Goal: Navigation & Orientation: Find specific page/section

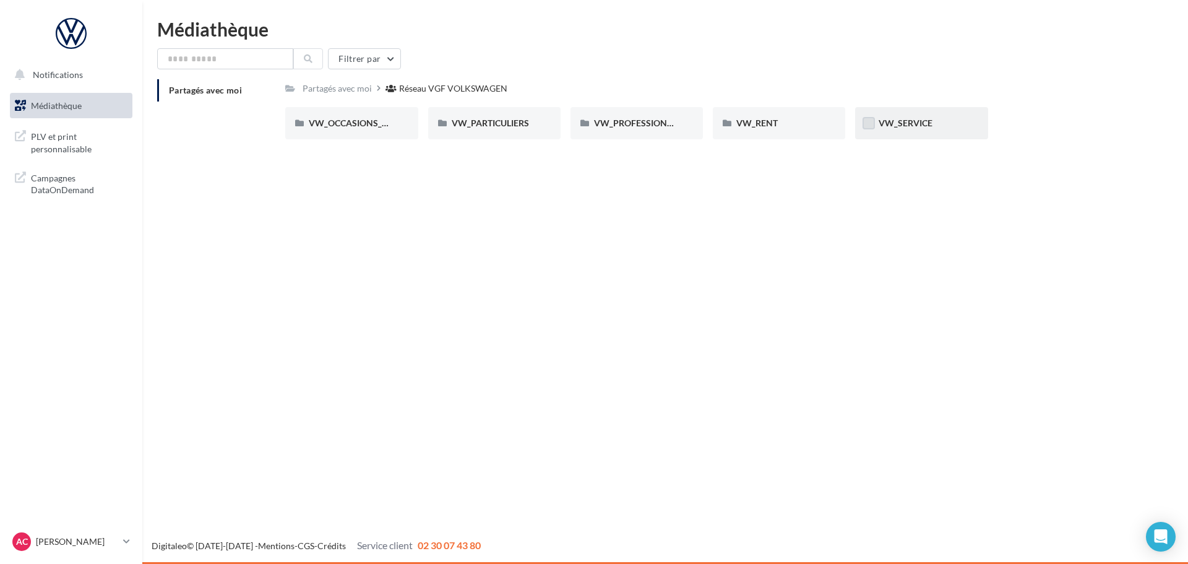
click at [868, 122] on label at bounding box center [869, 123] width 12 height 12
click at [868, 122] on icon at bounding box center [868, 123] width 9 height 9
click at [868, 122] on label at bounding box center [869, 123] width 12 height 12
click at [916, 129] on div "VW_SERVICE" at bounding box center [921, 123] width 85 height 12
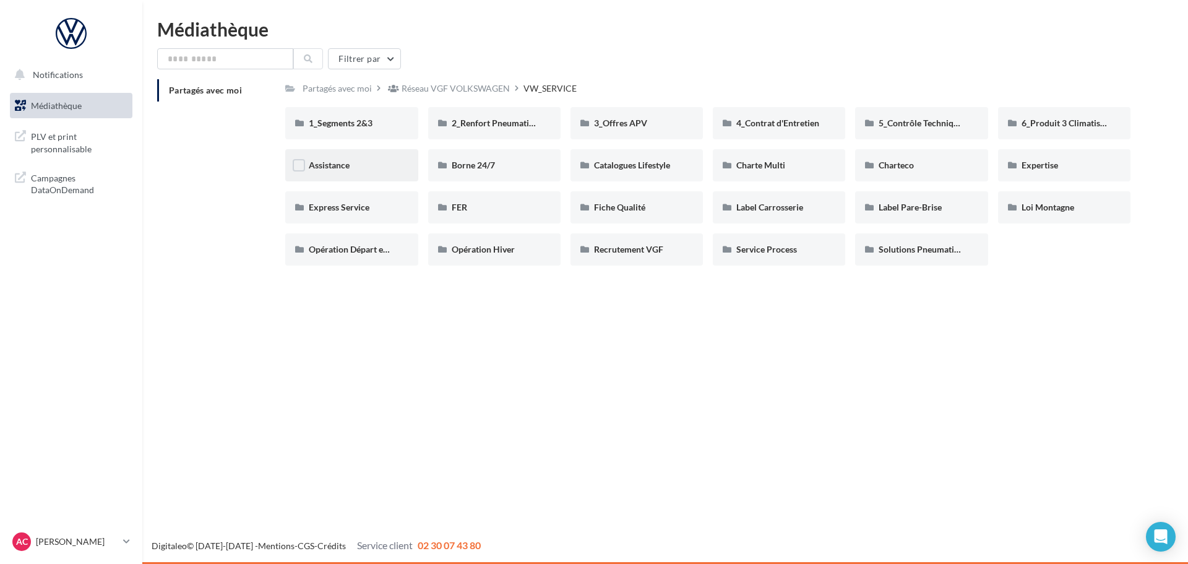
click at [340, 170] on div "Assistance" at bounding box center [351, 165] width 85 height 12
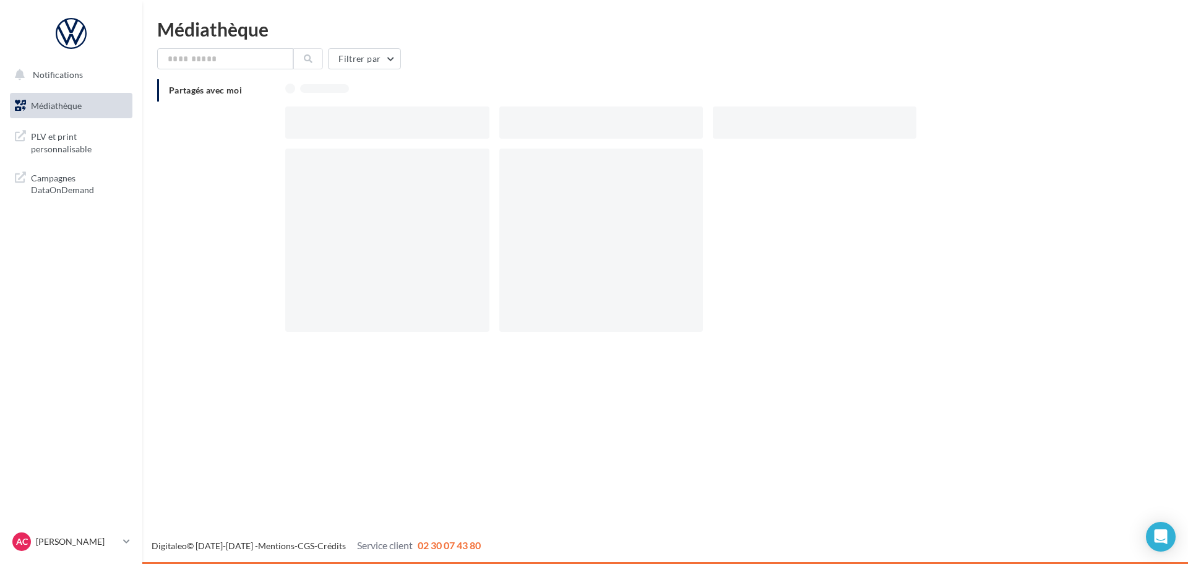
click at [340, 170] on div at bounding box center [387, 240] width 204 height 183
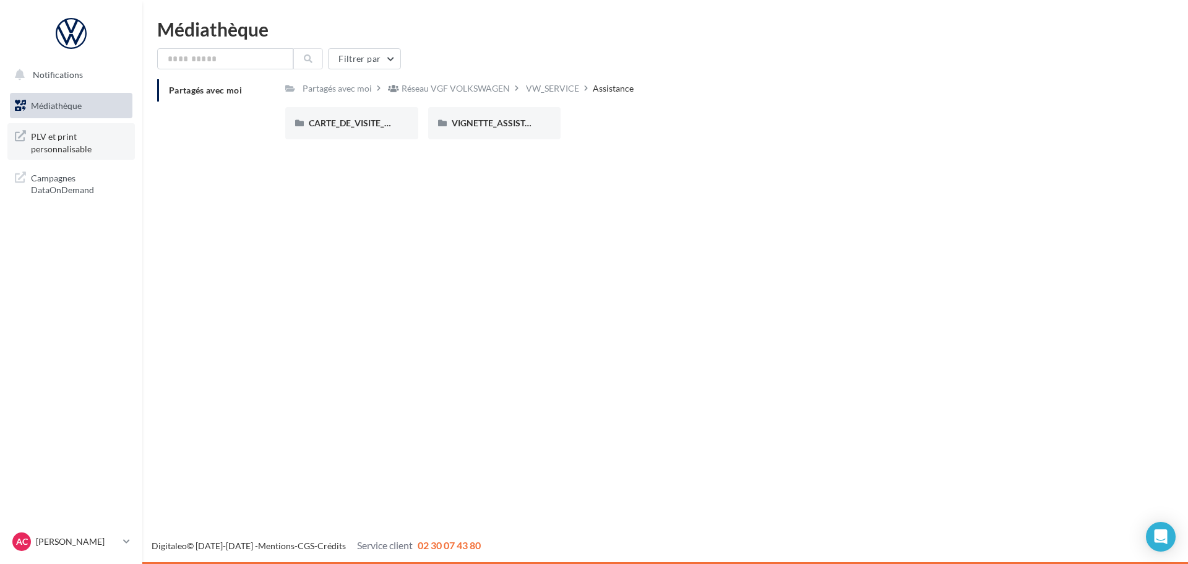
click at [82, 143] on span "PLV et print personnalisable" at bounding box center [79, 141] width 97 height 27
click at [50, 106] on span "Médiathèque" at bounding box center [56, 105] width 51 height 11
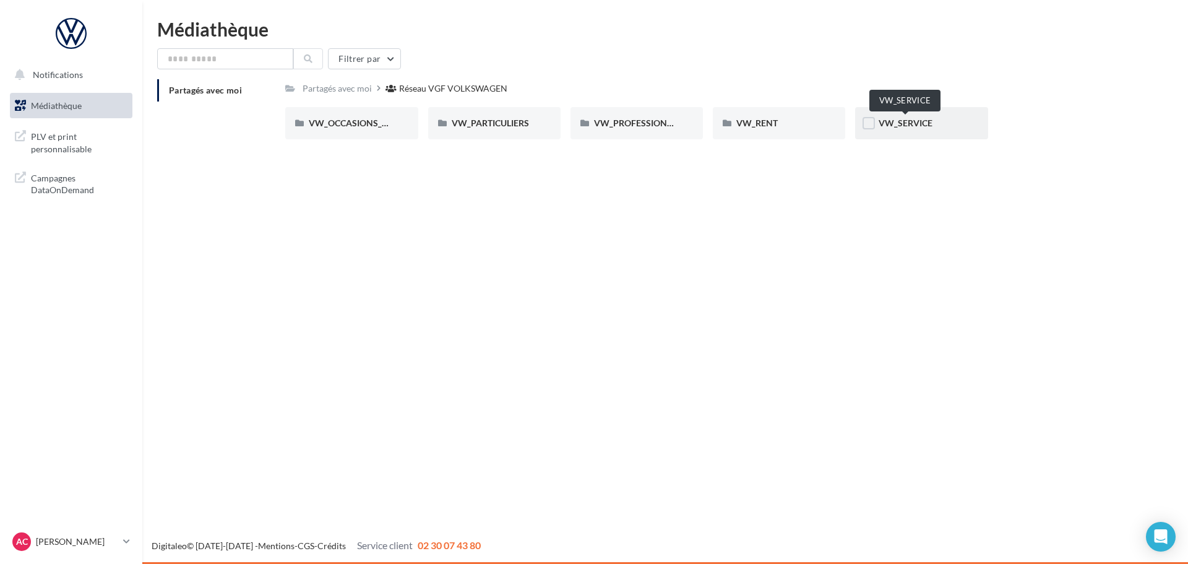
click at [882, 127] on span "VW_SERVICE" at bounding box center [906, 123] width 54 height 11
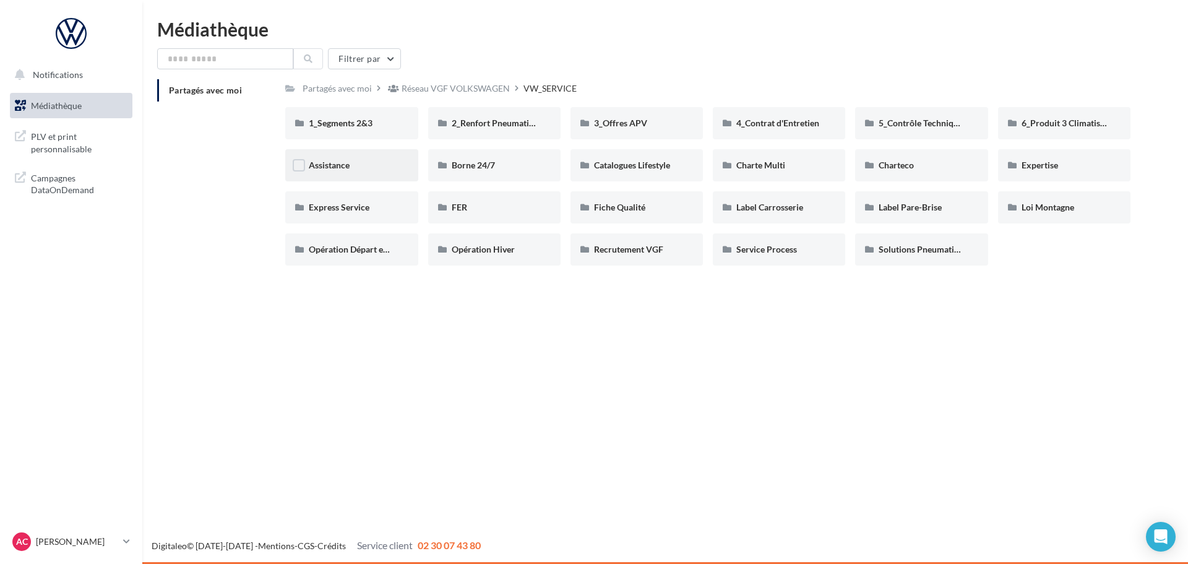
click at [338, 171] on div "Assistance" at bounding box center [351, 165] width 85 height 12
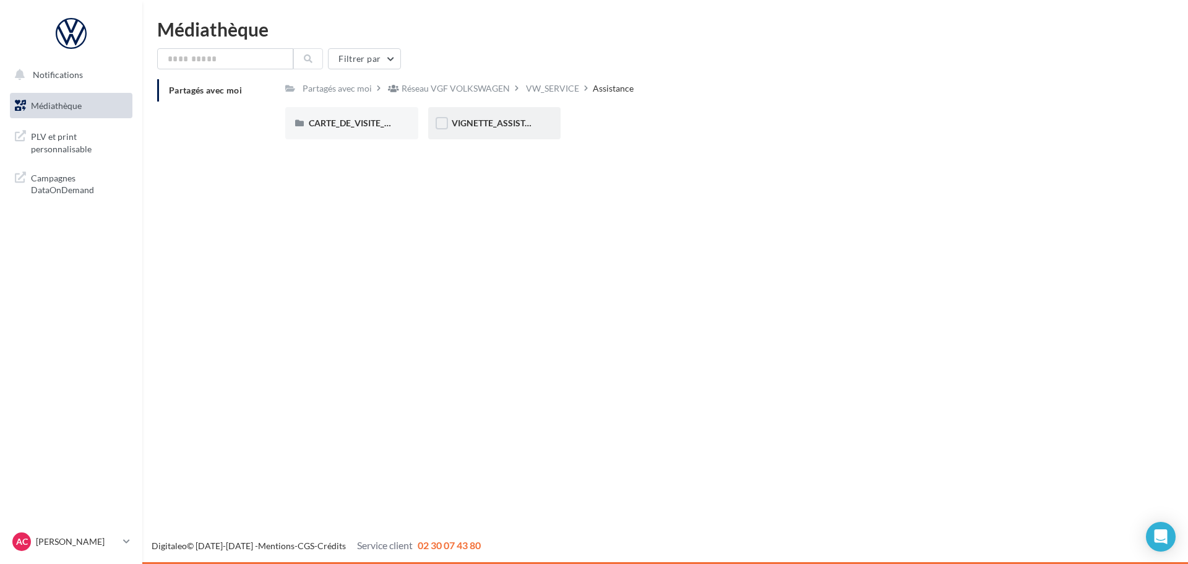
click at [460, 116] on div "VIGNETTE_ASSISTANCE" at bounding box center [494, 123] width 132 height 32
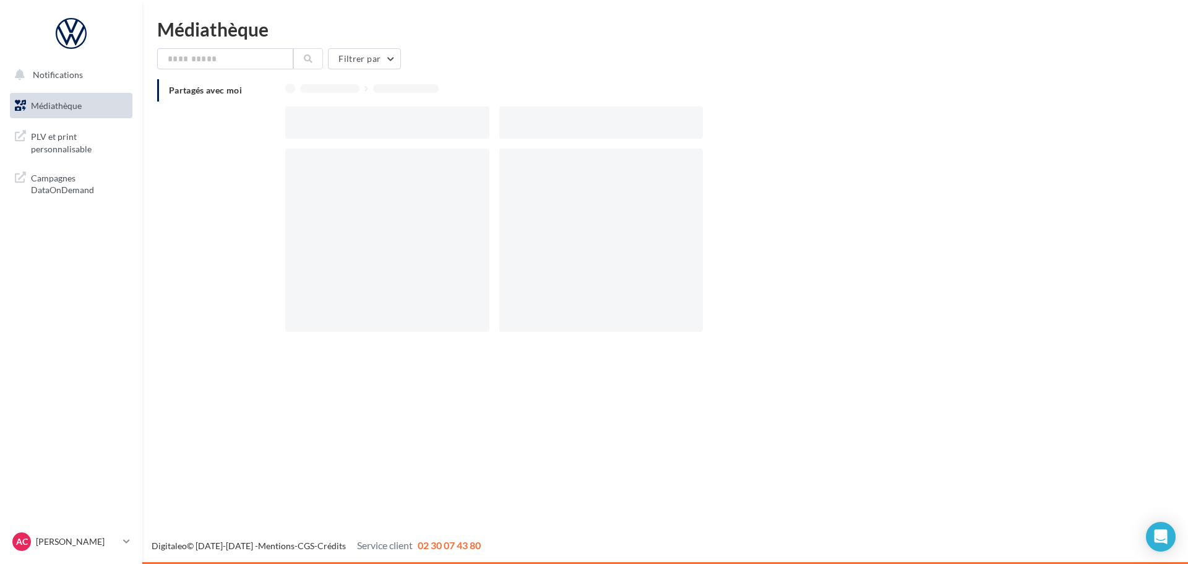
click at [460, 116] on div at bounding box center [387, 122] width 204 height 32
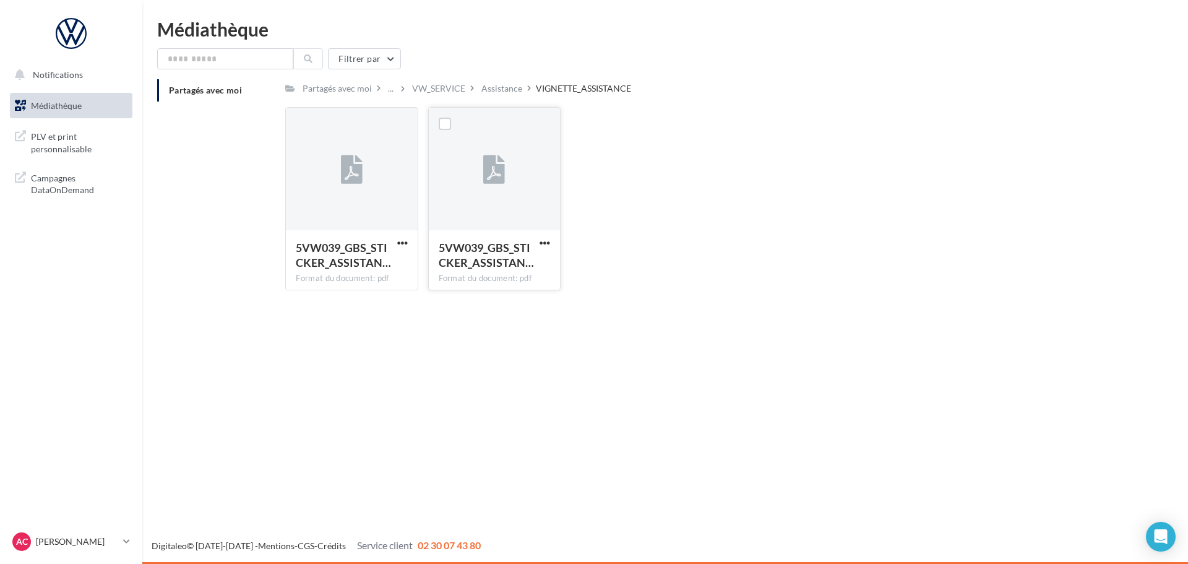
click at [481, 195] on div at bounding box center [494, 170] width 131 height 124
click at [482, 195] on div at bounding box center [494, 170] width 131 height 124
click at [482, 194] on div at bounding box center [494, 170] width 131 height 124
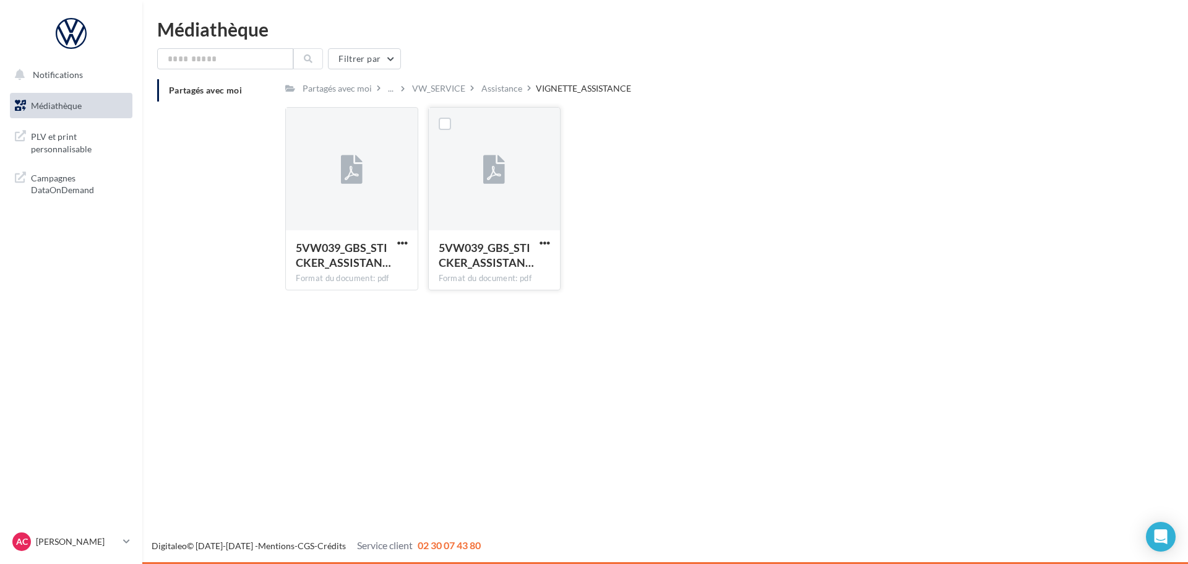
click at [483, 194] on div at bounding box center [494, 170] width 131 height 124
click at [48, 102] on span "Médiathèque" at bounding box center [56, 105] width 51 height 11
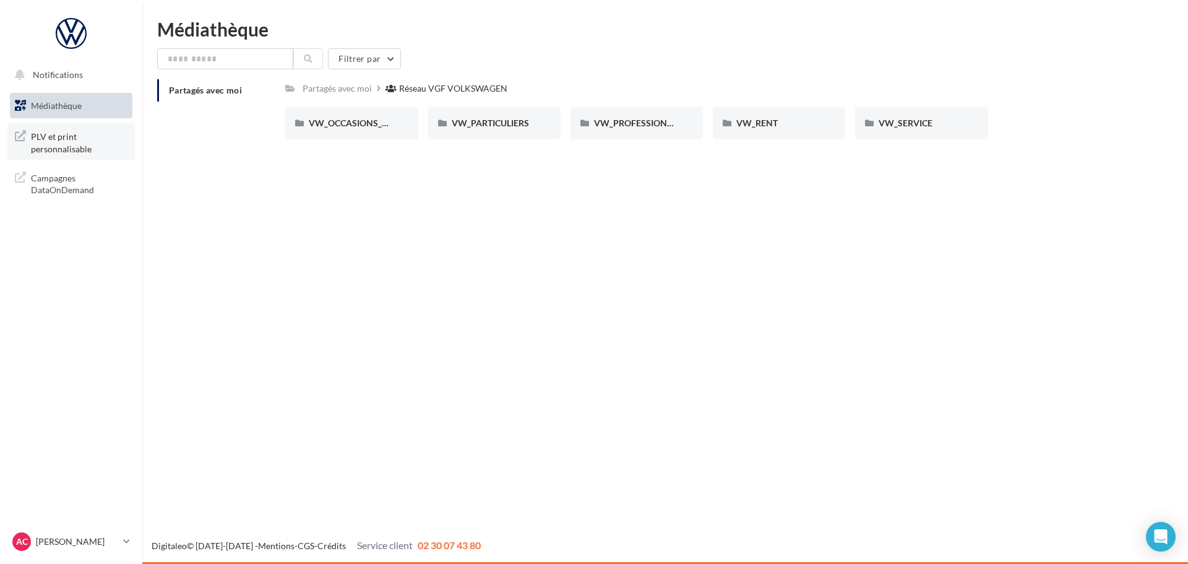
click at [51, 127] on link "PLV et print personnalisable" at bounding box center [70, 141] width 127 height 37
click at [626, 132] on div "VW_PROFESSIONNELS" at bounding box center [637, 123] width 132 height 32
click at [355, 129] on div "0_LES_INSTANTS_PRO_NOV2025" at bounding box center [351, 123] width 85 height 12
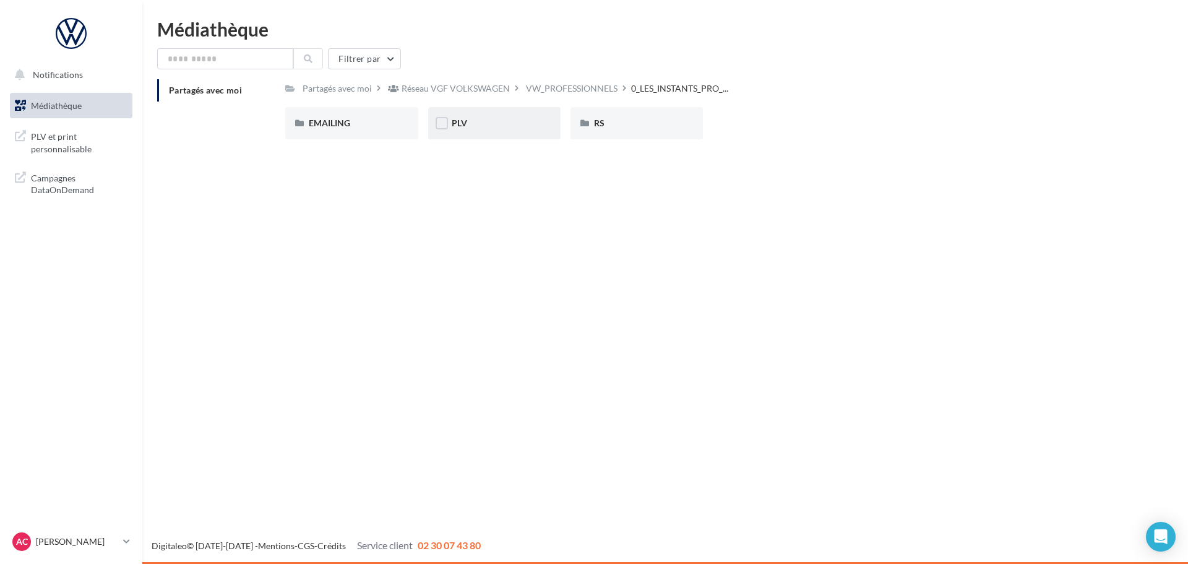
click at [467, 127] on div "PLV" at bounding box center [494, 123] width 85 height 12
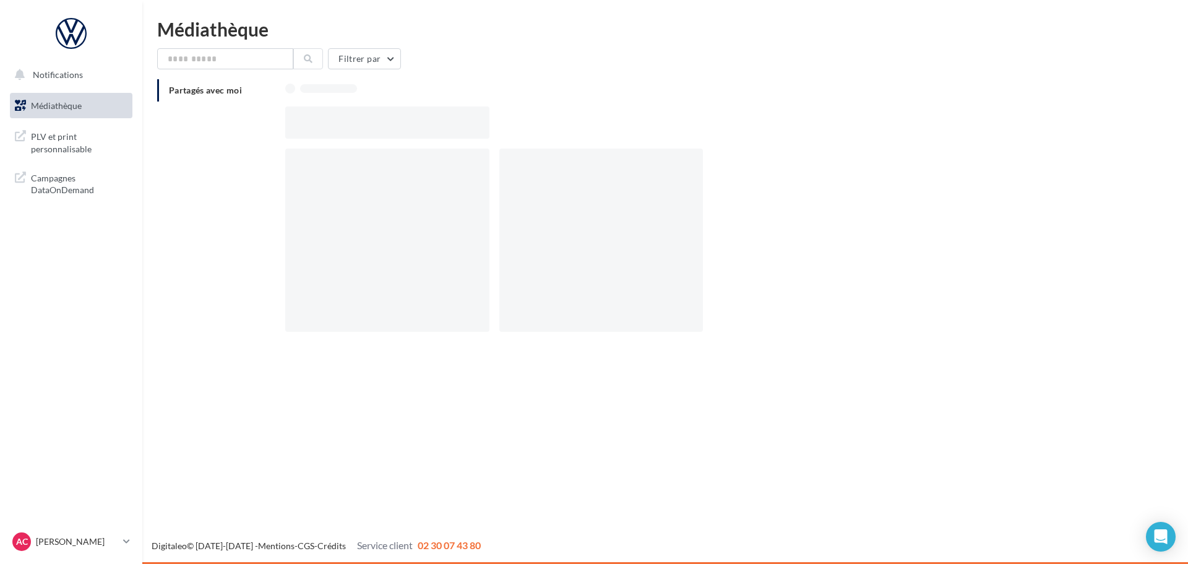
click at [467, 127] on div at bounding box center [387, 122] width 204 height 32
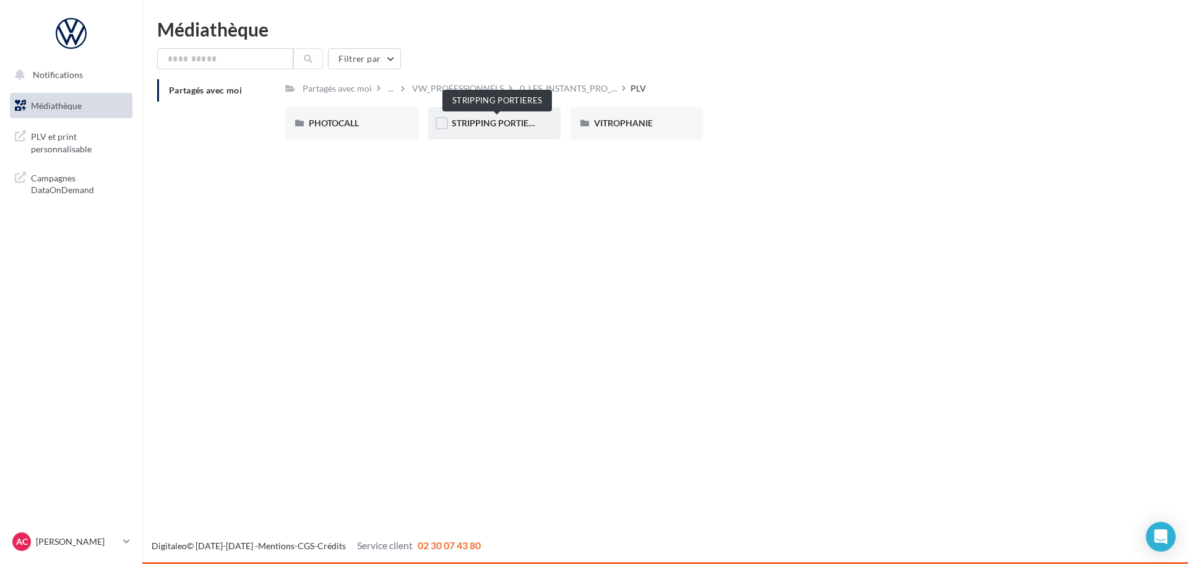
click at [467, 127] on span "STRIPPING PORTIERES" at bounding box center [498, 123] width 92 height 11
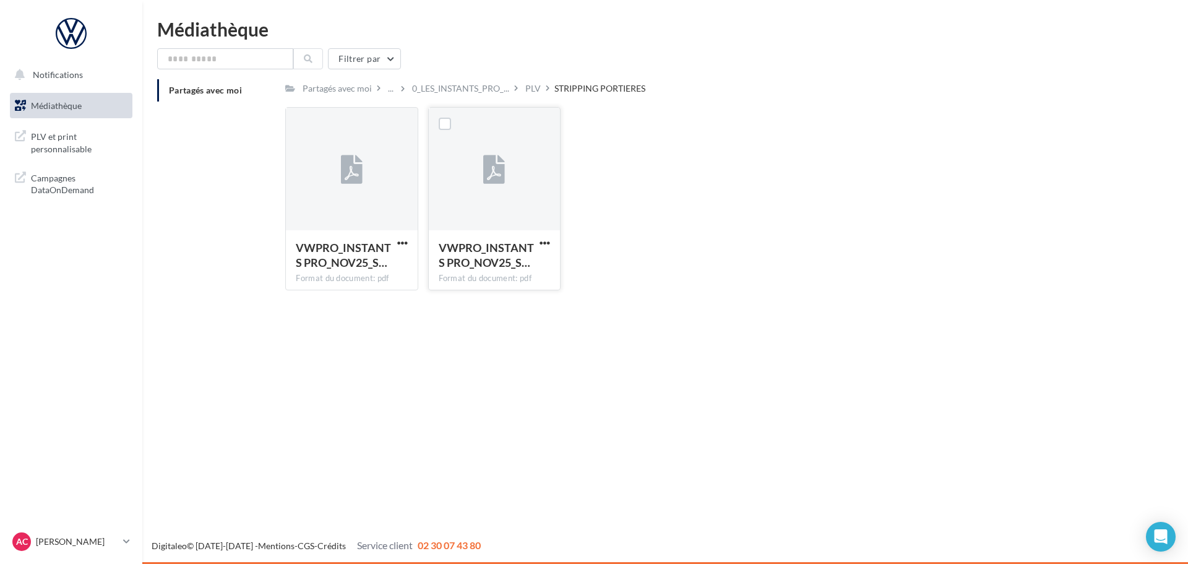
click at [451, 150] on div at bounding box center [494, 170] width 131 height 124
click at [62, 159] on link "PLV et print personnalisable" at bounding box center [70, 141] width 127 height 37
click at [54, 173] on span "Campagnes DataOnDemand" at bounding box center [79, 183] width 97 height 27
click at [474, 183] on div at bounding box center [494, 170] width 131 height 124
click at [465, 261] on span "VWPRO_INSTANTS PRO_NOV25_S…" at bounding box center [486, 255] width 95 height 28
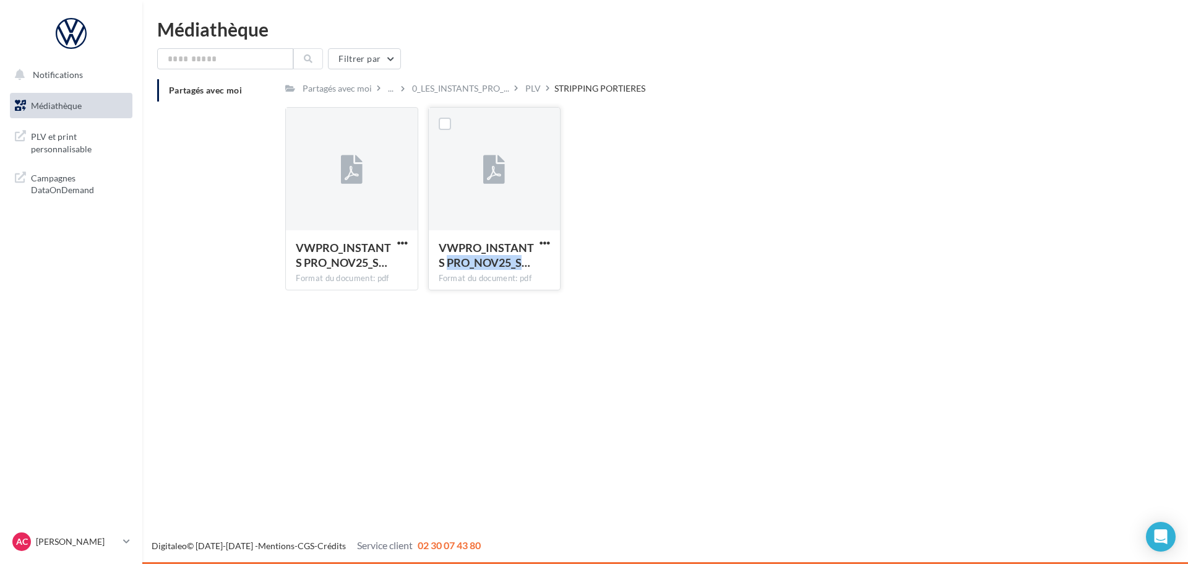
click at [465, 260] on span "VWPRO_INSTANTS PRO_NOV25_S…" at bounding box center [486, 255] width 95 height 28
click at [528, 277] on div "Format du document: pdf" at bounding box center [494, 278] width 111 height 11
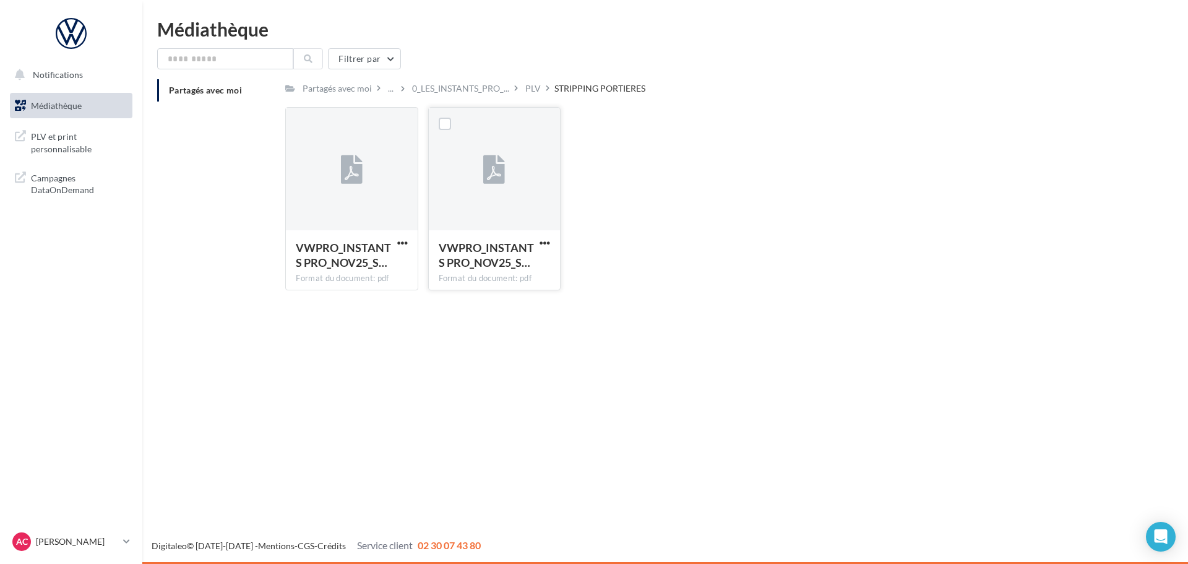
click at [528, 277] on div "Format du document: pdf" at bounding box center [494, 278] width 111 height 11
click at [447, 124] on label at bounding box center [445, 124] width 12 height 12
click at [519, 280] on div "Format du document: pdf" at bounding box center [494, 278] width 111 height 11
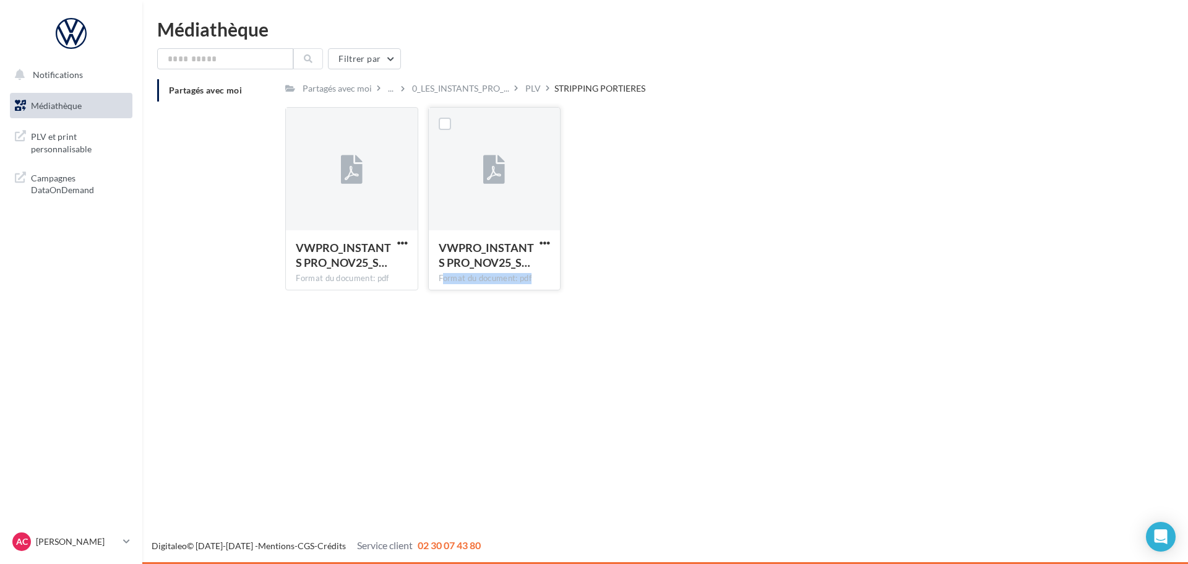
click at [519, 280] on div "Format du document: pdf" at bounding box center [494, 278] width 111 height 11
click at [45, 75] on span "Notifications" at bounding box center [58, 74] width 50 height 11
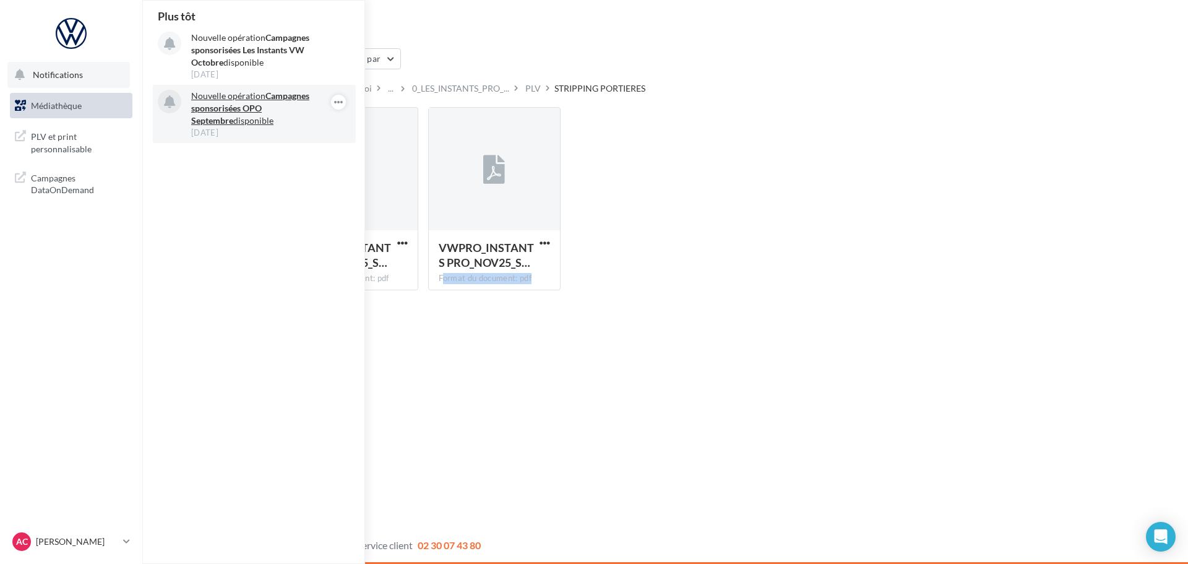
click at [210, 106] on strong "Campagnes sponsorisées OPO Septembre" at bounding box center [250, 107] width 118 height 35
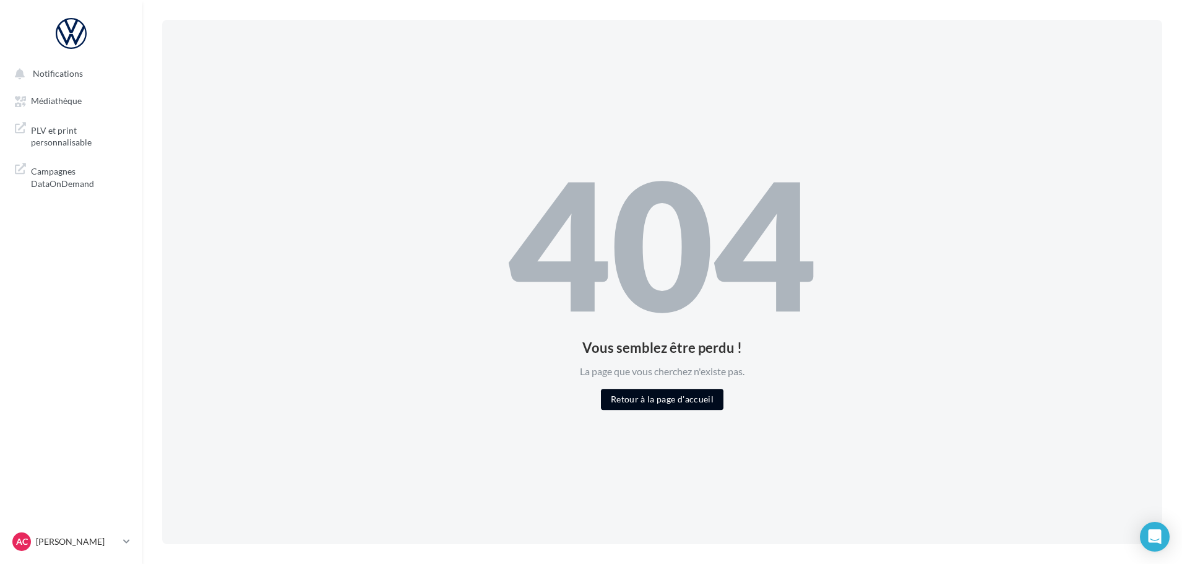
click at [663, 403] on button "Retour à la page d'accueil" at bounding box center [662, 399] width 123 height 21
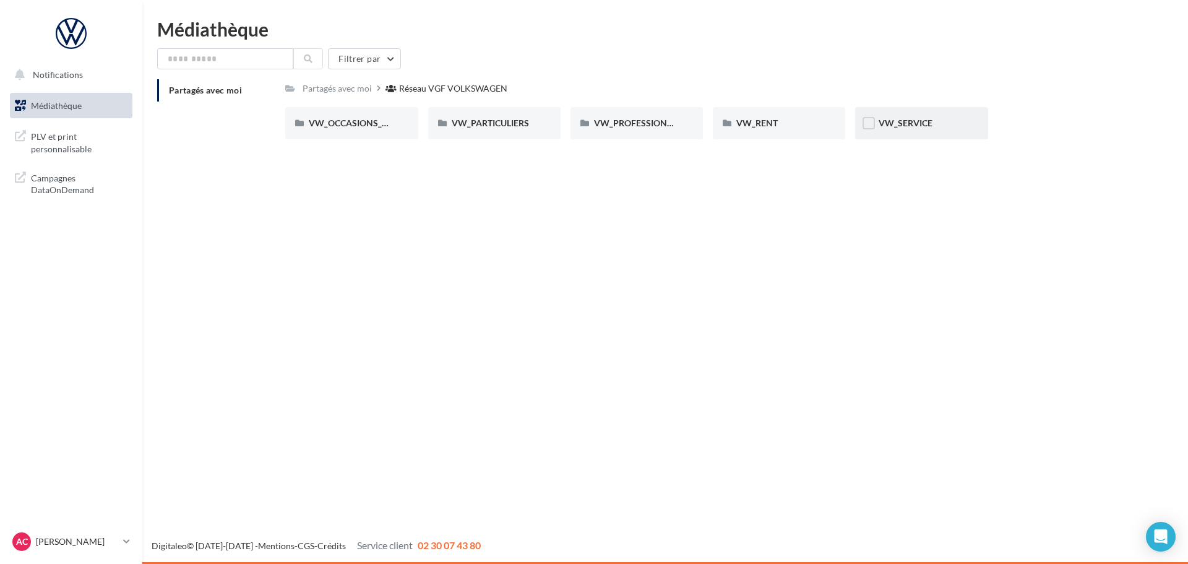
click at [920, 116] on div "VW_SERVICE" at bounding box center [921, 123] width 132 height 32
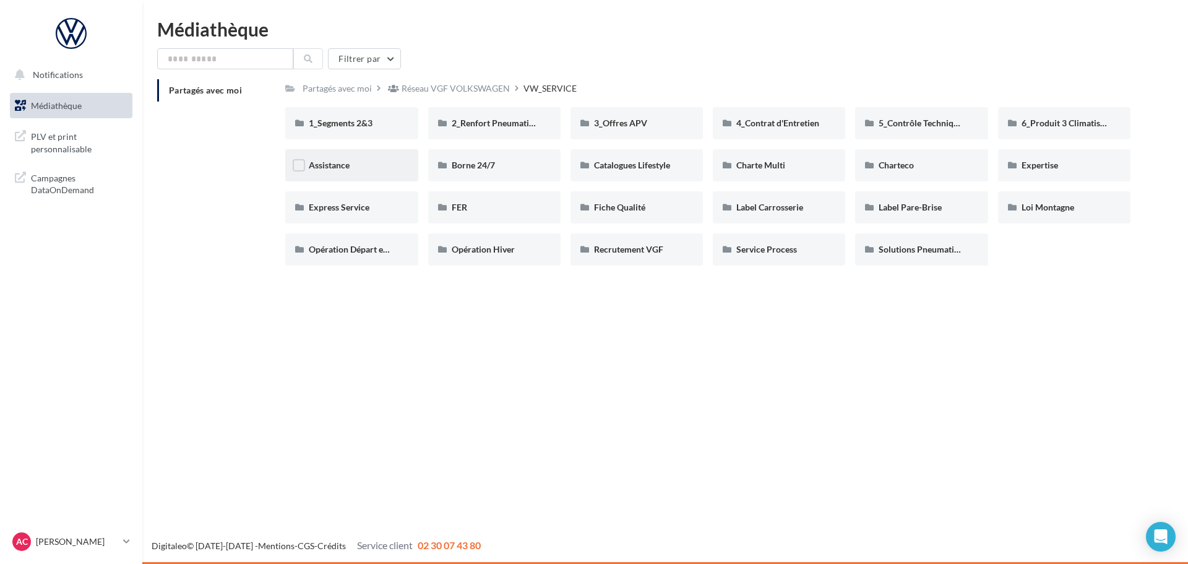
click at [336, 171] on div "Assistance" at bounding box center [351, 165] width 85 height 12
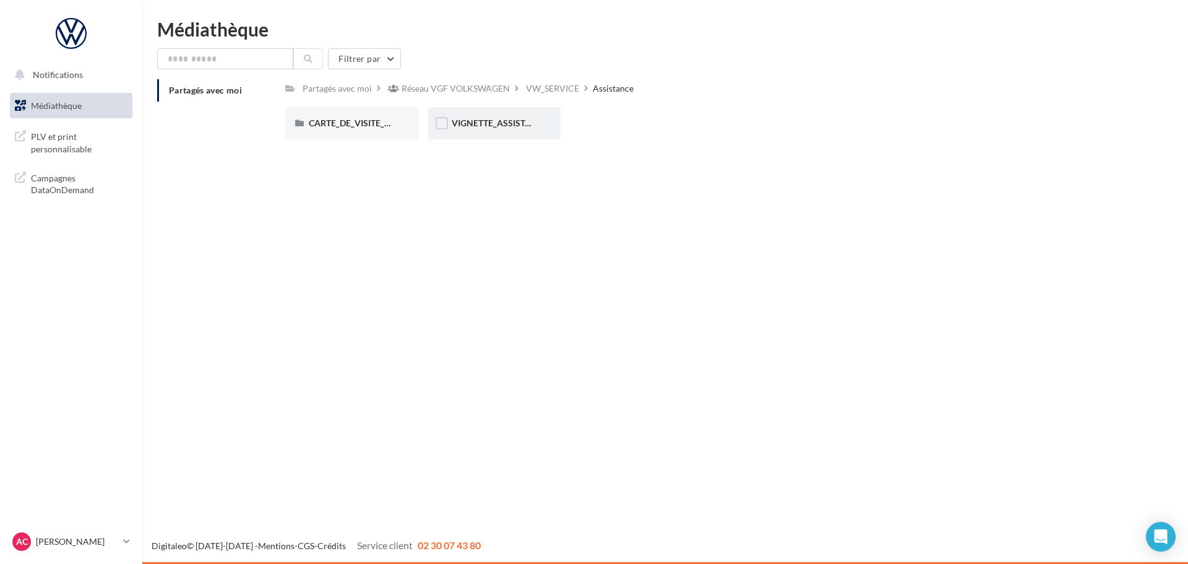
click at [475, 131] on div "VIGNETTE_ASSISTANCE" at bounding box center [494, 123] width 132 height 32
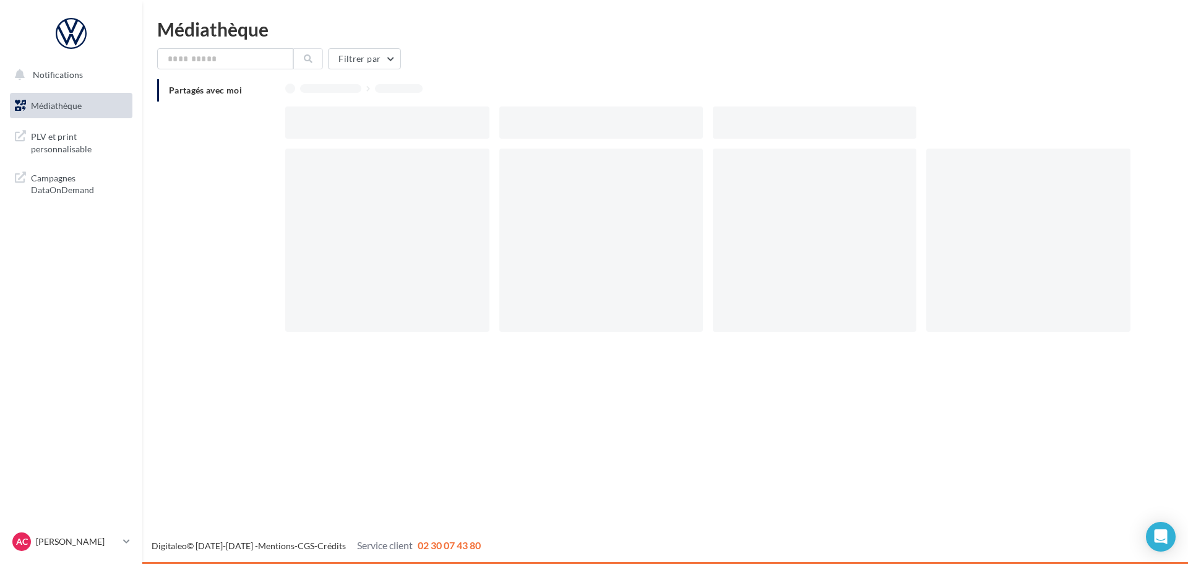
click at [475, 131] on div at bounding box center [387, 122] width 204 height 32
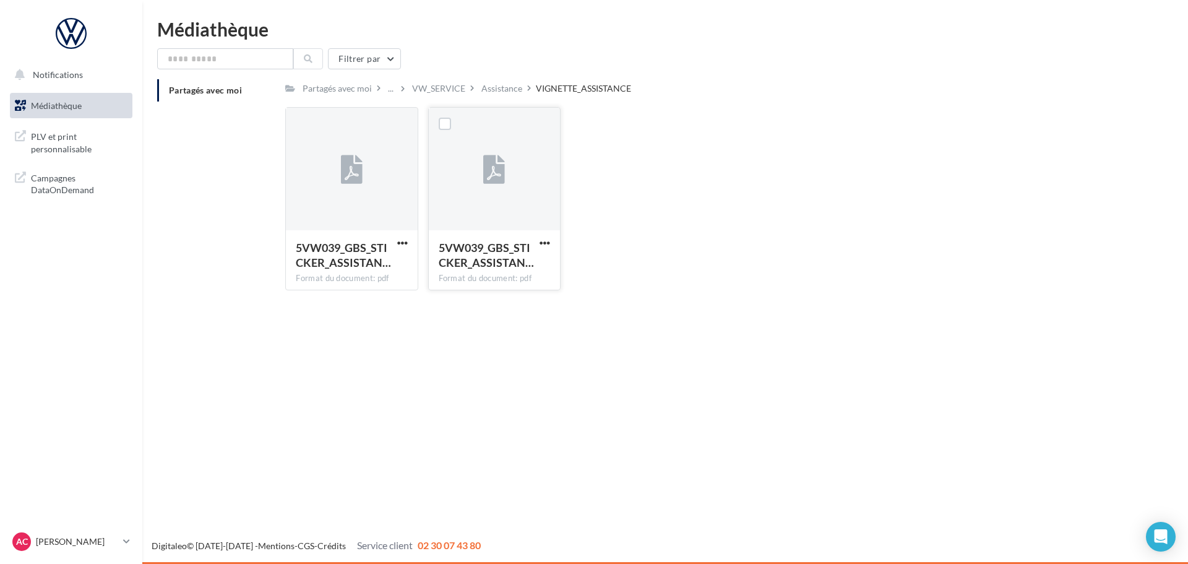
click at [487, 206] on div at bounding box center [494, 170] width 131 height 124
click at [485, 205] on div at bounding box center [494, 170] width 131 height 124
click at [40, 144] on span "PLV et print personnalisable" at bounding box center [79, 141] width 97 height 27
click at [43, 177] on span "Campagnes DataOnDemand" at bounding box center [79, 183] width 97 height 27
click at [69, 100] on span "Médiathèque" at bounding box center [56, 105] width 51 height 11
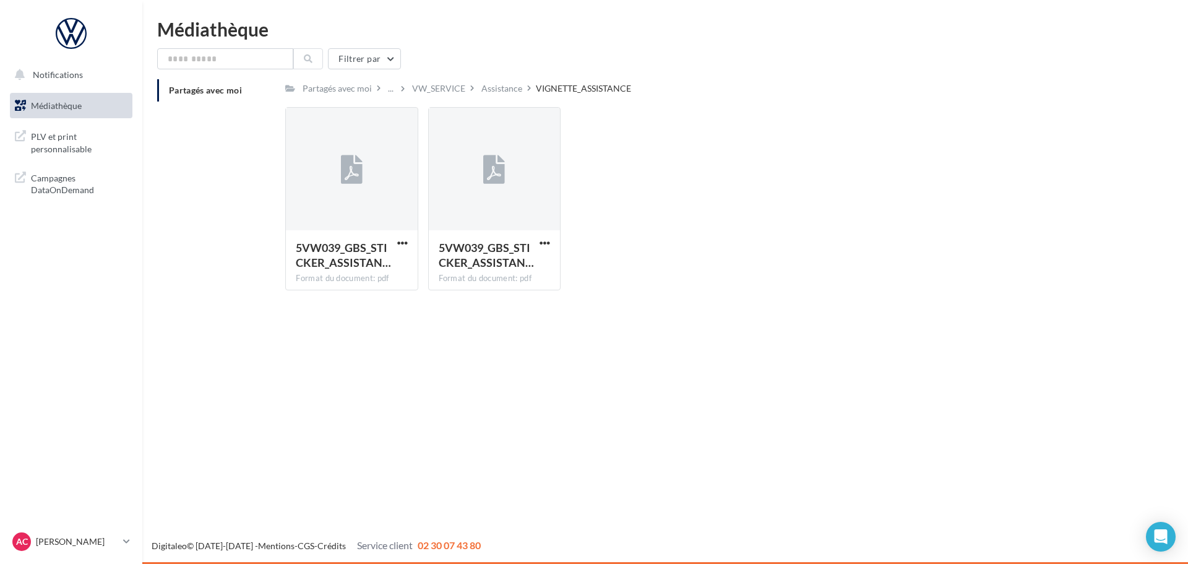
click at [69, 100] on span "Médiathèque" at bounding box center [56, 105] width 51 height 11
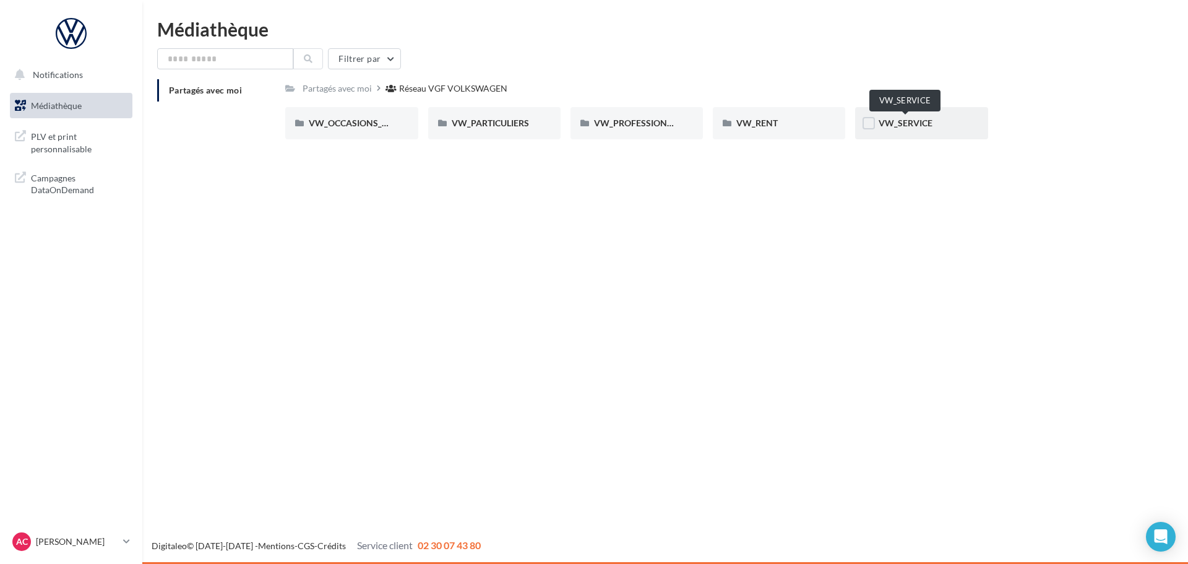
click at [909, 125] on span "VW_SERVICE" at bounding box center [906, 123] width 54 height 11
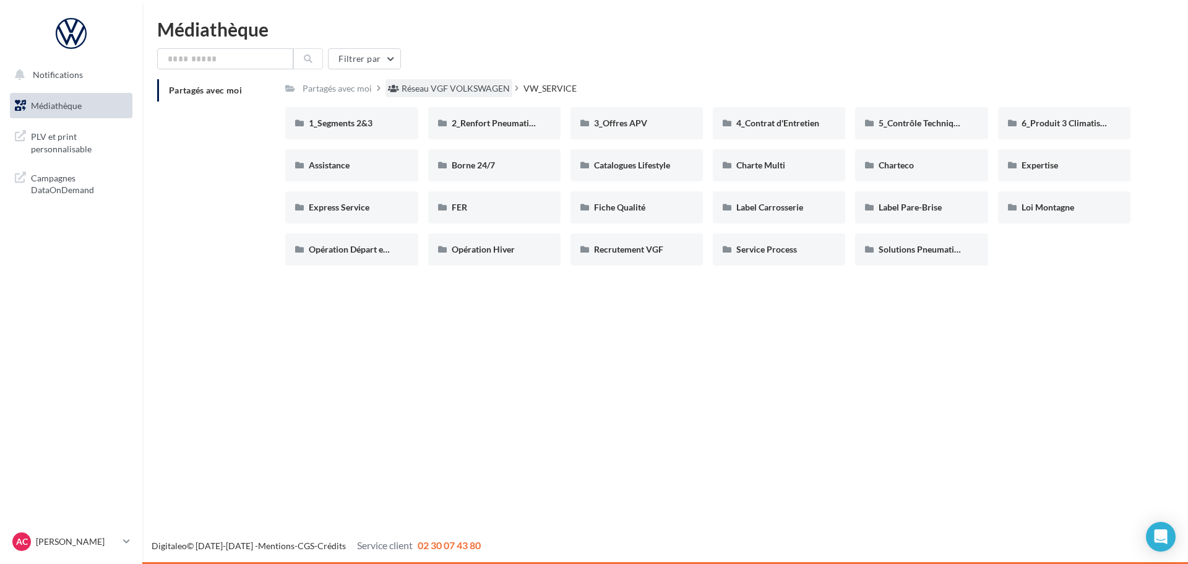
click at [405, 90] on div "Réseau VGF VOLKSWAGEN" at bounding box center [456, 88] width 108 height 12
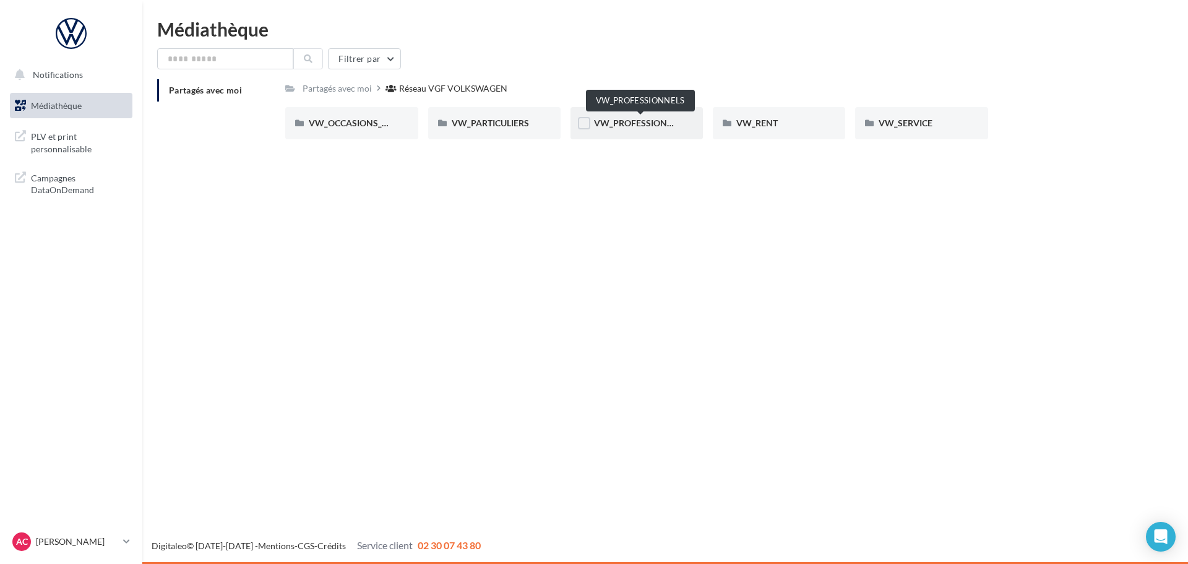
click at [638, 125] on span "VW_PROFESSIONNELS" at bounding box center [641, 123] width 94 height 11
click at [442, 86] on div "Réseau VGF VOLKSWAGEN" at bounding box center [456, 88] width 108 height 12
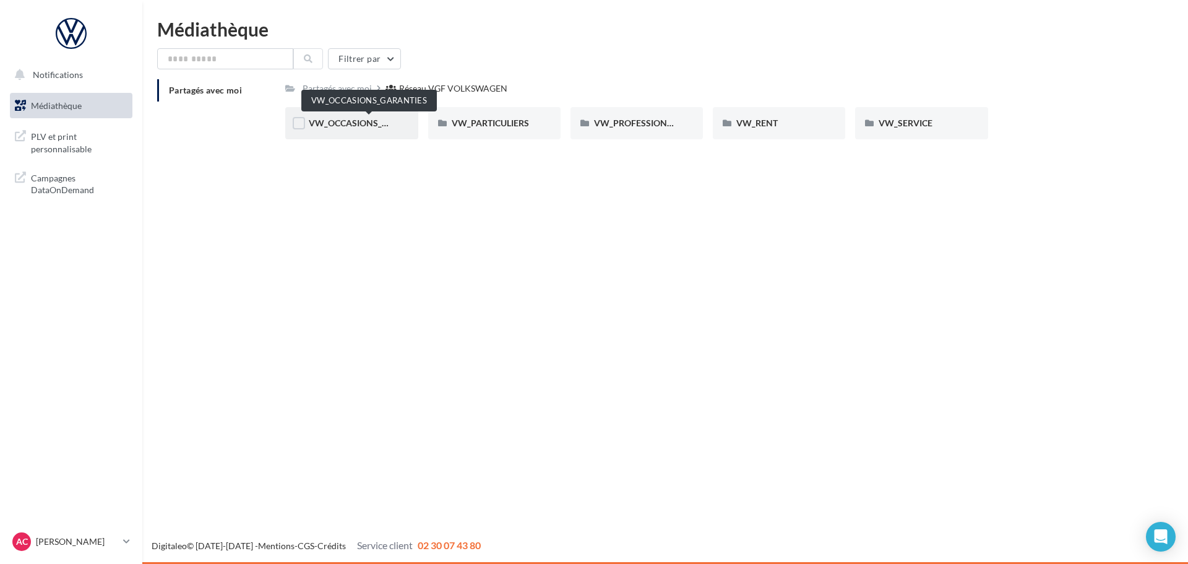
click at [387, 121] on span "VW_OCCASIONS_GARANTIES" at bounding box center [369, 123] width 121 height 11
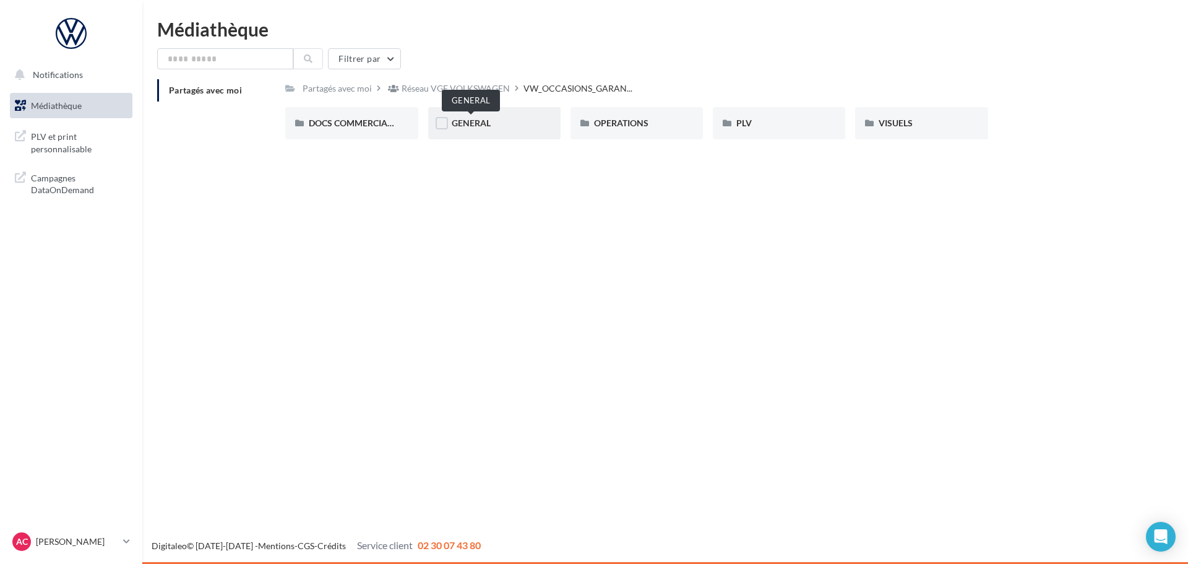
click at [489, 123] on span "GENERAL" at bounding box center [471, 123] width 39 height 11
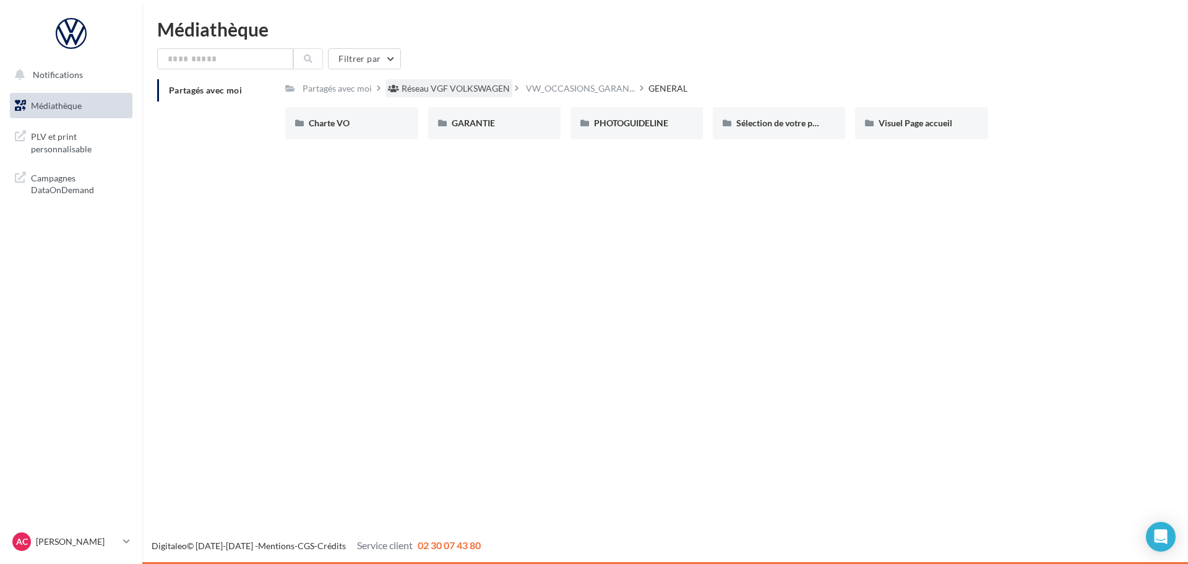
click at [460, 92] on div "Réseau VGF VOLKSWAGEN" at bounding box center [456, 88] width 108 height 12
click at [933, 114] on div "VW_SERVICE" at bounding box center [921, 123] width 132 height 32
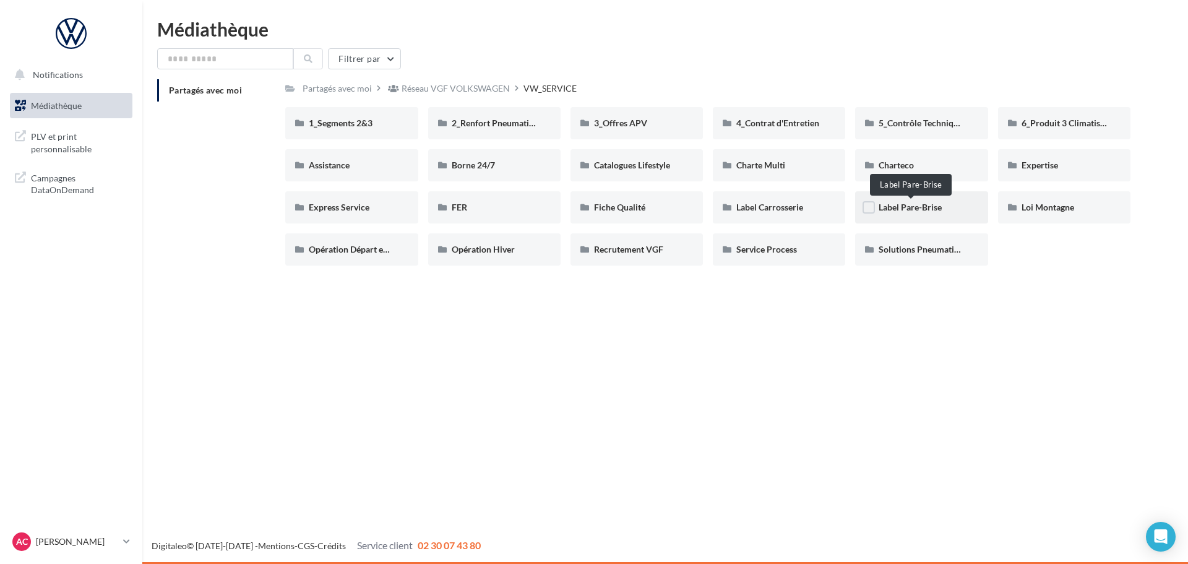
click at [899, 209] on span "Label Pare-Brise" at bounding box center [910, 207] width 63 height 11
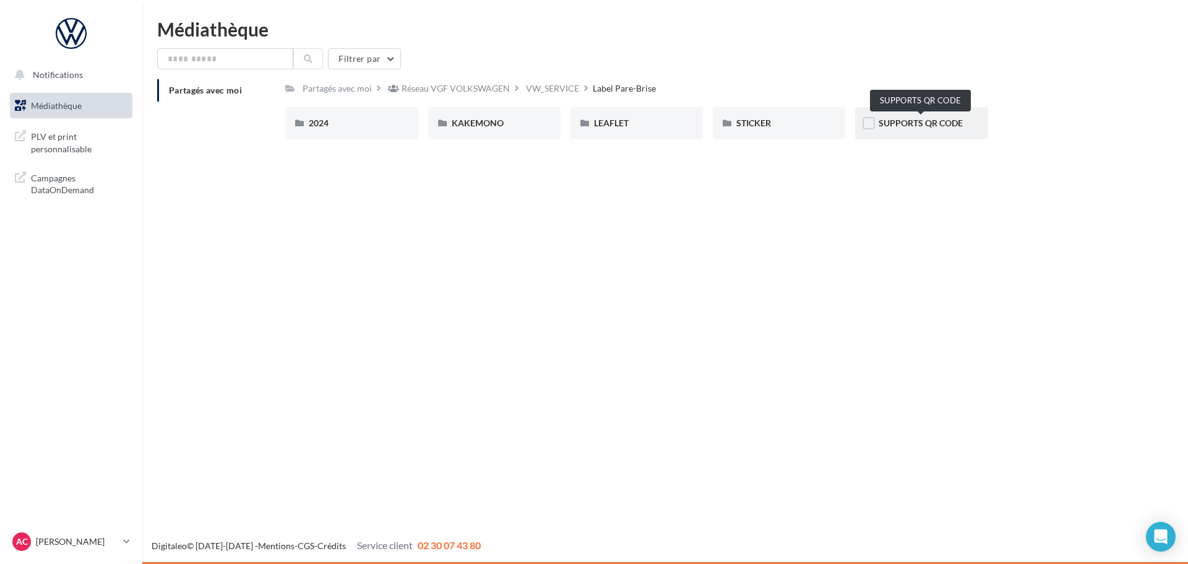
click at [900, 121] on span "SUPPORTS QR CODE" at bounding box center [921, 123] width 84 height 11
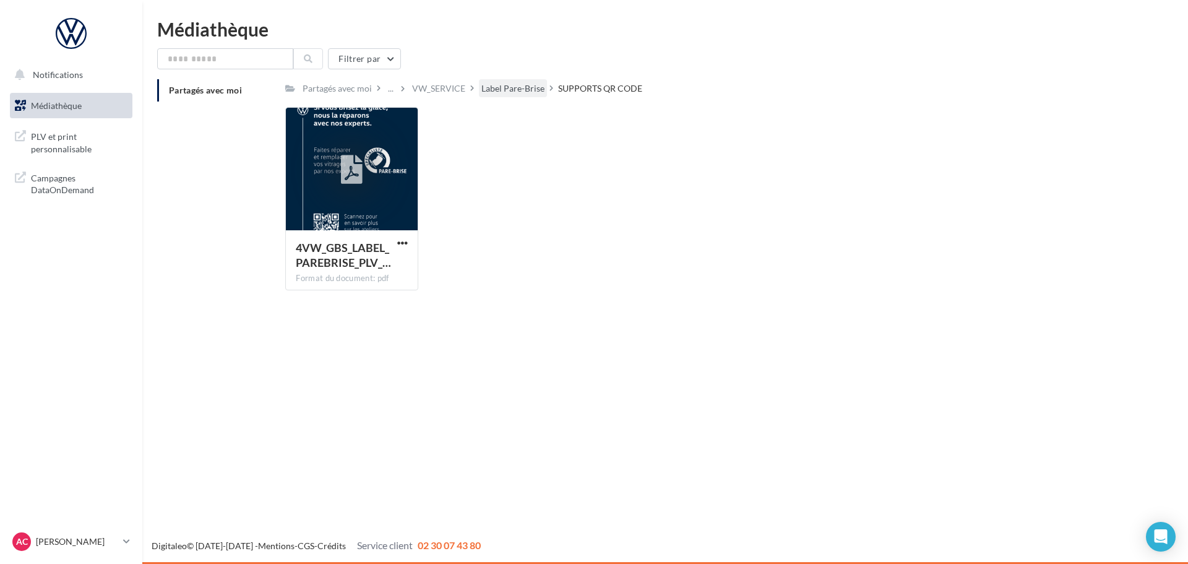
click at [526, 86] on div "Label Pare-Brise" at bounding box center [512, 88] width 63 height 12
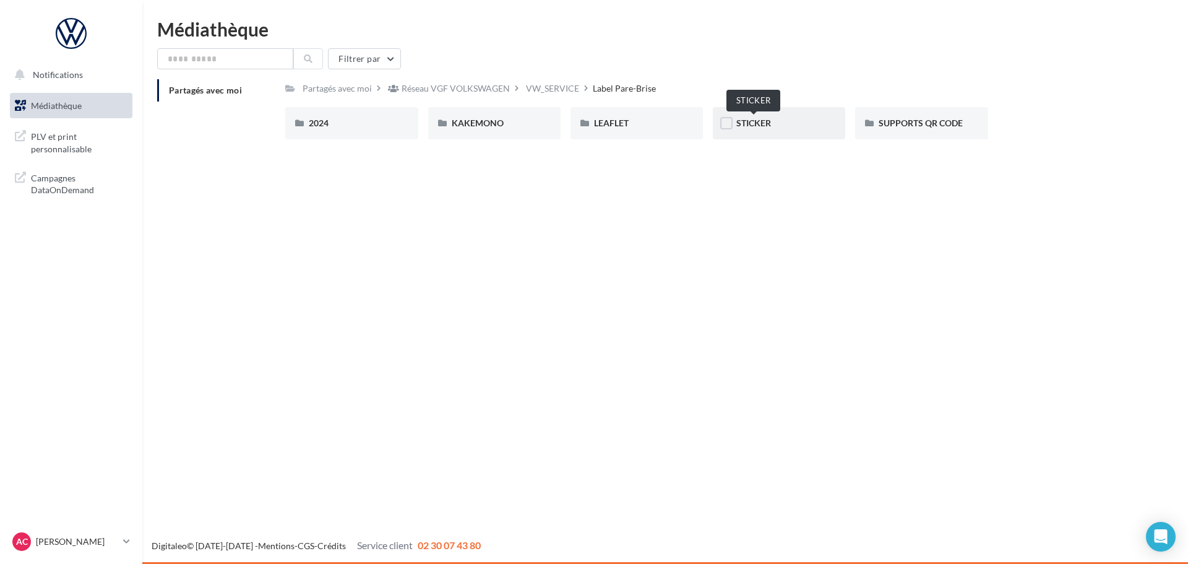
click at [763, 125] on span "STICKER" at bounding box center [753, 123] width 35 height 11
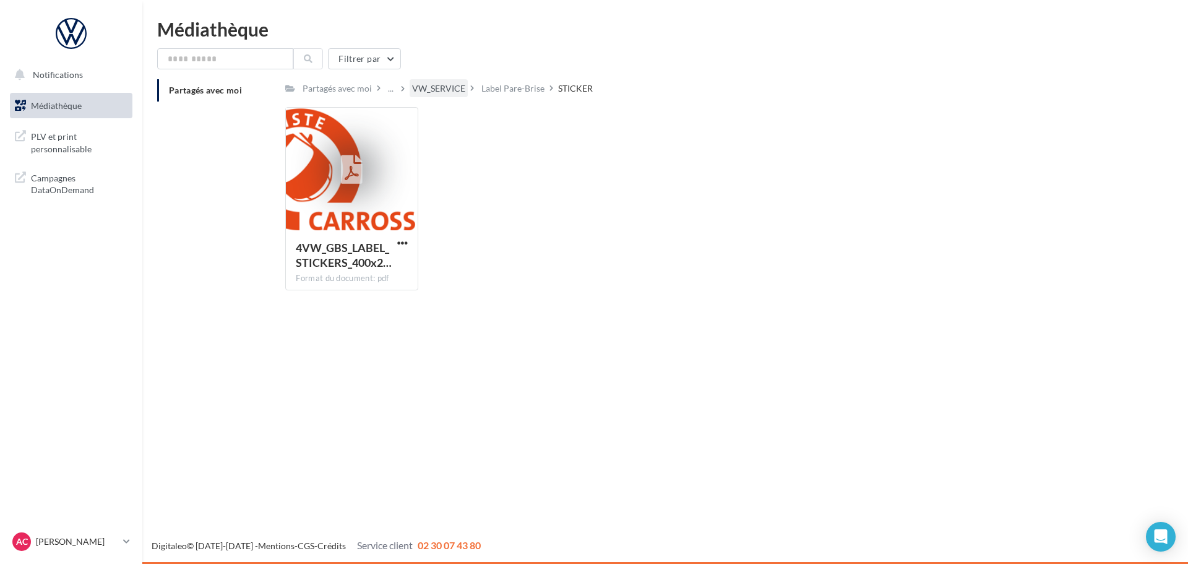
click at [442, 95] on div "VW_SERVICE" at bounding box center [439, 88] width 58 height 18
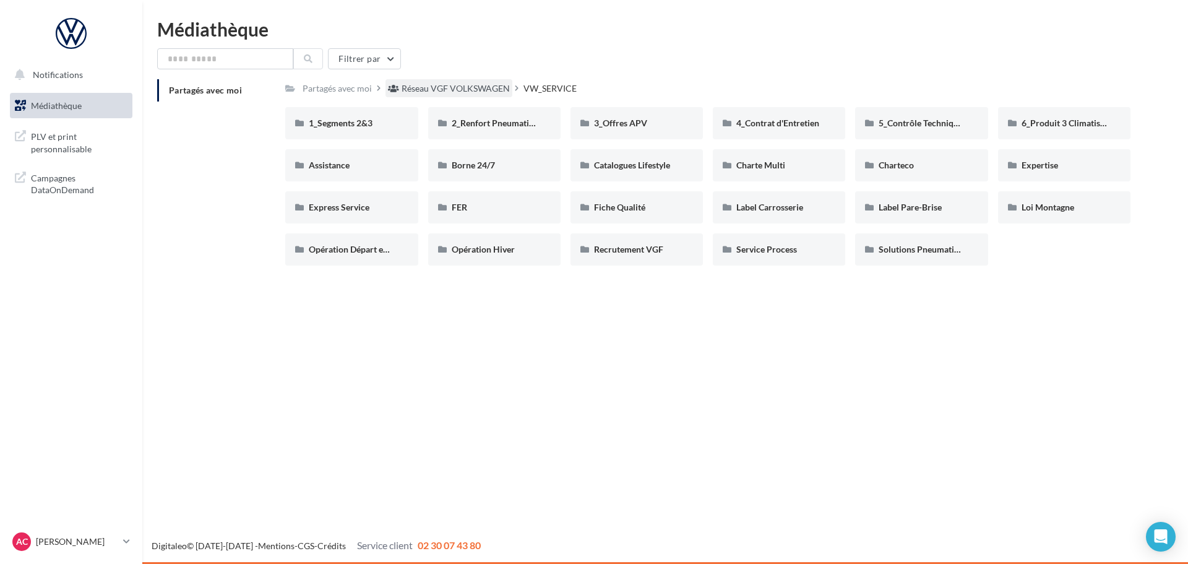
click at [499, 93] on div "Réseau VGF VOLKSWAGEN" at bounding box center [456, 88] width 108 height 12
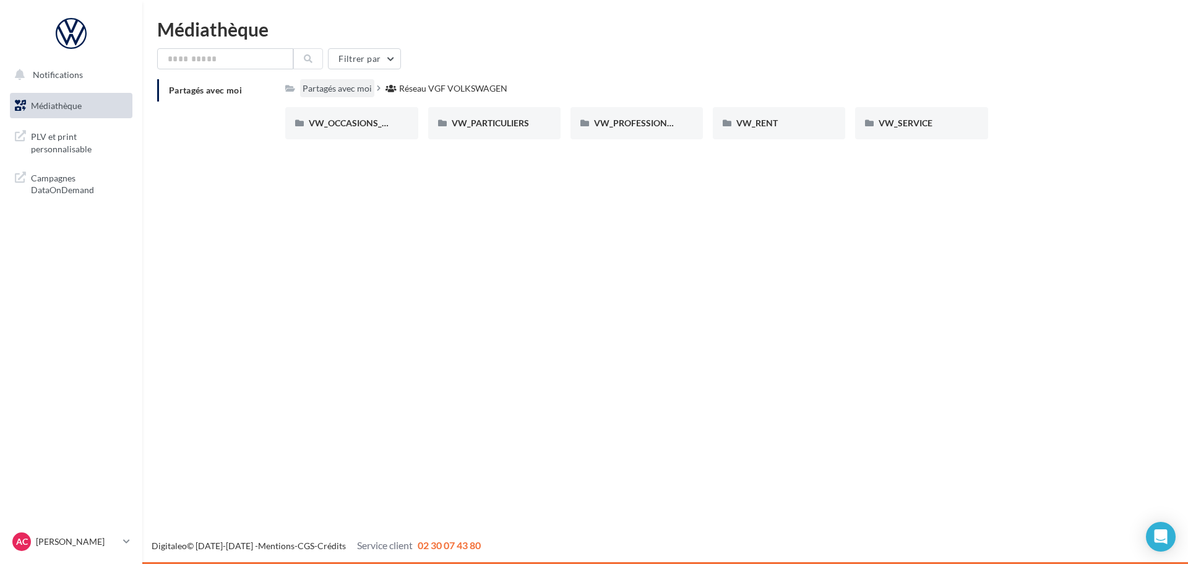
click at [354, 91] on div "Partagés avec moi" at bounding box center [337, 88] width 69 height 12
click at [386, 93] on span at bounding box center [391, 88] width 11 height 12
click at [399, 88] on div "Réseau VGF VOLKSWAGEN" at bounding box center [453, 88] width 108 height 12
click at [235, 89] on span "Partagés avec moi" at bounding box center [205, 90] width 73 height 11
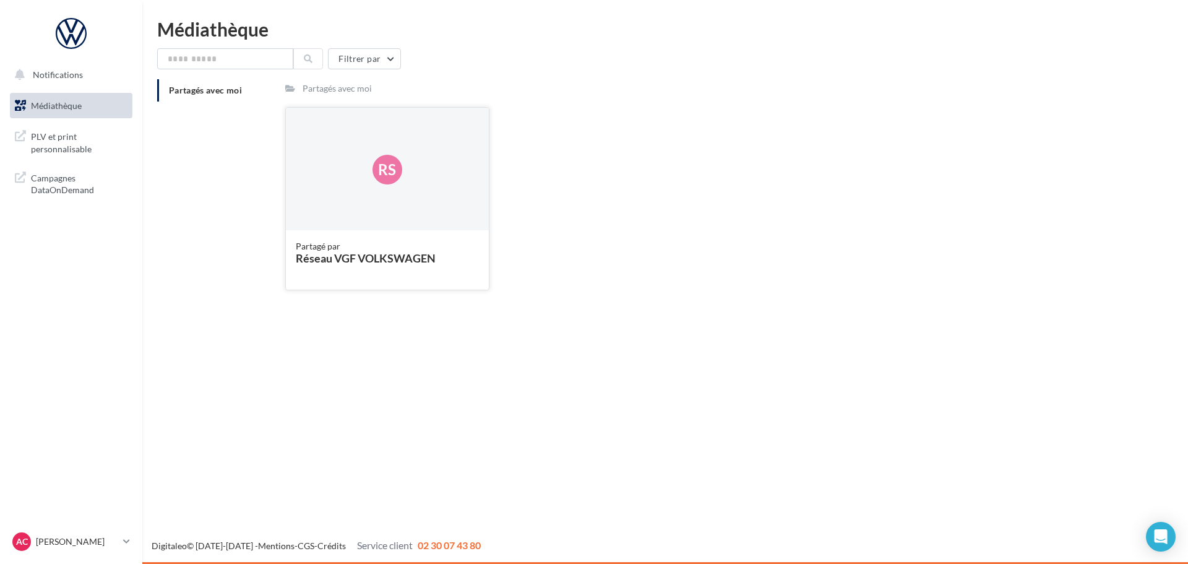
click at [465, 232] on div "Partagé par Réseau VGF VOLKSWAGEN" at bounding box center [387, 259] width 202 height 58
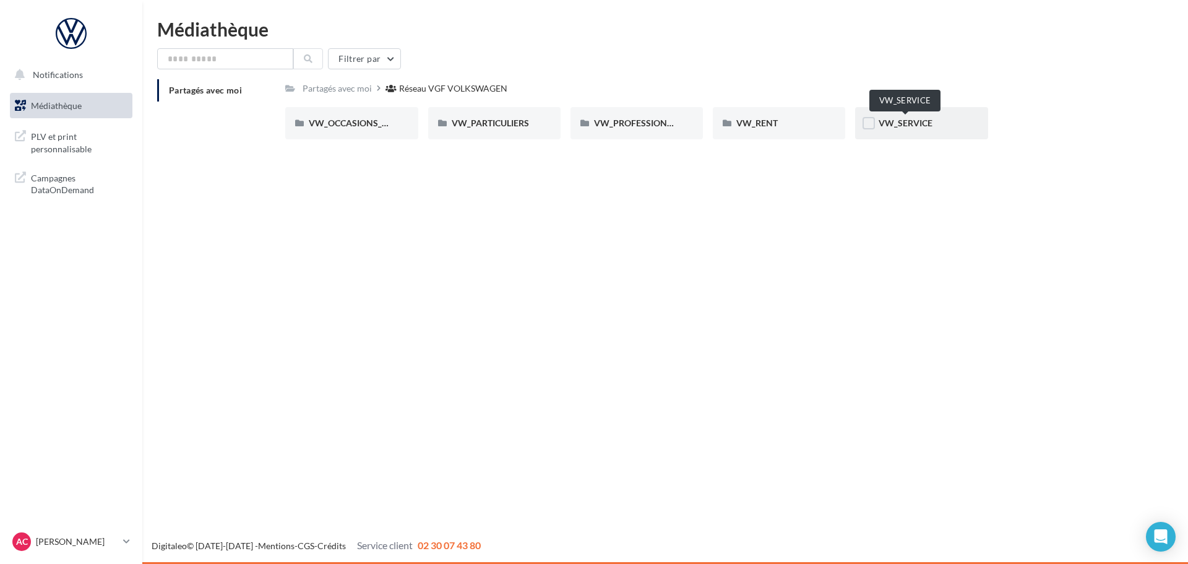
click at [887, 126] on span "VW_SERVICE" at bounding box center [906, 123] width 54 height 11
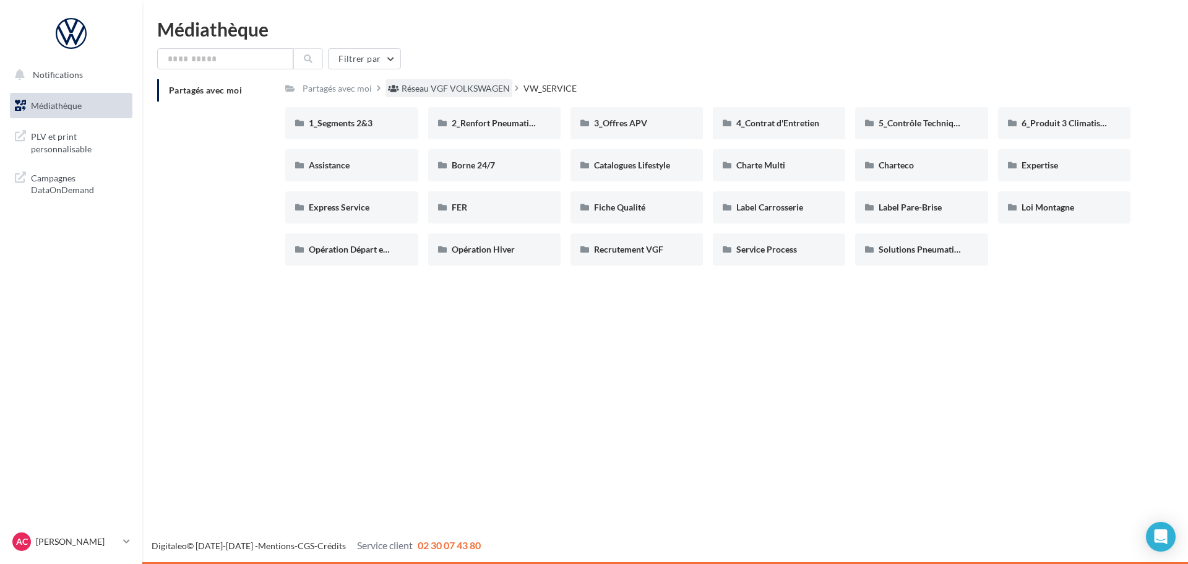
click at [457, 90] on div "Réseau VGF VOLKSWAGEN" at bounding box center [456, 88] width 108 height 12
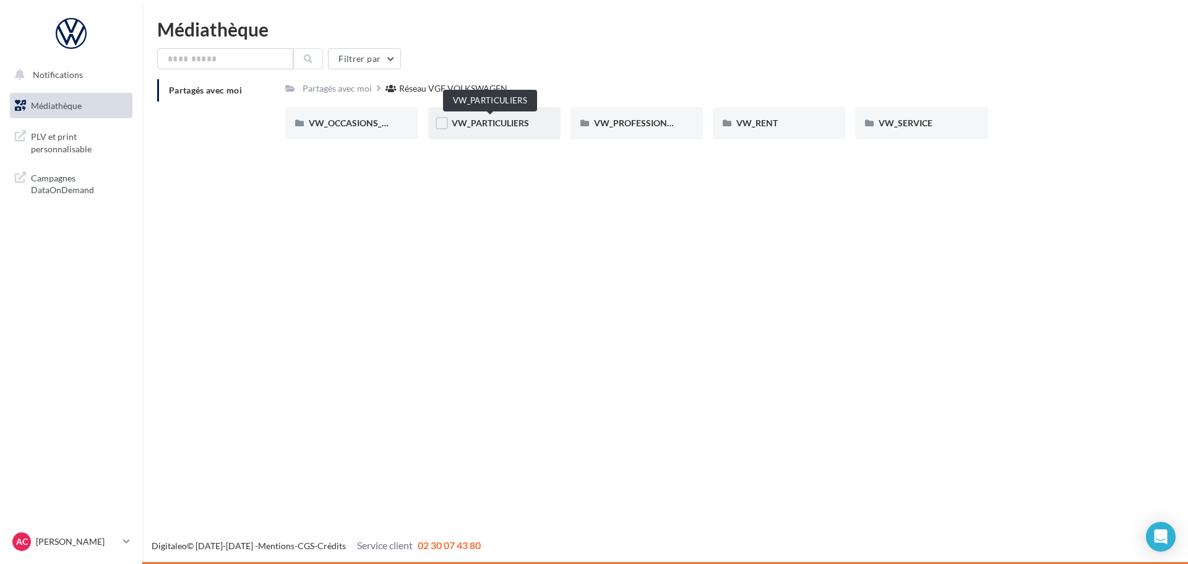
click at [466, 121] on span "VW_PARTICULIERS" at bounding box center [490, 123] width 77 height 11
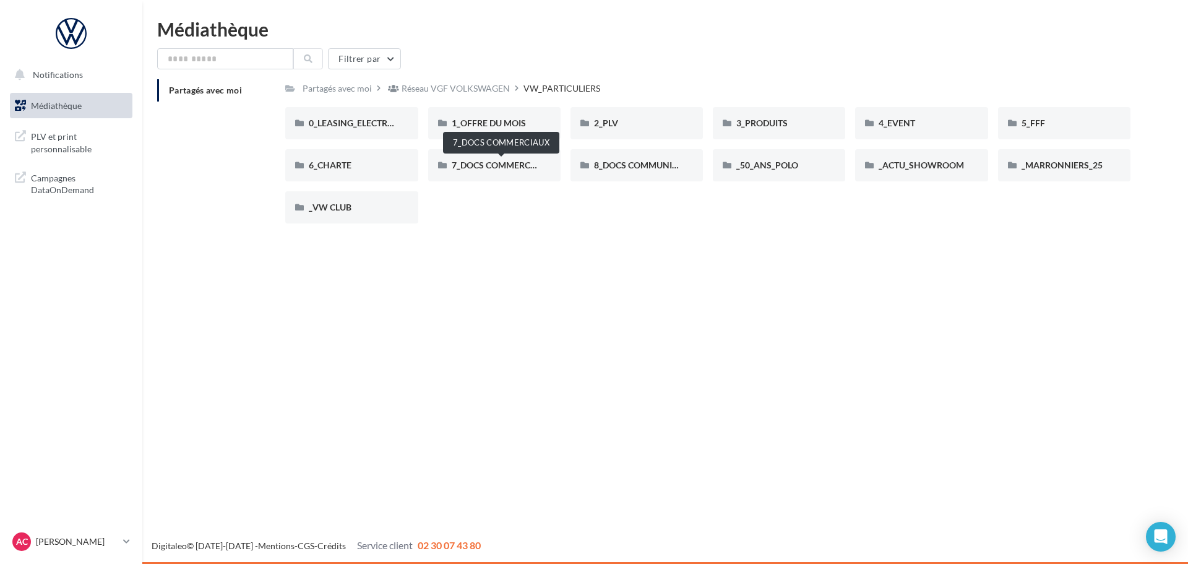
drag, startPoint x: 531, startPoint y: 168, endPoint x: 830, endPoint y: 243, distance: 308.1
click at [831, 244] on div "Notifications Médiathèque" at bounding box center [594, 282] width 1188 height 564
click at [364, 89] on div "Partagés avec moi" at bounding box center [337, 88] width 69 height 12
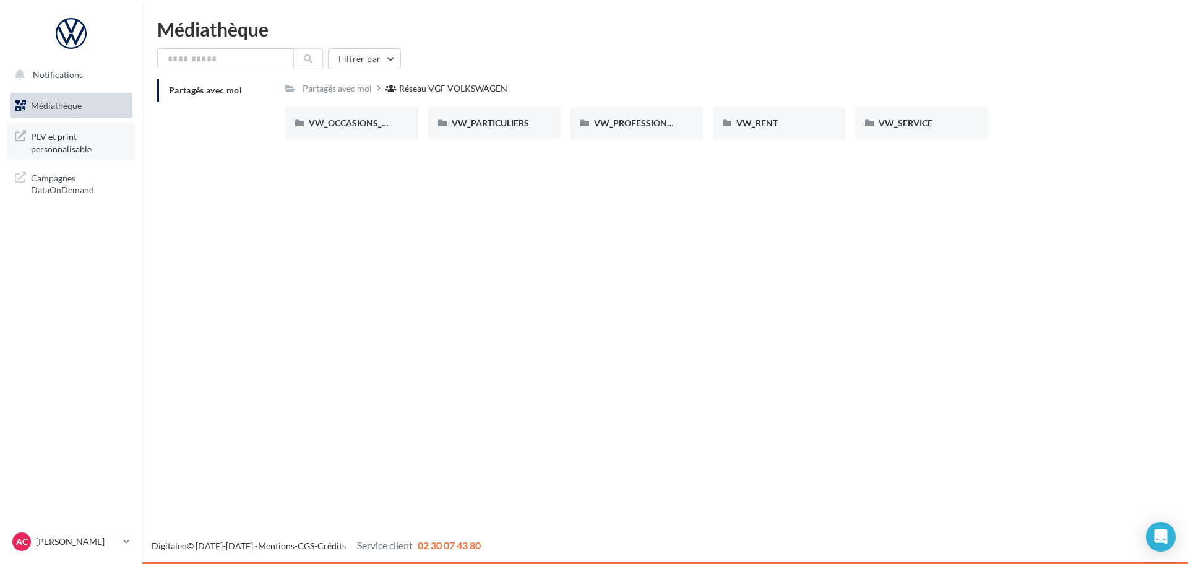
click at [55, 144] on span "PLV et print personnalisable" at bounding box center [79, 141] width 97 height 27
click at [77, 192] on span "Campagnes DataOnDemand" at bounding box center [79, 183] width 97 height 27
click at [370, 62] on button "Filtrer par" at bounding box center [364, 58] width 73 height 21
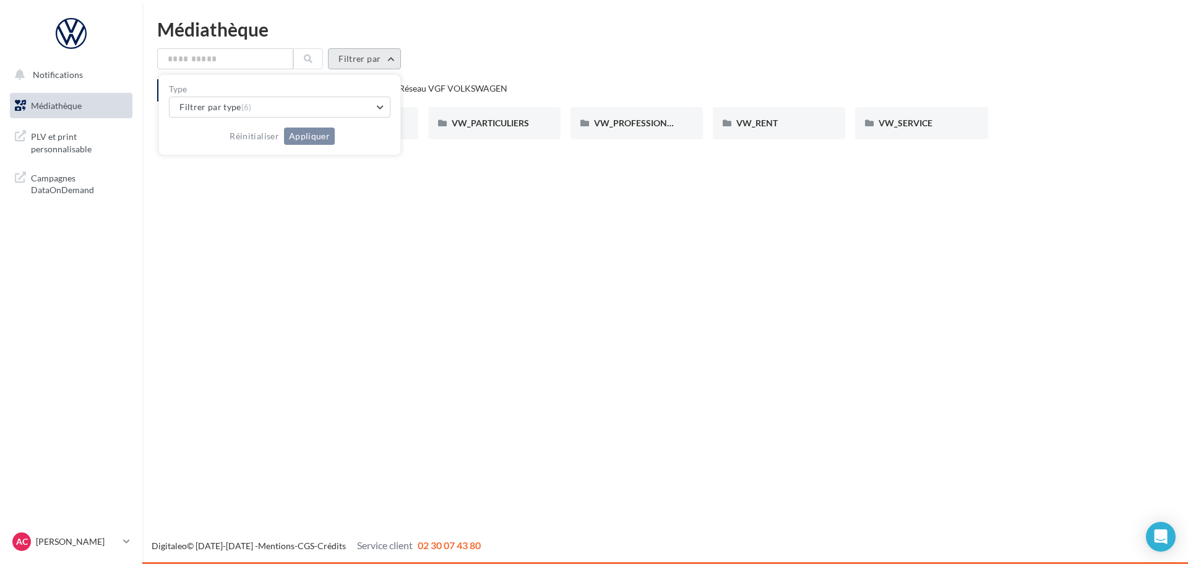
click at [368, 62] on button "Filtrer par" at bounding box center [364, 58] width 73 height 21
click at [235, 51] on input "text" at bounding box center [225, 58] width 136 height 21
drag, startPoint x: 235, startPoint y: 51, endPoint x: 530, endPoint y: 541, distance: 572.6
click at [527, 546] on div "Digitaleo © 2015-2025 - Mentions - CGS - Crédits Service client 02 30 07 43 80" at bounding box center [594, 546] width 1188 height 35
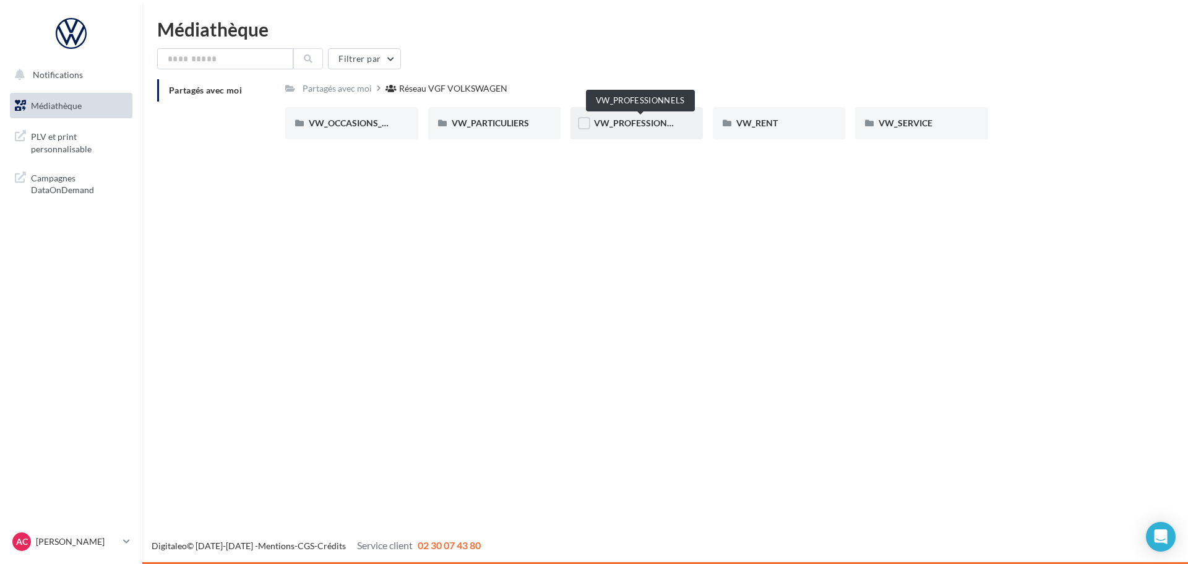
click at [673, 120] on span "VW_PROFESSIONNELS" at bounding box center [641, 123] width 94 height 11
click at [405, 93] on div "Réseau VGF VOLKSWAGEN" at bounding box center [456, 88] width 108 height 12
click at [527, 127] on span "VW_PARTICULIERS" at bounding box center [490, 123] width 77 height 11
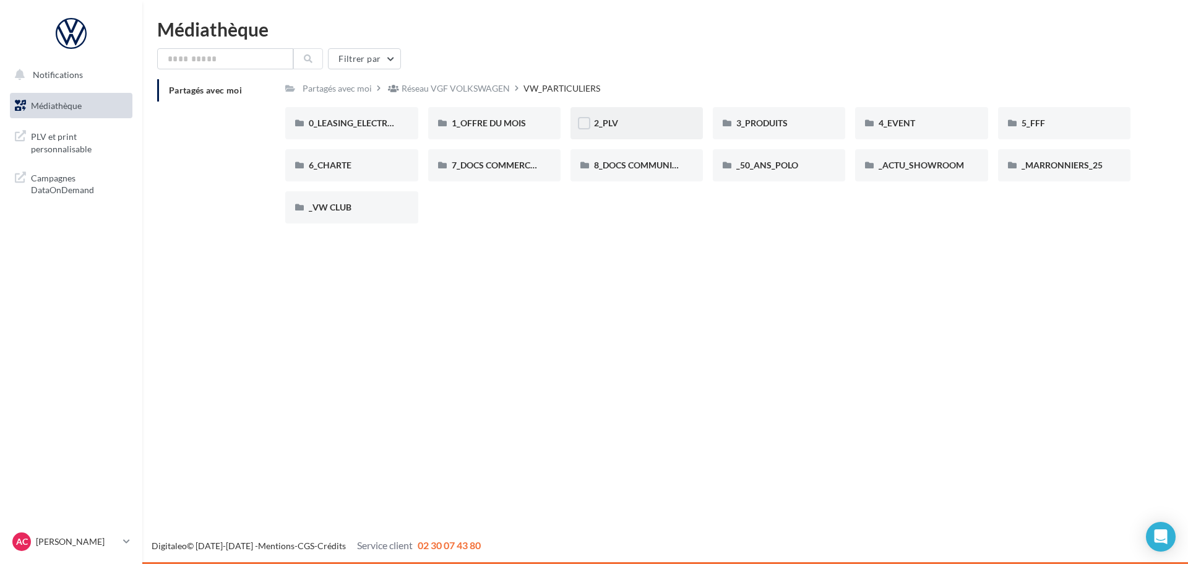
click at [623, 130] on div "2_PLV" at bounding box center [637, 123] width 132 height 32
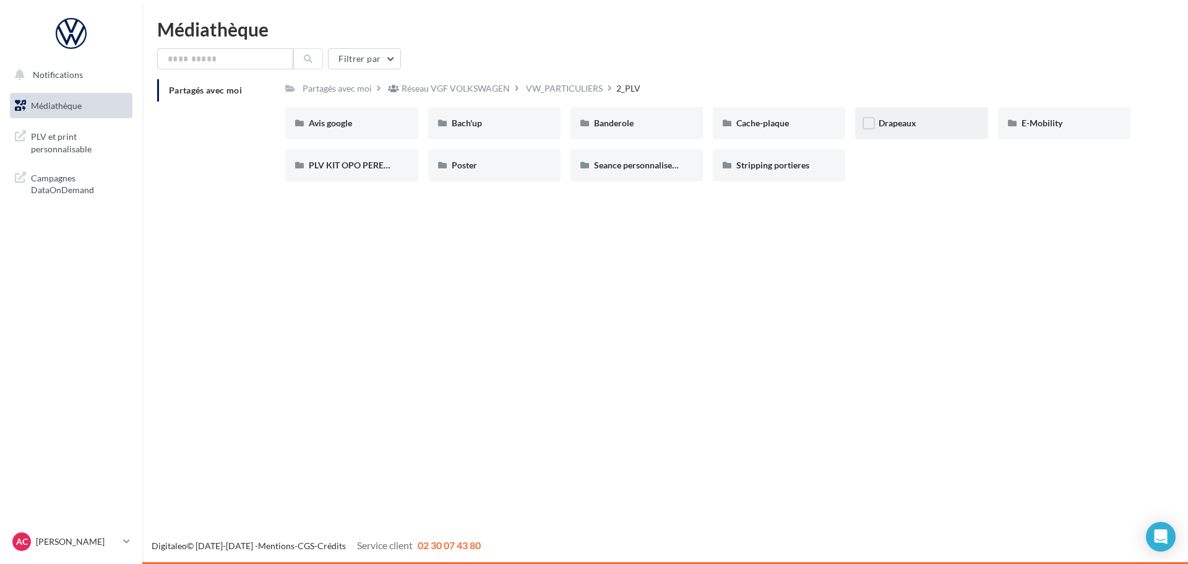
click at [942, 128] on div "Drapeaux" at bounding box center [921, 123] width 85 height 12
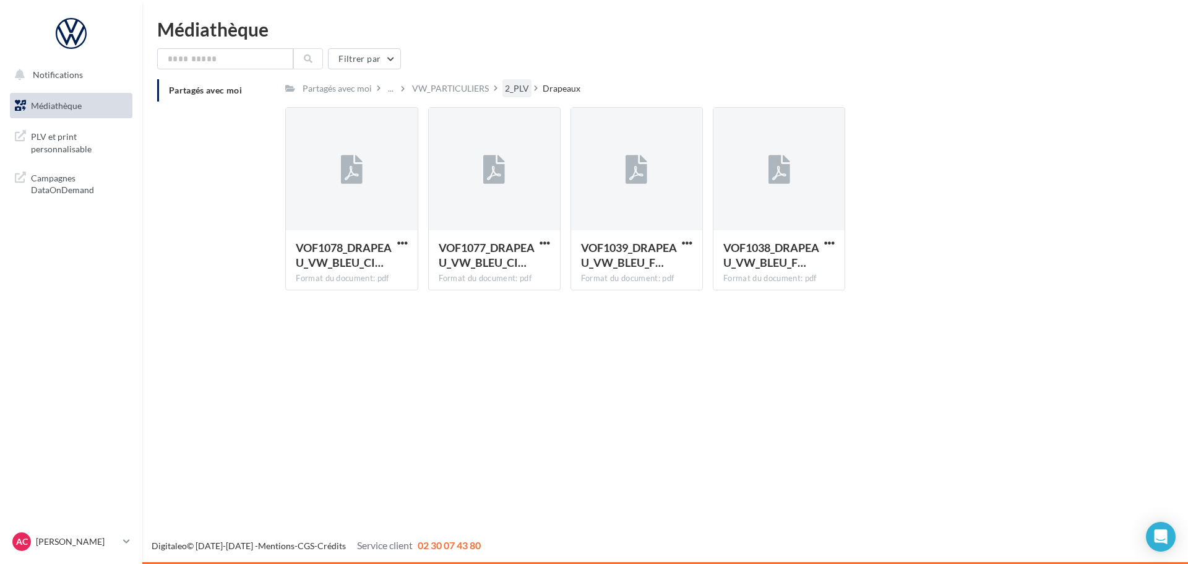
click at [514, 92] on div "2_PLV" at bounding box center [517, 88] width 24 height 12
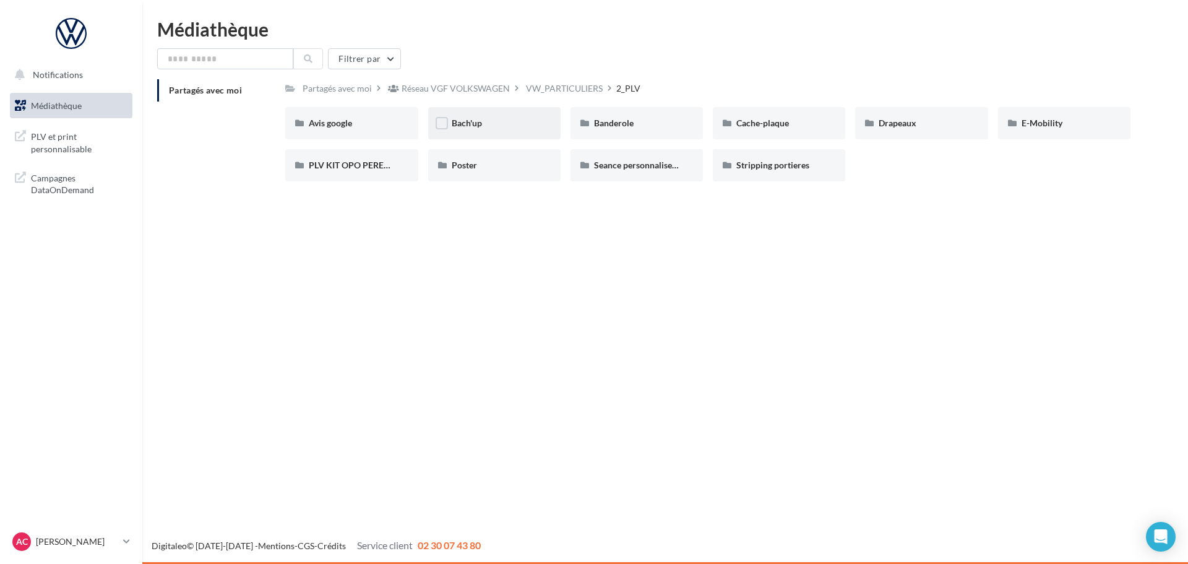
click at [521, 129] on div "Bach'up" at bounding box center [494, 123] width 85 height 12
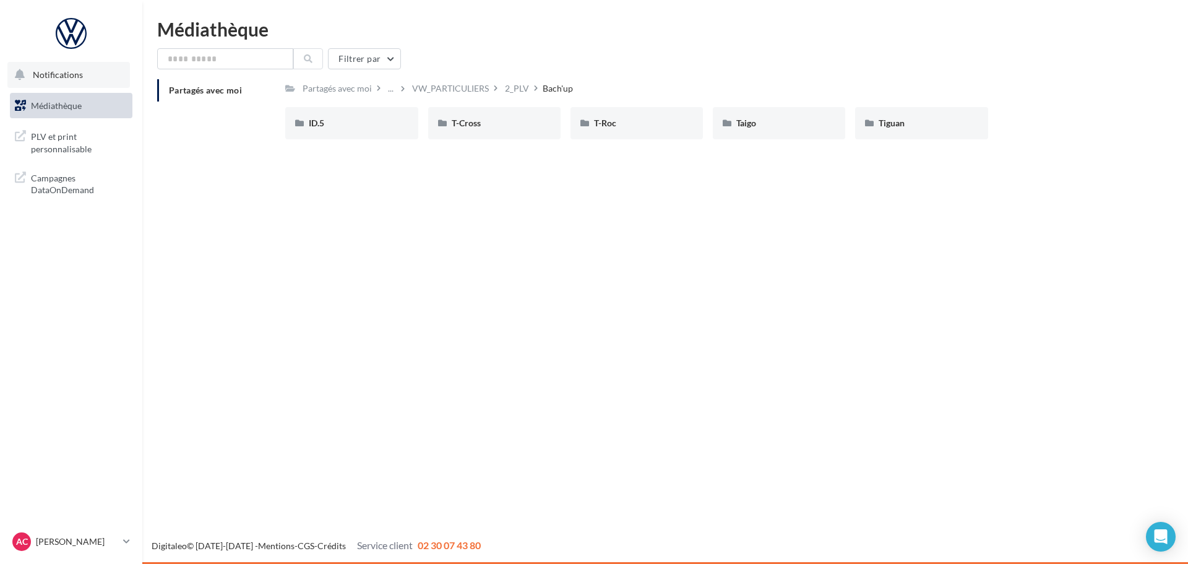
click at [41, 75] on span "Notifications" at bounding box center [58, 74] width 50 height 11
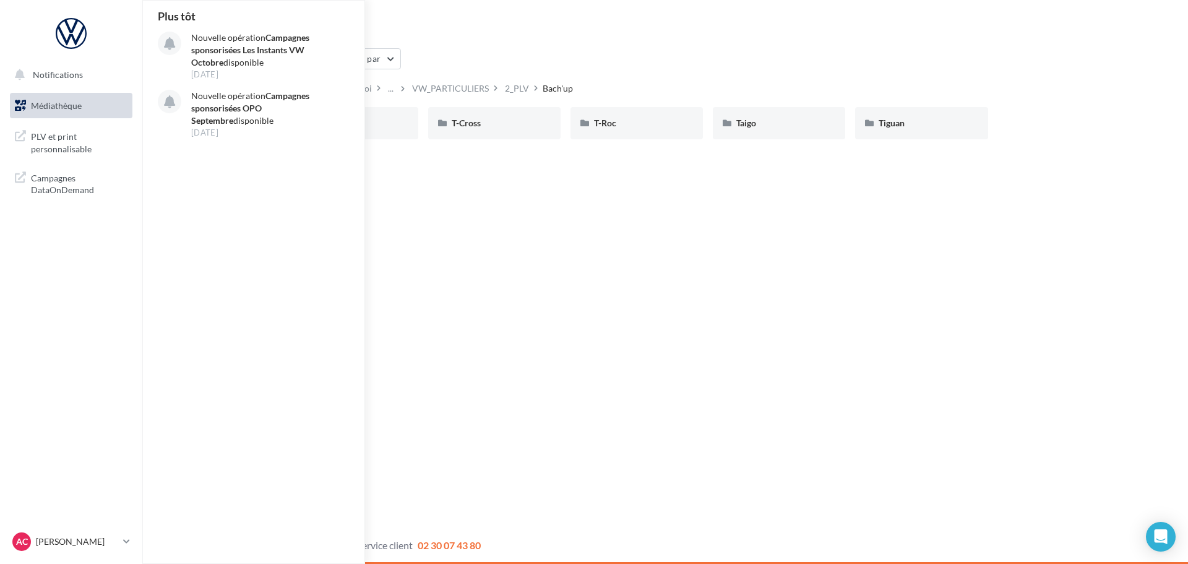
click at [9, 107] on link "Médiathèque" at bounding box center [70, 106] width 127 height 26
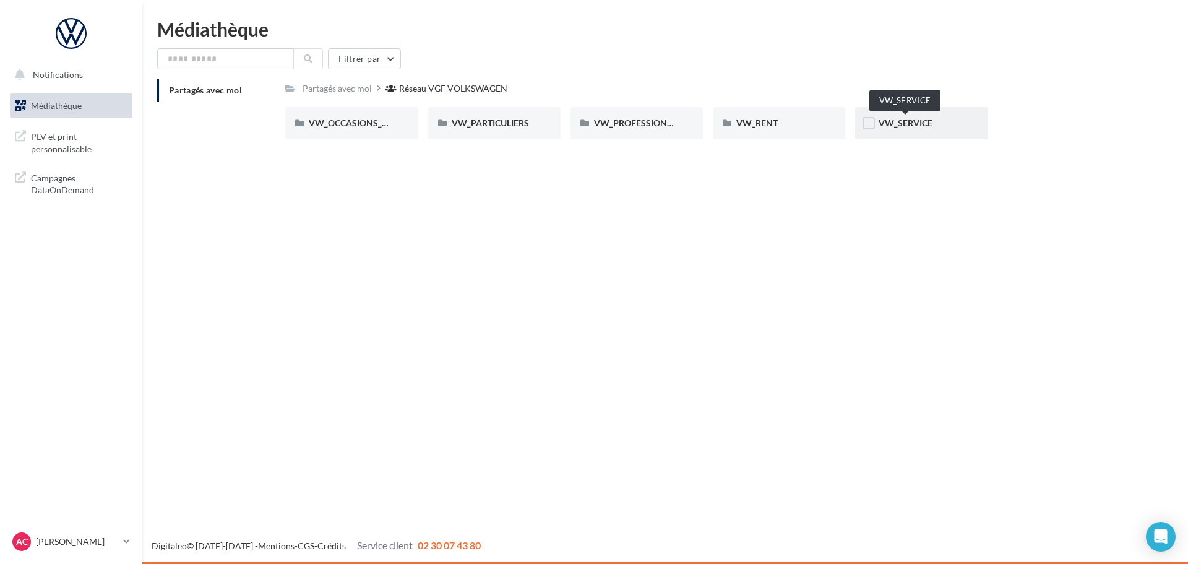
drag, startPoint x: 907, startPoint y: 129, endPoint x: 907, endPoint y: 119, distance: 10.5
click at [907, 119] on div "VW_SERVICE" at bounding box center [921, 123] width 85 height 12
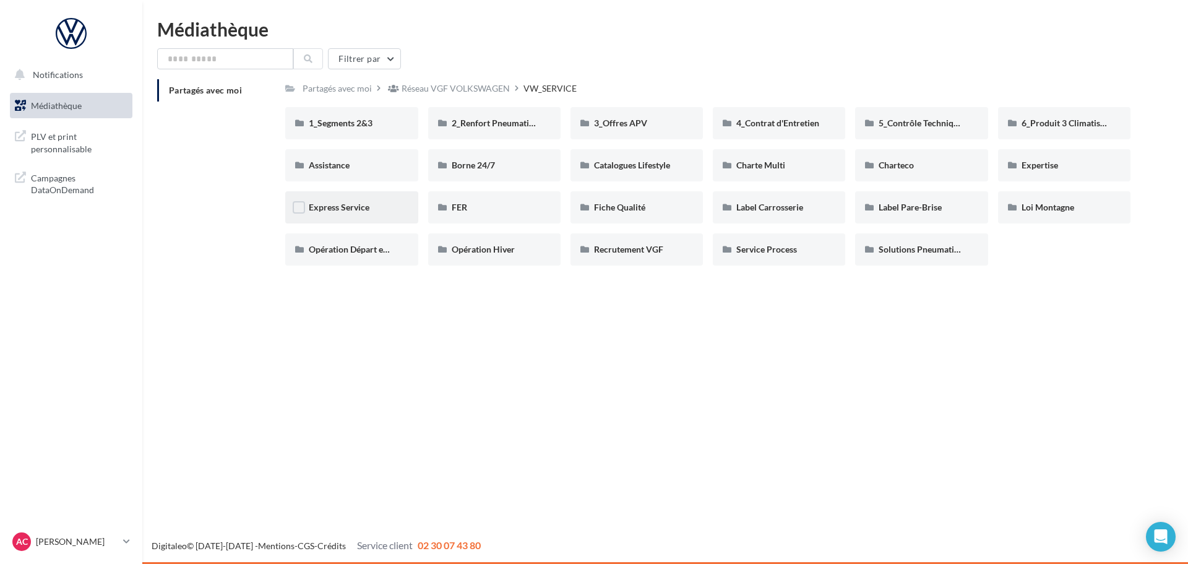
click at [345, 218] on div "Express Service" at bounding box center [351, 207] width 132 height 32
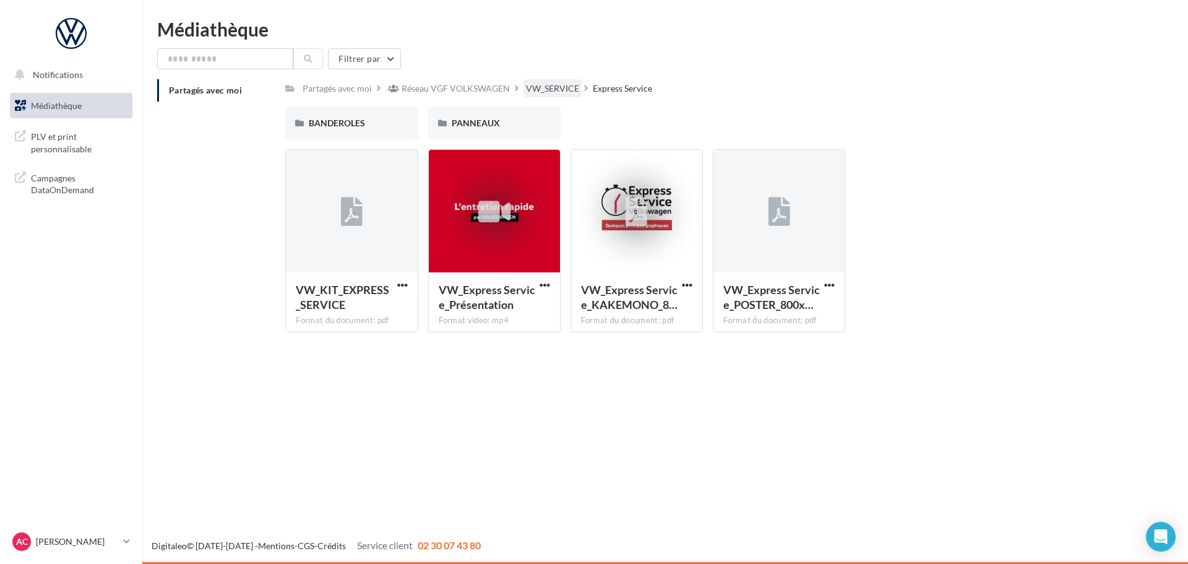
click at [554, 82] on div "VW_SERVICE" at bounding box center [552, 88] width 53 height 12
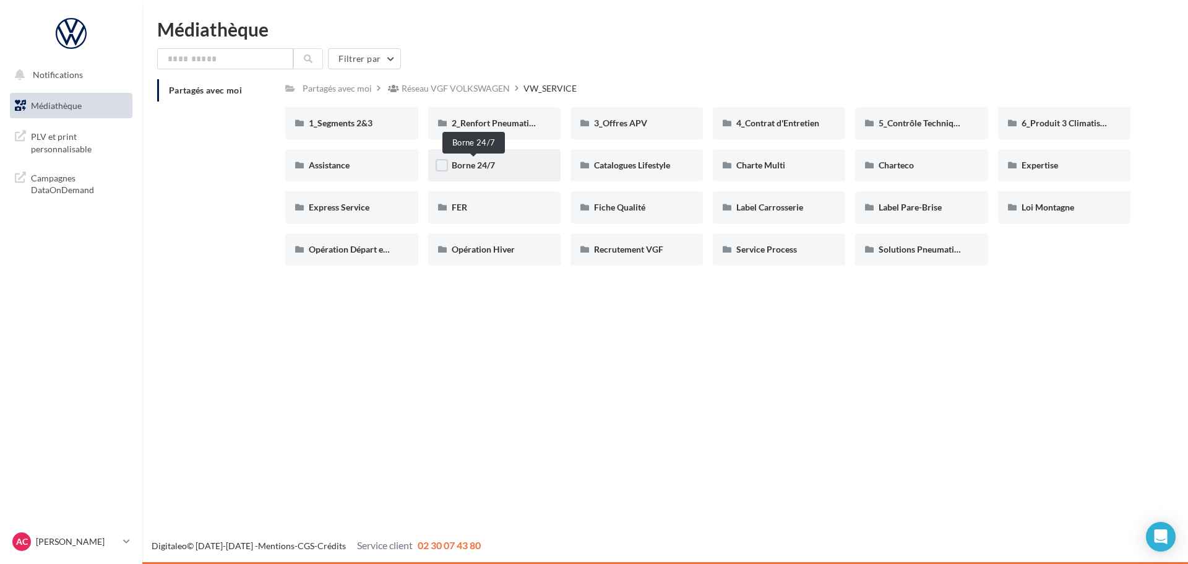
click at [475, 163] on span "Borne 24/7" at bounding box center [473, 165] width 43 height 11
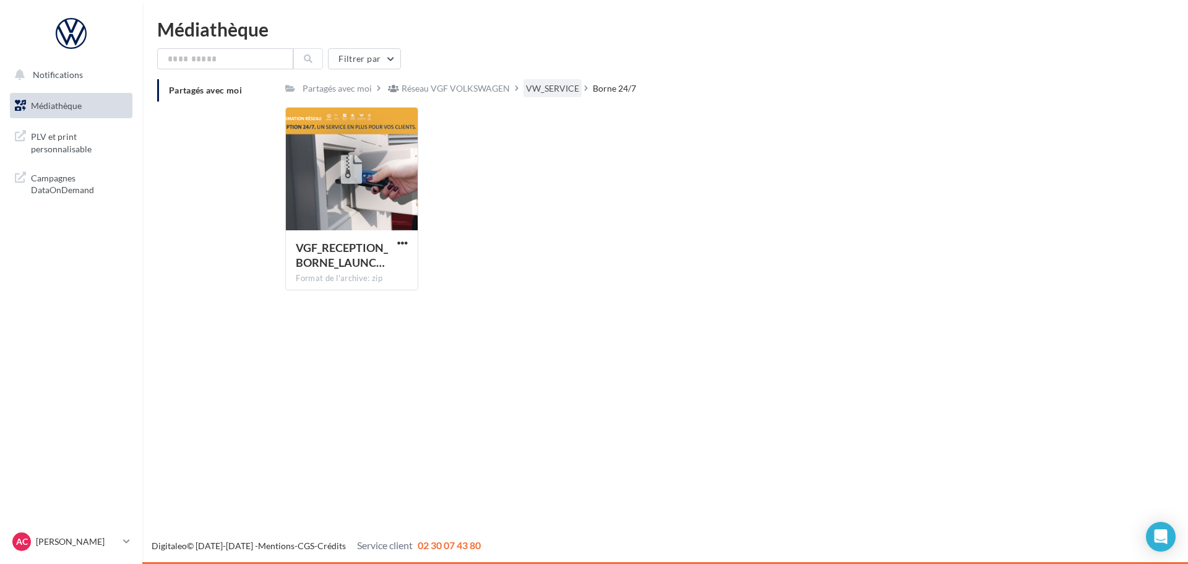
click at [553, 94] on div "VW_SERVICE" at bounding box center [552, 88] width 53 height 12
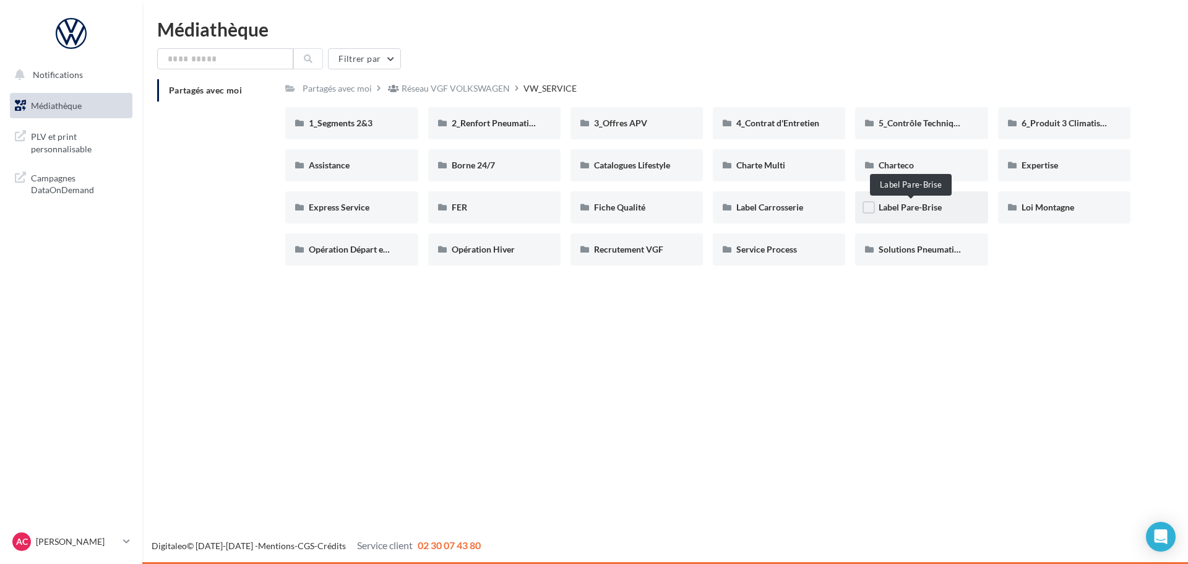
click at [920, 212] on span "Label Pare-Brise" at bounding box center [910, 207] width 63 height 11
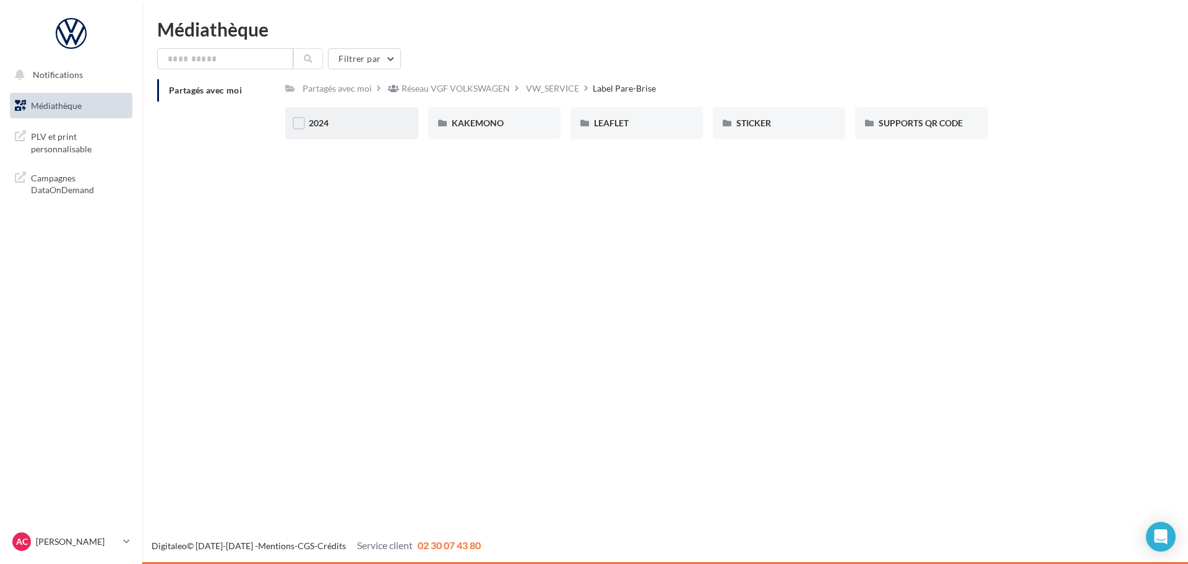
click at [353, 115] on div "2024" at bounding box center [351, 123] width 132 height 32
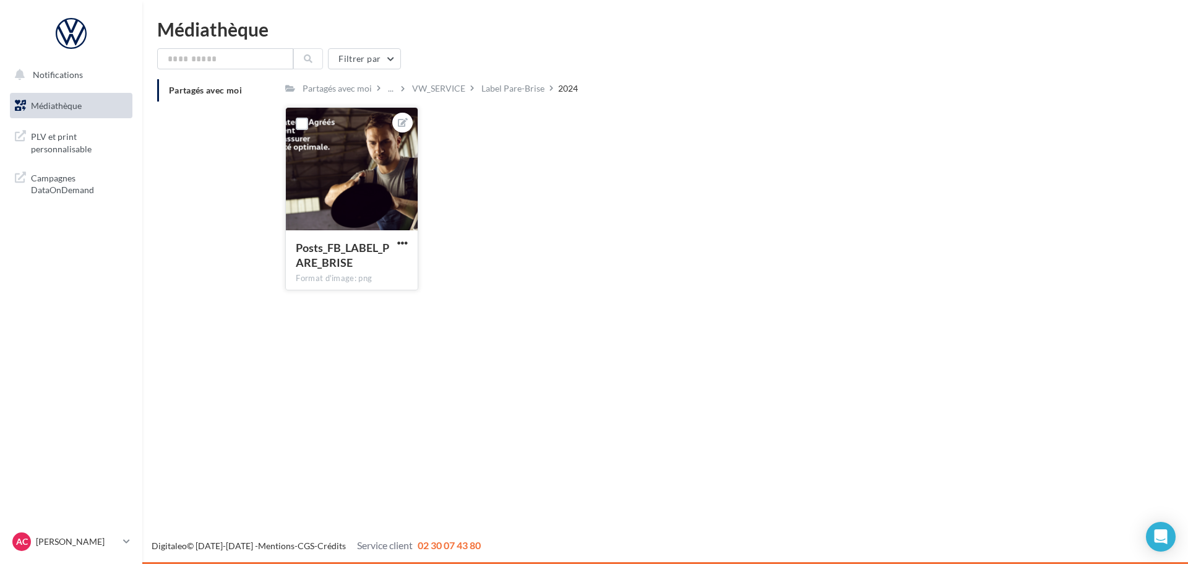
click at [341, 192] on div at bounding box center [351, 170] width 131 height 124
click at [487, 90] on div "Label Pare-Brise" at bounding box center [512, 88] width 63 height 12
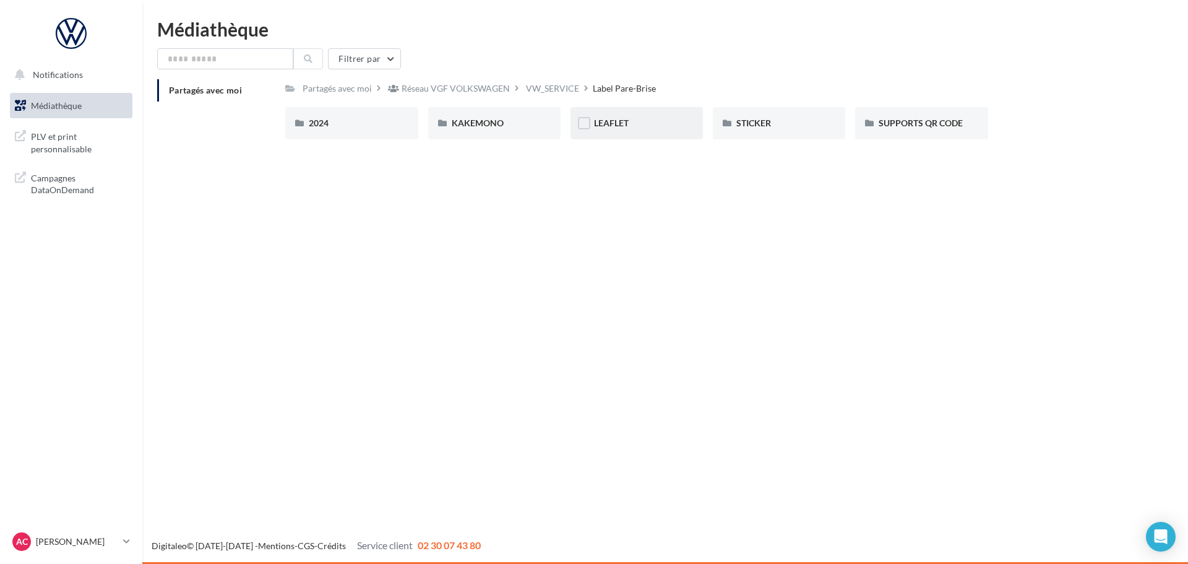
drag, startPoint x: 663, startPoint y: 120, endPoint x: 662, endPoint y: 112, distance: 8.1
click at [662, 112] on div "LEAFLET" at bounding box center [637, 123] width 132 height 32
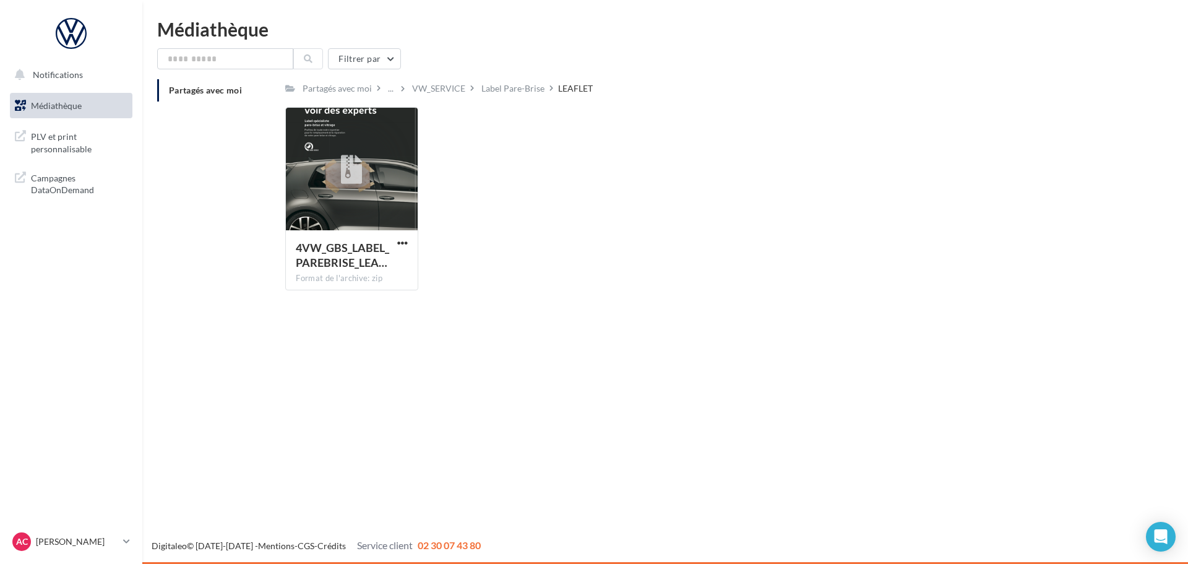
click at [444, 85] on div "VW_SERVICE" at bounding box center [438, 88] width 53 height 12
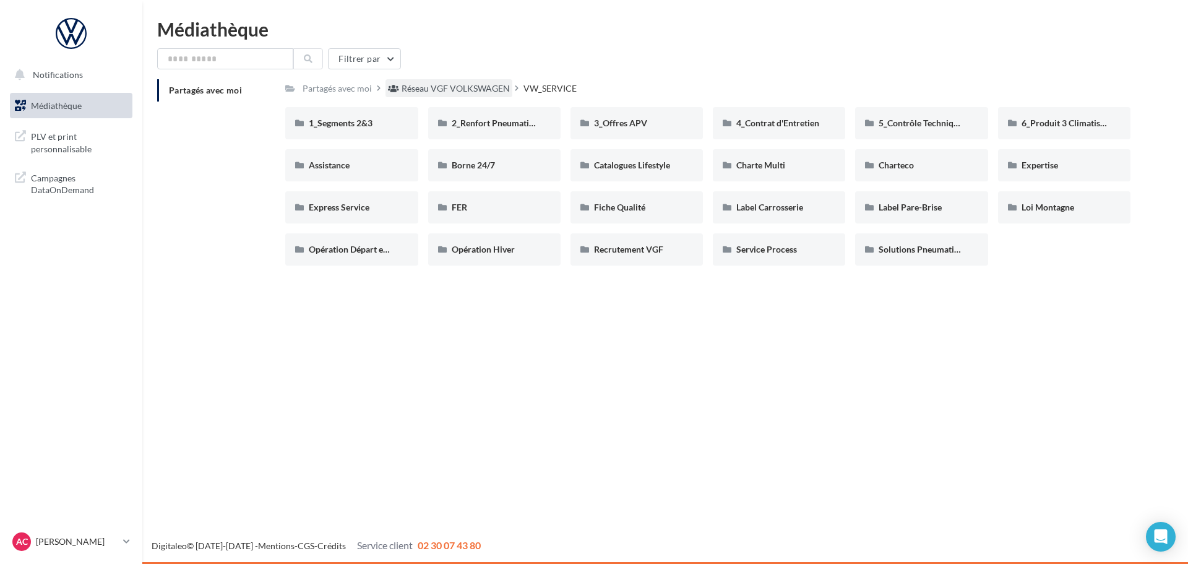
click at [493, 94] on div "Réseau VGF VOLKSWAGEN" at bounding box center [456, 88] width 108 height 12
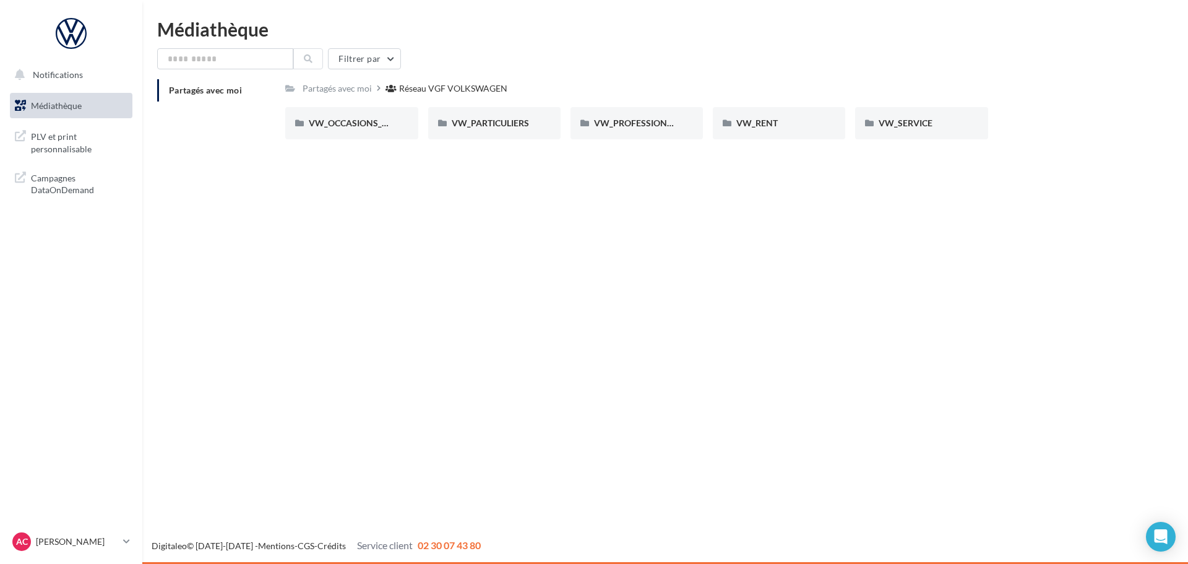
drag, startPoint x: 802, startPoint y: 177, endPoint x: 798, endPoint y: 155, distance: 22.6
click at [800, 160] on div "Notifications Médiathèque" at bounding box center [594, 282] width 1188 height 564
click at [767, 129] on div "VW_RENT" at bounding box center [778, 123] width 85 height 12
drag, startPoint x: 401, startPoint y: 62, endPoint x: 402, endPoint y: 84, distance: 22.3
drag, startPoint x: 350, startPoint y: 77, endPoint x: 342, endPoint y: 83, distance: 9.8
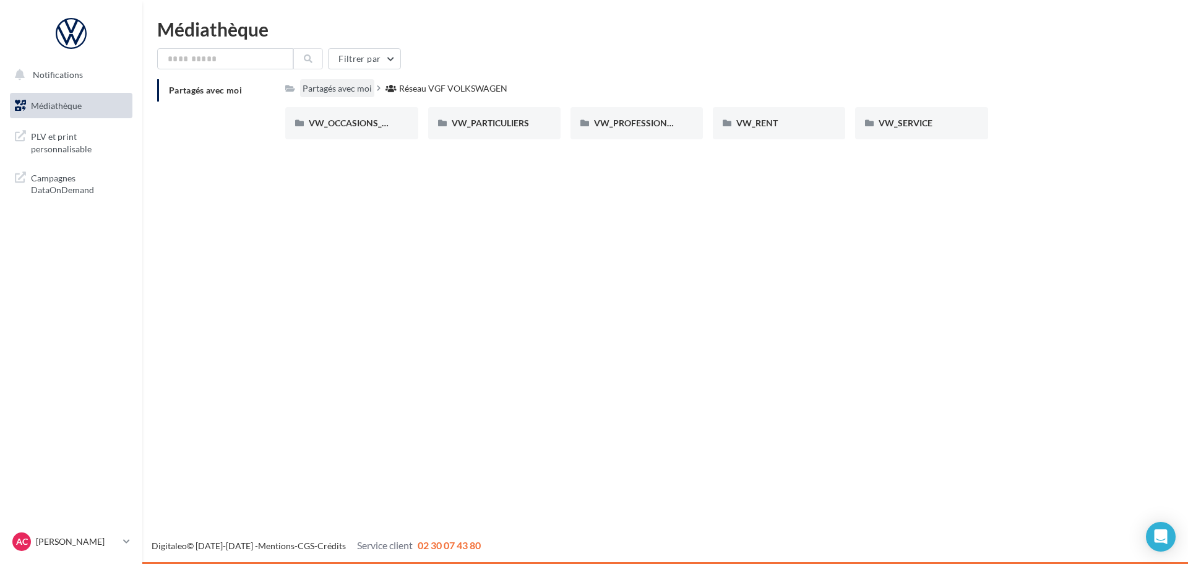
click at [343, 81] on div "Filtrer par Partagés avec moi Partagés avec moi Réseau VGF VOLKSWAGEN Rs Partag…" at bounding box center [665, 98] width 1016 height 101
click at [345, 87] on div "Partagés avec moi" at bounding box center [337, 88] width 69 height 12
click at [74, 106] on span "Médiathèque" at bounding box center [56, 105] width 51 height 11
click at [84, 106] on link "Médiathèque" at bounding box center [70, 106] width 127 height 26
click at [403, 84] on div "Réseau VGF VOLKSWAGEN" at bounding box center [453, 88] width 108 height 12
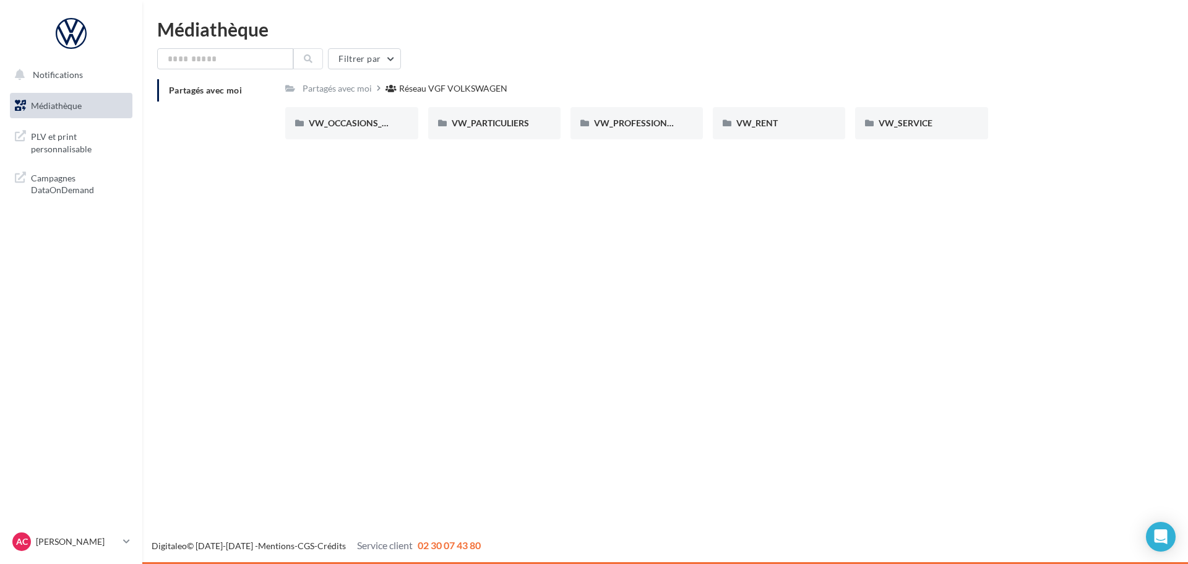
click at [407, 94] on div "Réseau VGF VOLKSWAGEN" at bounding box center [453, 88] width 108 height 12
click at [262, 66] on input "text" at bounding box center [225, 58] width 136 height 21
click at [101, 107] on link "Médiathèque" at bounding box center [70, 106] width 127 height 26
click at [304, 74] on div "Filtrer par Partagés avec moi Partagés avec moi Réseau VGF VOLKSWAGEN Rs Partag…" at bounding box center [665, 98] width 1016 height 101
click at [230, 82] on li "Partagés avec moi" at bounding box center [216, 90] width 118 height 22
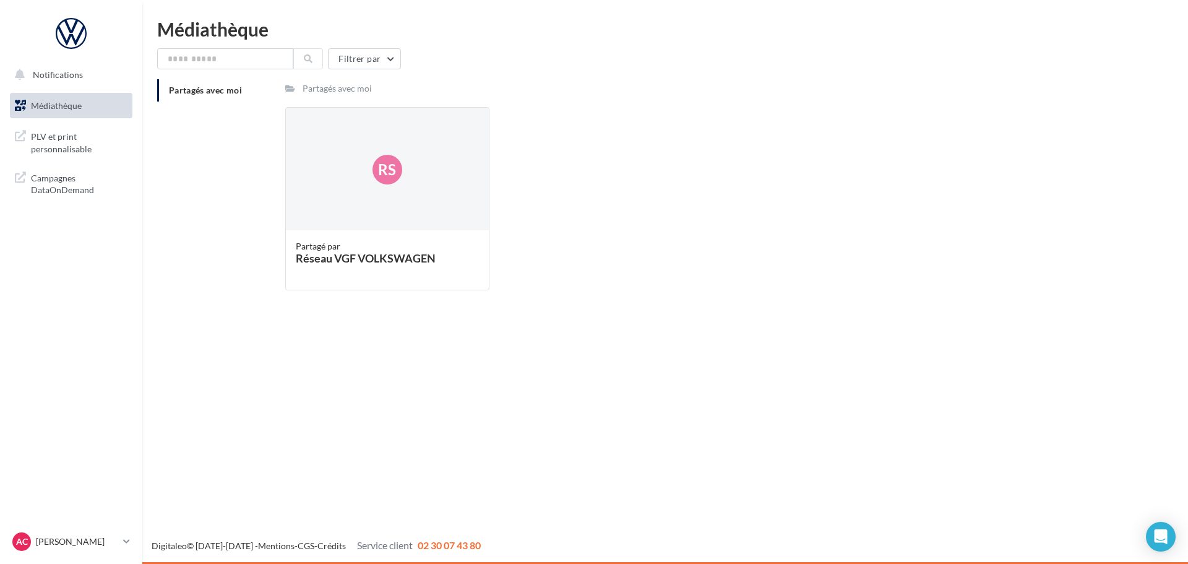
click at [231, 96] on li "Partagés avec moi" at bounding box center [216, 90] width 118 height 22
click at [312, 199] on div "Rs" at bounding box center [387, 170] width 202 height 124
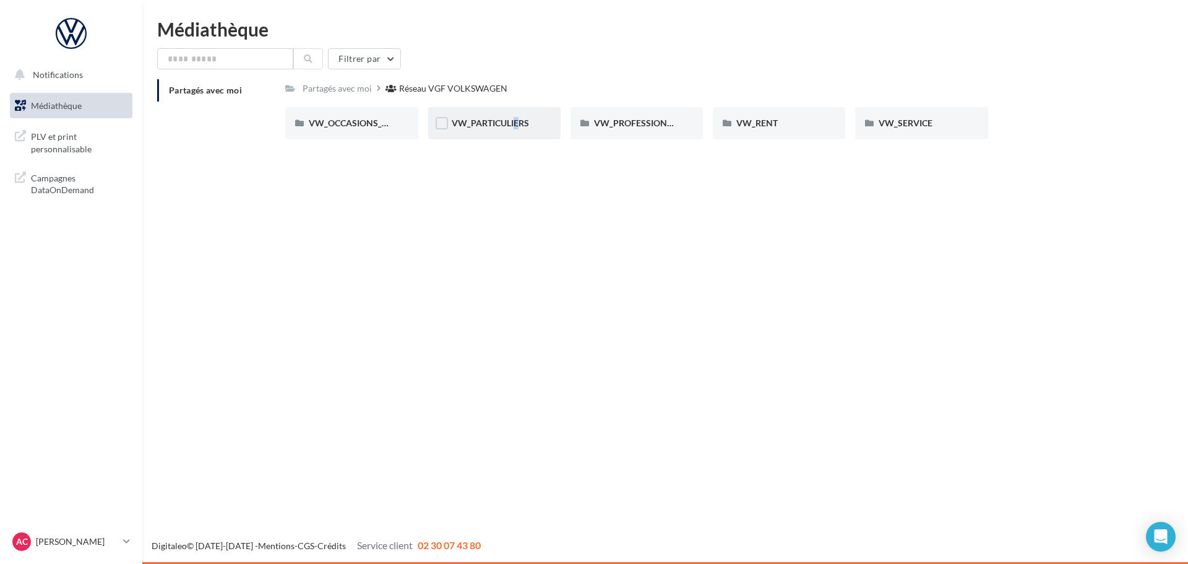
click at [508, 122] on span "VW_PARTICULIERS" at bounding box center [490, 123] width 77 height 11
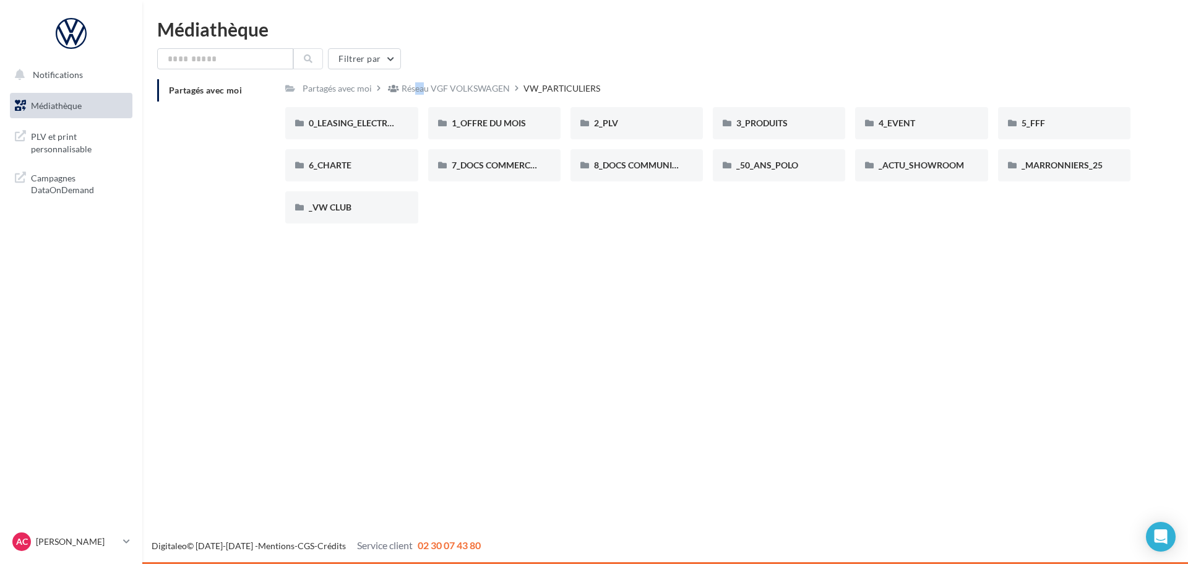
click at [408, 82] on div "Réseau VGF VOLKSWAGEN" at bounding box center [449, 88] width 127 height 18
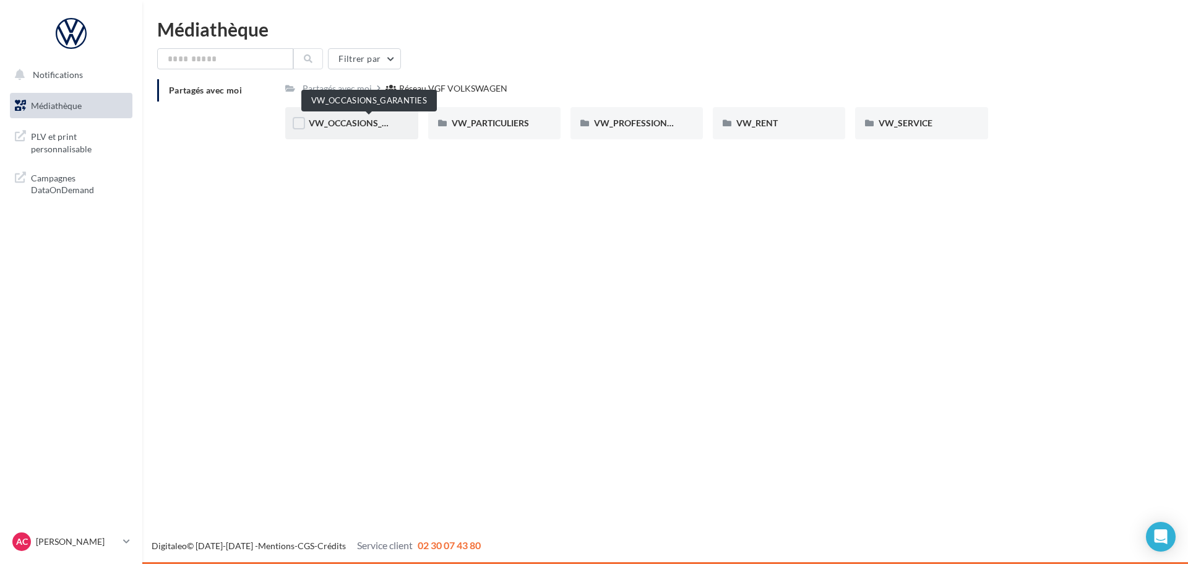
click at [355, 123] on span "VW_OCCASIONS_GARANTIES" at bounding box center [369, 123] width 121 height 11
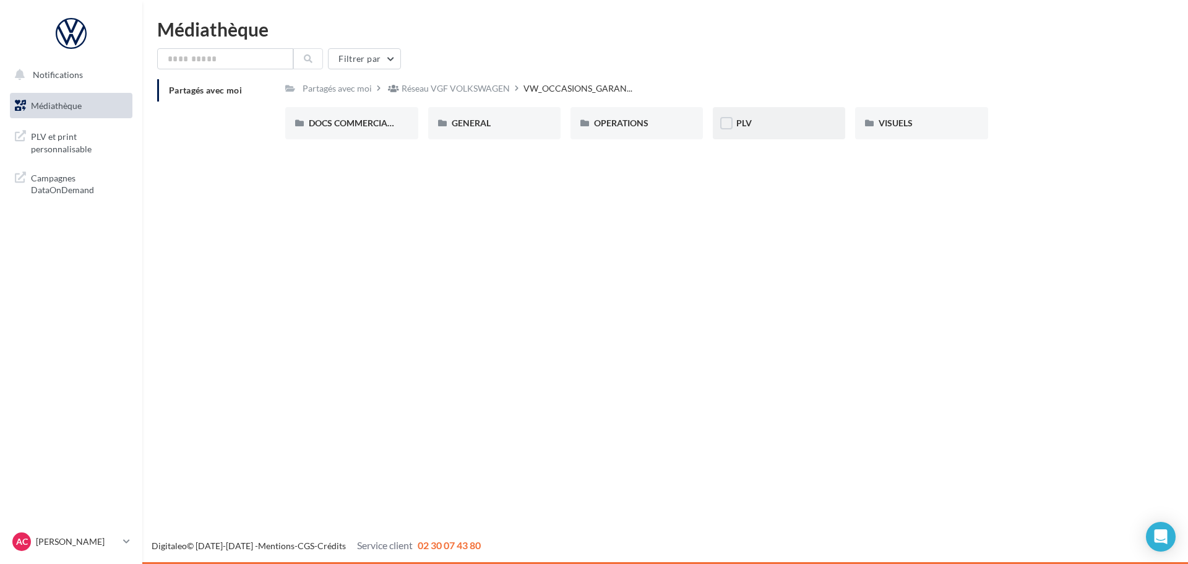
click at [761, 130] on div "PLV" at bounding box center [779, 123] width 132 height 32
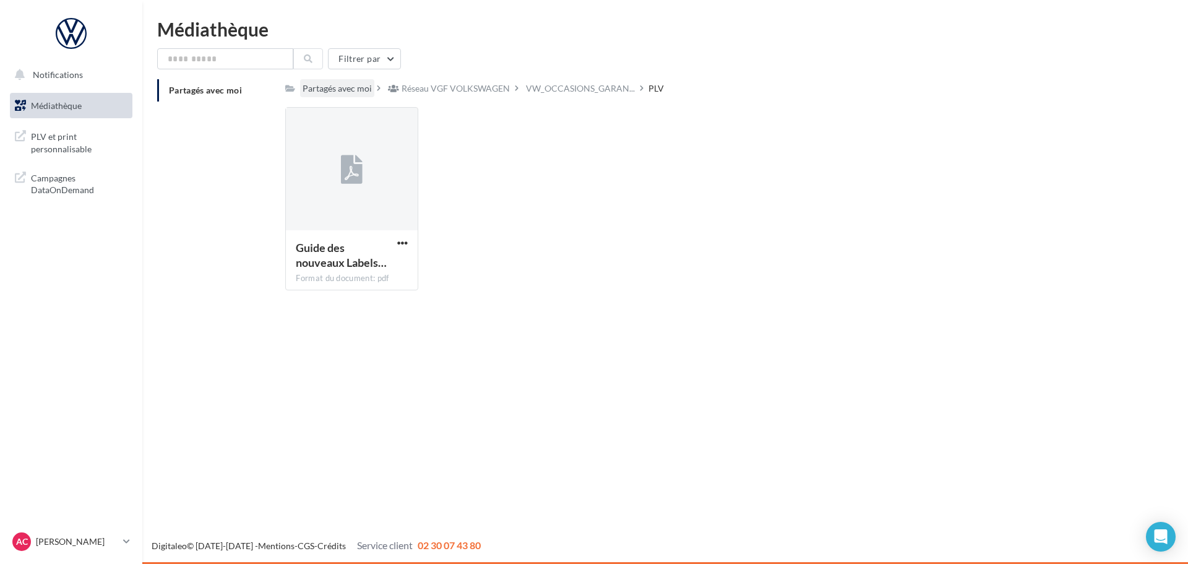
drag, startPoint x: 367, startPoint y: 91, endPoint x: 367, endPoint y: 84, distance: 6.8
click at [367, 84] on div "Partagés avec moi" at bounding box center [337, 88] width 69 height 12
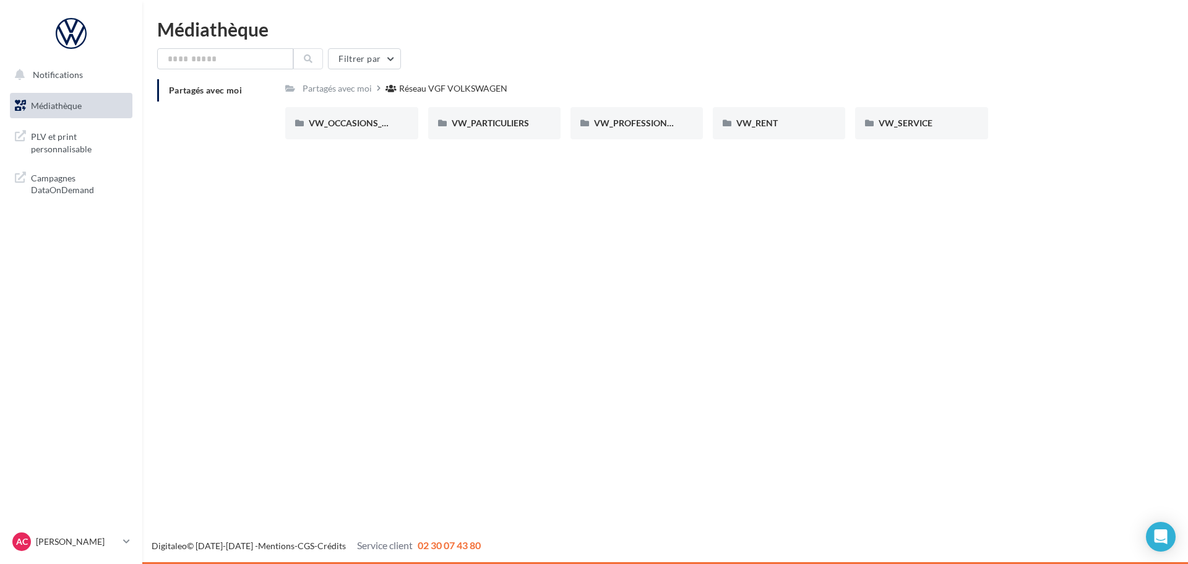
drag, startPoint x: 441, startPoint y: 124, endPoint x: 403, endPoint y: 149, distance: 44.6
click at [407, 149] on div "VW_OCCASIONS_GARANTIES VW_OCCASIONS_GARANTIES VW_PARTICULIERS VW_PARTICULIERS V…" at bounding box center [712, 128] width 855 height 42
click at [379, 127] on span "VW_OCCASIONS_GARANTIES" at bounding box center [369, 123] width 121 height 11
drag, startPoint x: 764, startPoint y: 131, endPoint x: 632, endPoint y: 190, distance: 143.8
click at [649, 184] on div "Notifications Médiathèque" at bounding box center [594, 282] width 1188 height 564
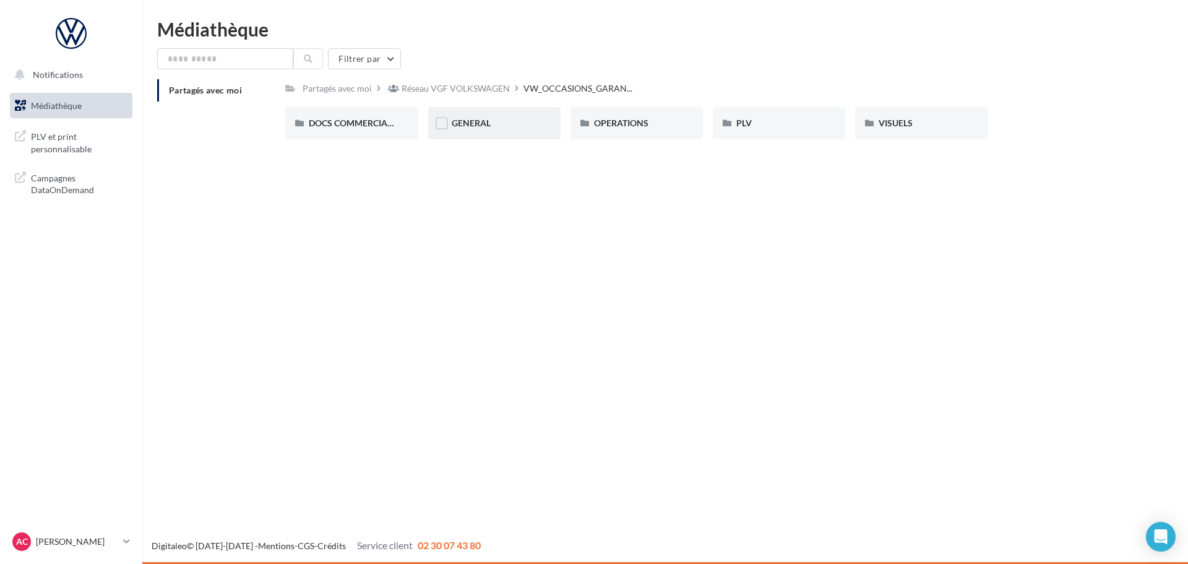
drag, startPoint x: 462, startPoint y: 109, endPoint x: 458, endPoint y: 126, distance: 17.9
click at [458, 126] on div "GENERAL" at bounding box center [494, 123] width 132 height 32
drag, startPoint x: 712, startPoint y: 116, endPoint x: 750, endPoint y: 90, distance: 45.5
click at [744, 92] on div "Partagés avec moi Réseau VGF VOLKSWAGEN VW_OCCASIONS_GARAN... GENERAL Rs Partag…" at bounding box center [707, 114] width 845 height 70
click at [410, 91] on div "Réseau VGF VOLKSWAGEN" at bounding box center [456, 88] width 108 height 12
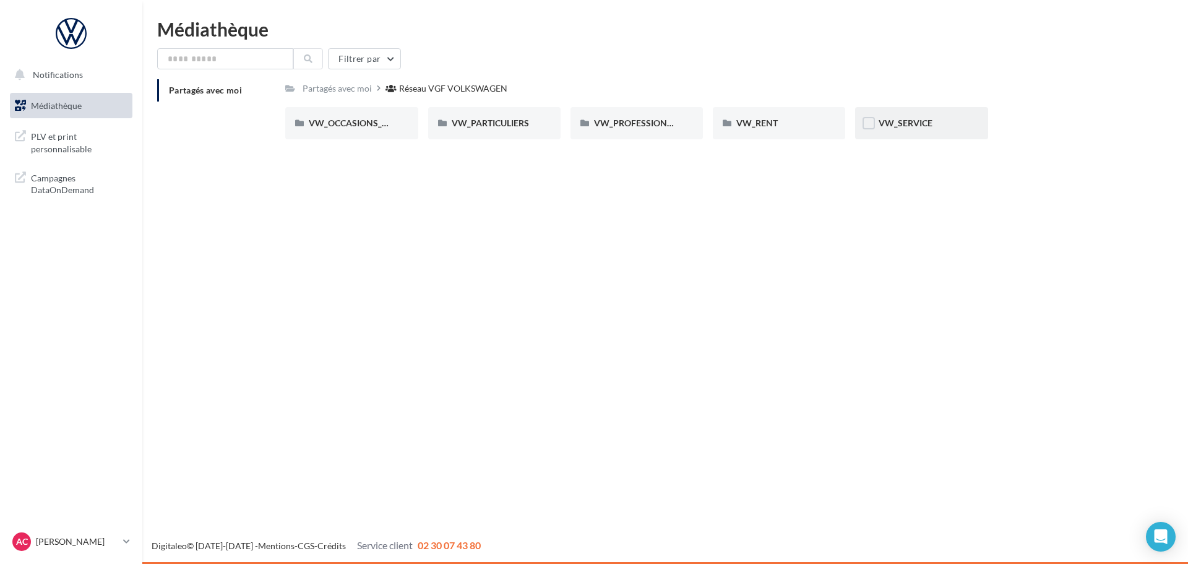
click at [895, 116] on div "VW_SERVICE" at bounding box center [921, 123] width 132 height 32
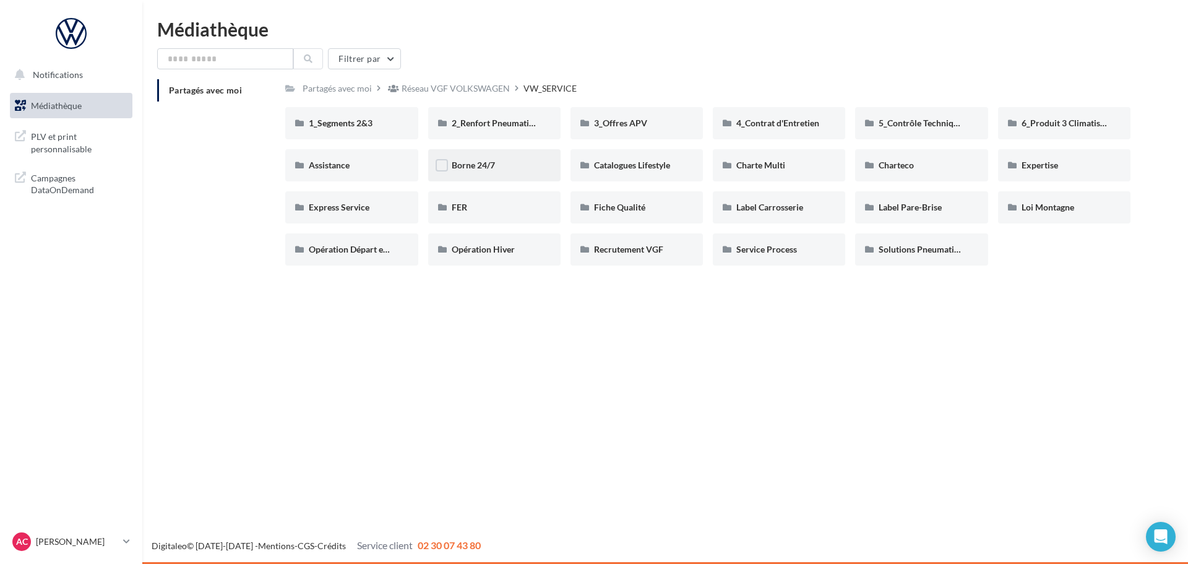
click at [480, 173] on div "Borne 24/7" at bounding box center [494, 165] width 132 height 32
click at [1015, 165] on label at bounding box center [1012, 165] width 12 height 12
drag, startPoint x: 1016, startPoint y: 165, endPoint x: 1032, endPoint y: 402, distance: 237.5
click at [1033, 407] on div "Notifications Médiathèque" at bounding box center [594, 282] width 1188 height 564
click at [1054, 165] on span "Expertise" at bounding box center [1040, 165] width 37 height 11
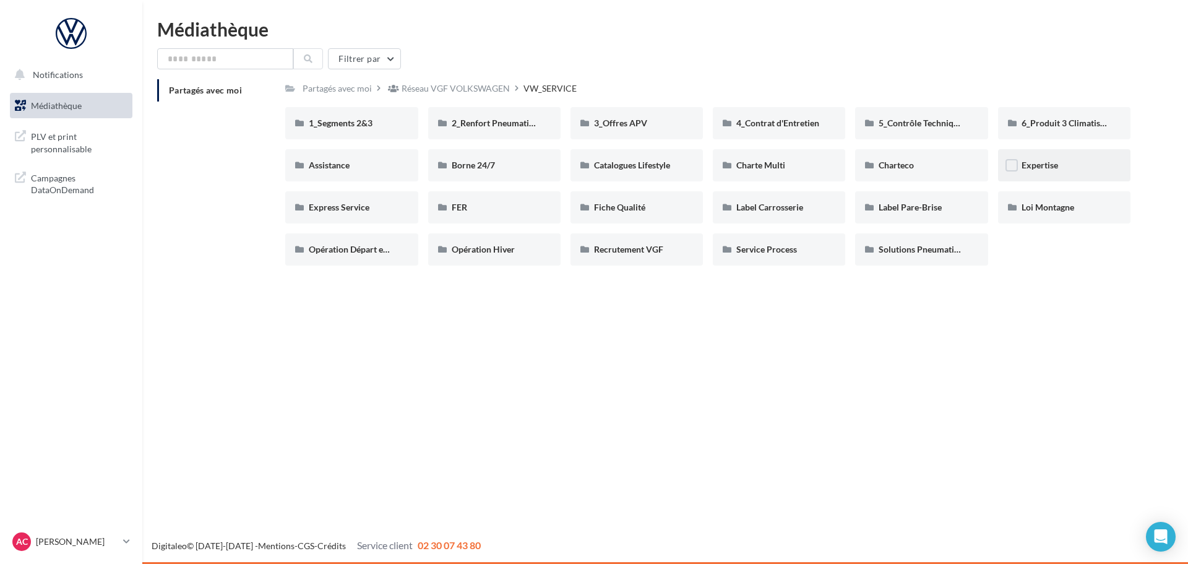
click at [1047, 176] on div "Expertise" at bounding box center [1064, 165] width 132 height 32
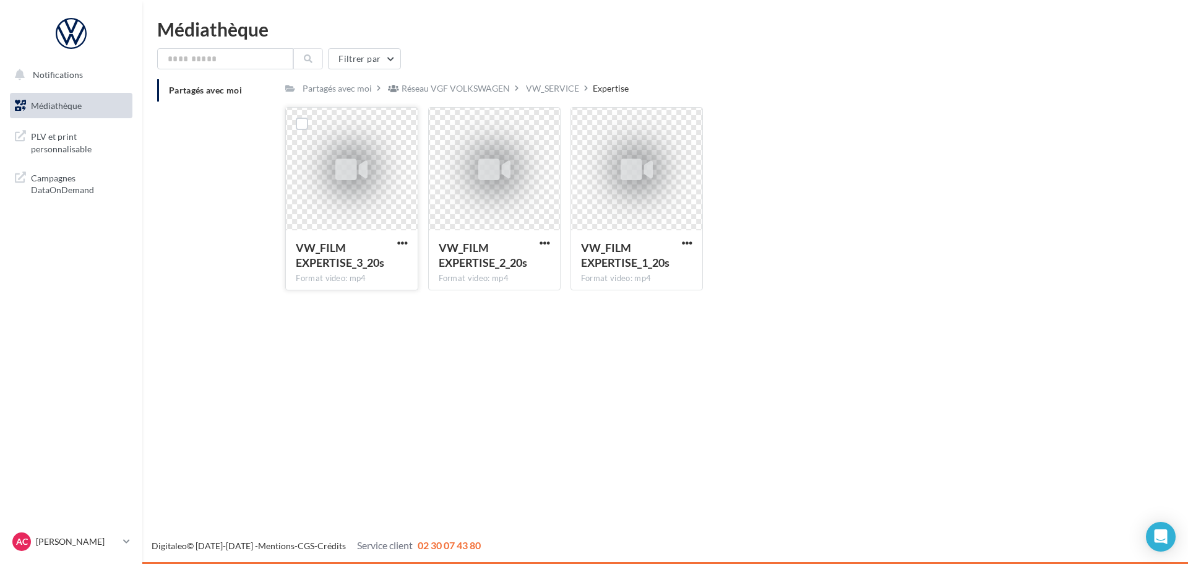
click at [345, 227] on div at bounding box center [351, 170] width 131 height 124
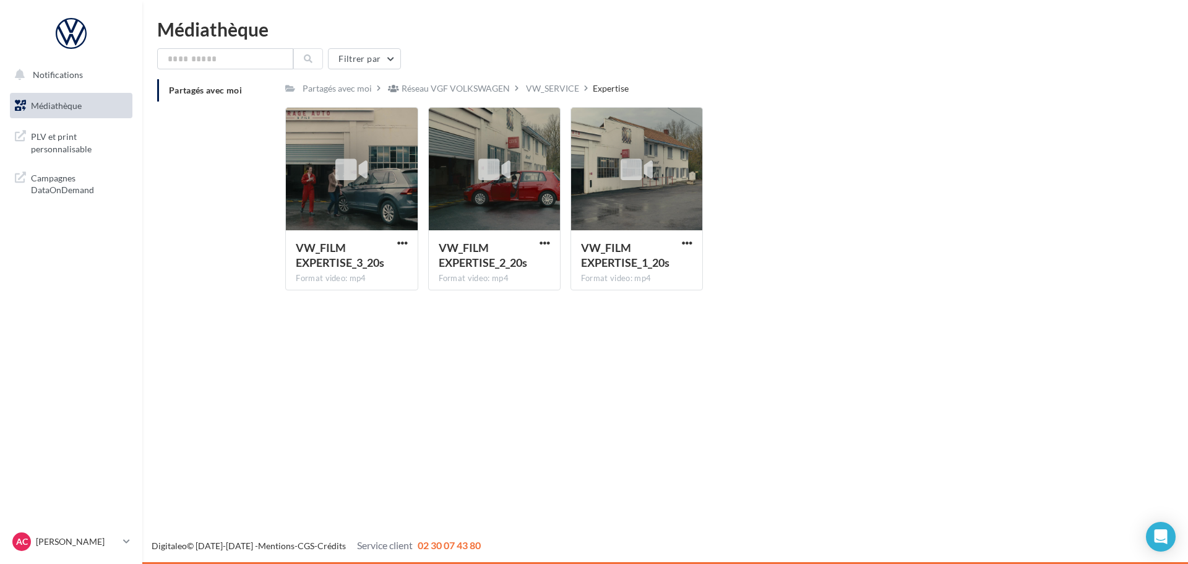
click at [118, 113] on link "Médiathèque" at bounding box center [70, 106] width 127 height 26
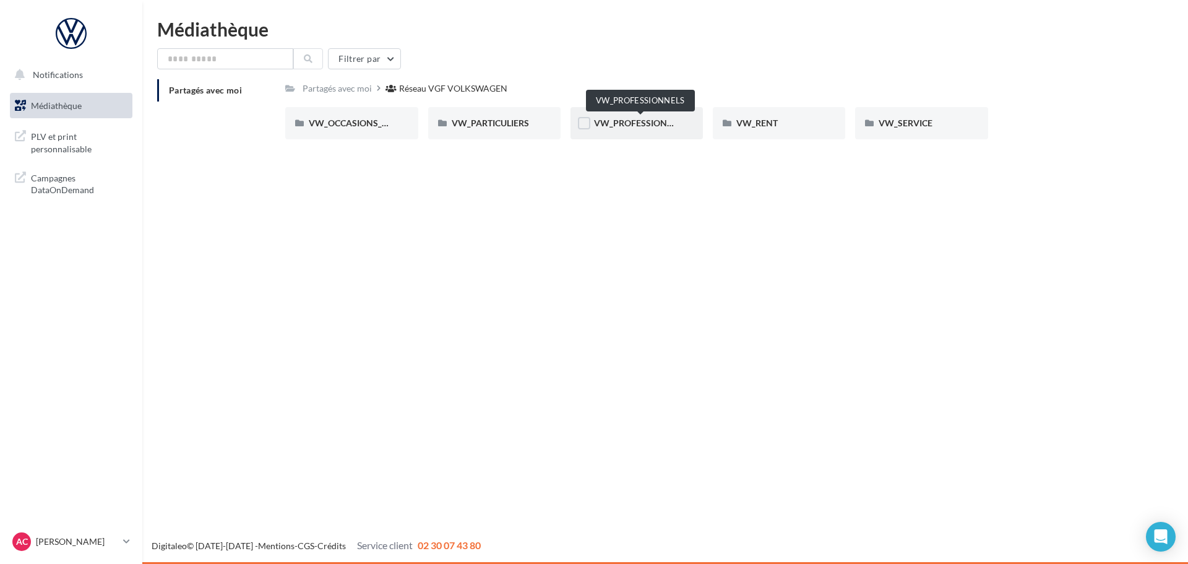
click at [665, 120] on div "VW_PROFESSIONNELS" at bounding box center [636, 123] width 85 height 12
click at [767, 126] on div "3_PLV" at bounding box center [778, 123] width 85 height 12
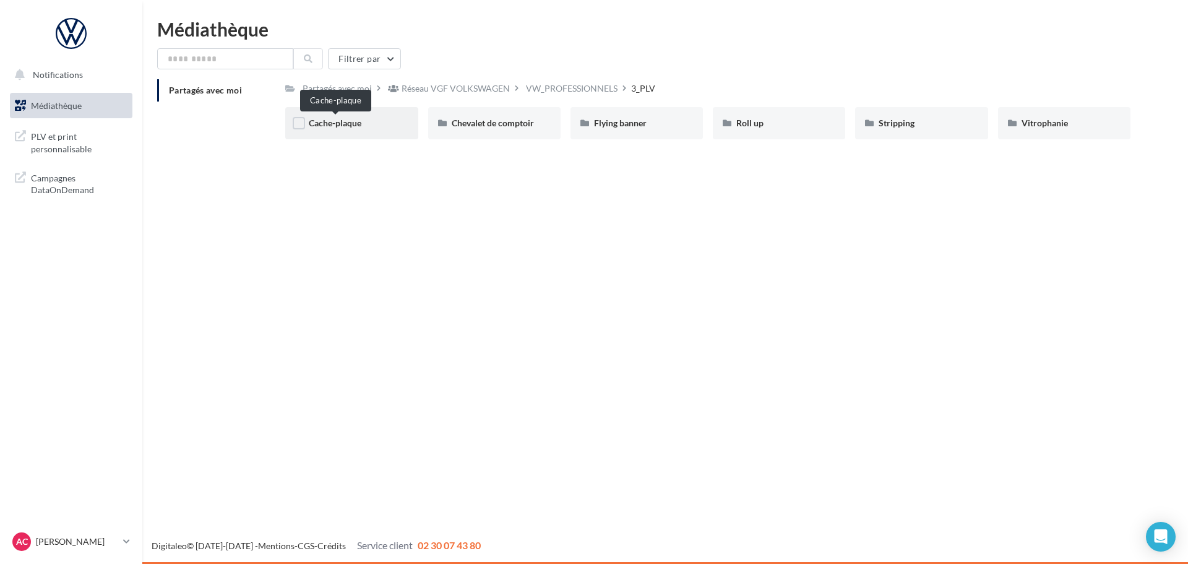
click at [336, 119] on span "Cache-plaque" at bounding box center [335, 123] width 53 height 11
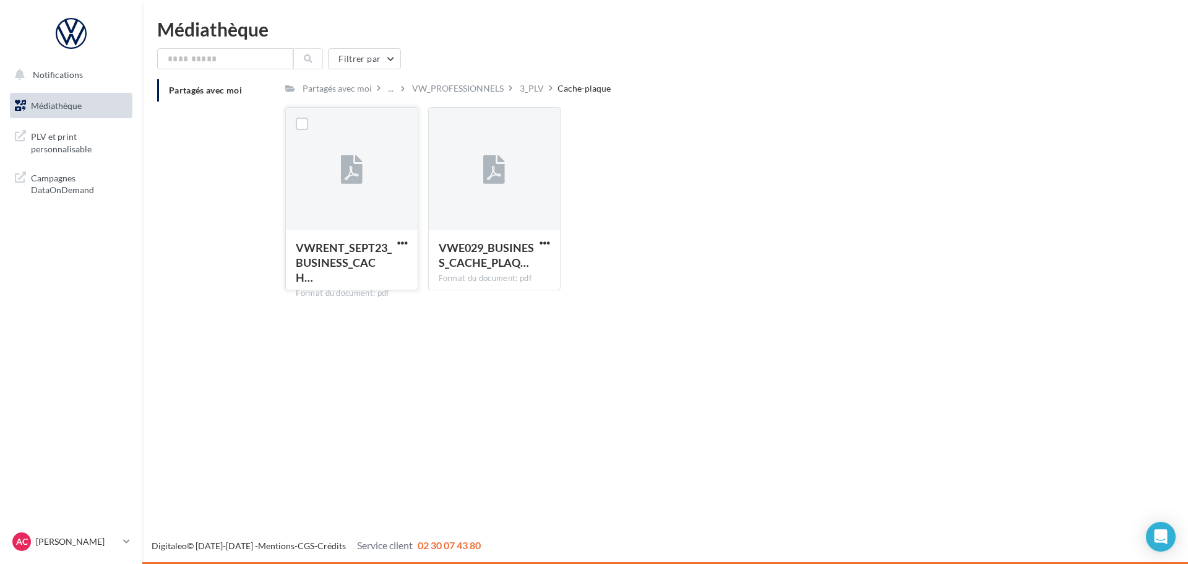
click at [384, 223] on div at bounding box center [351, 170] width 131 height 124
click at [369, 247] on span "VWRENT_SEPT23_BUSINESS_CACH…" at bounding box center [344, 262] width 96 height 43
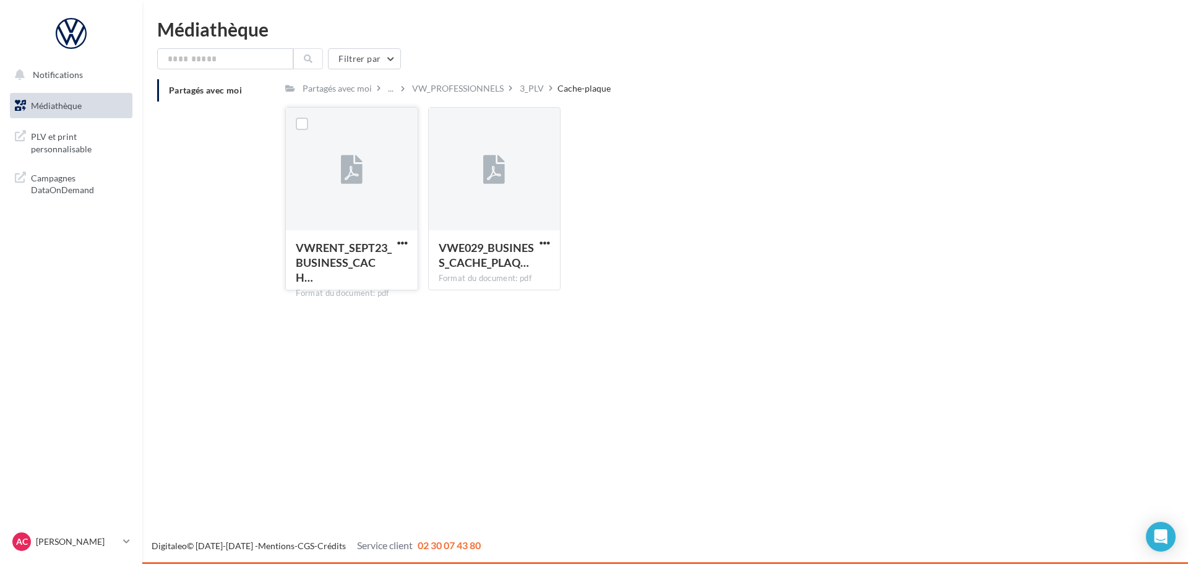
click at [378, 288] on div "Format du document: pdf" at bounding box center [351, 293] width 111 height 11
click at [493, 166] on icon at bounding box center [494, 170] width 22 height 28
drag, startPoint x: 493, startPoint y: 166, endPoint x: 491, endPoint y: 203, distance: 37.2
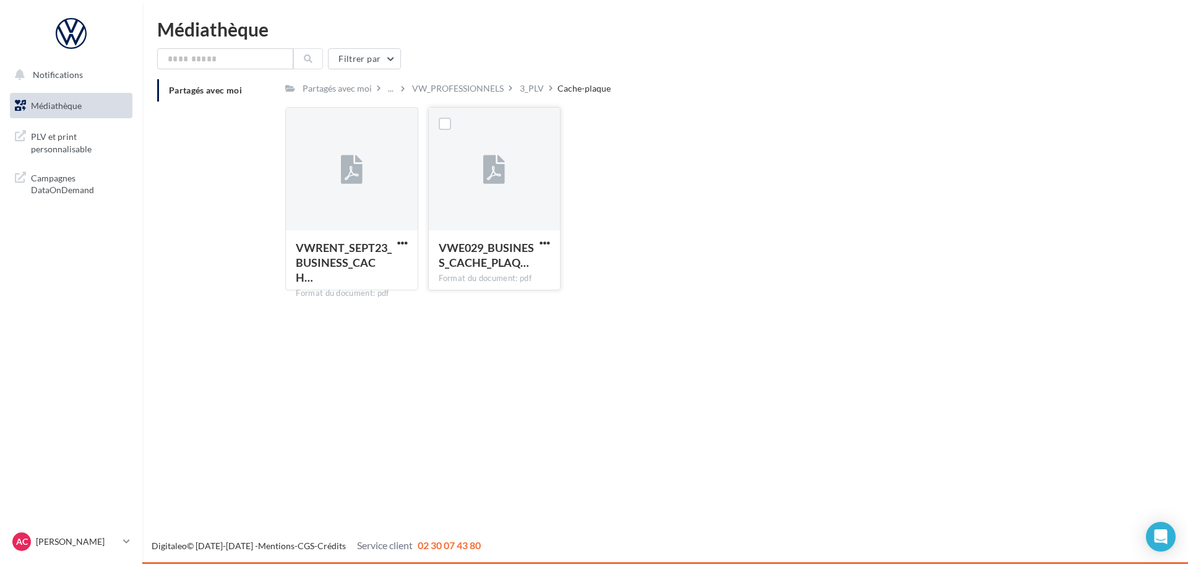
click at [491, 203] on div at bounding box center [494, 170] width 131 height 124
click at [491, 207] on div at bounding box center [494, 170] width 131 height 124
click at [512, 274] on div "Format du document: pdf" at bounding box center [494, 278] width 111 height 11
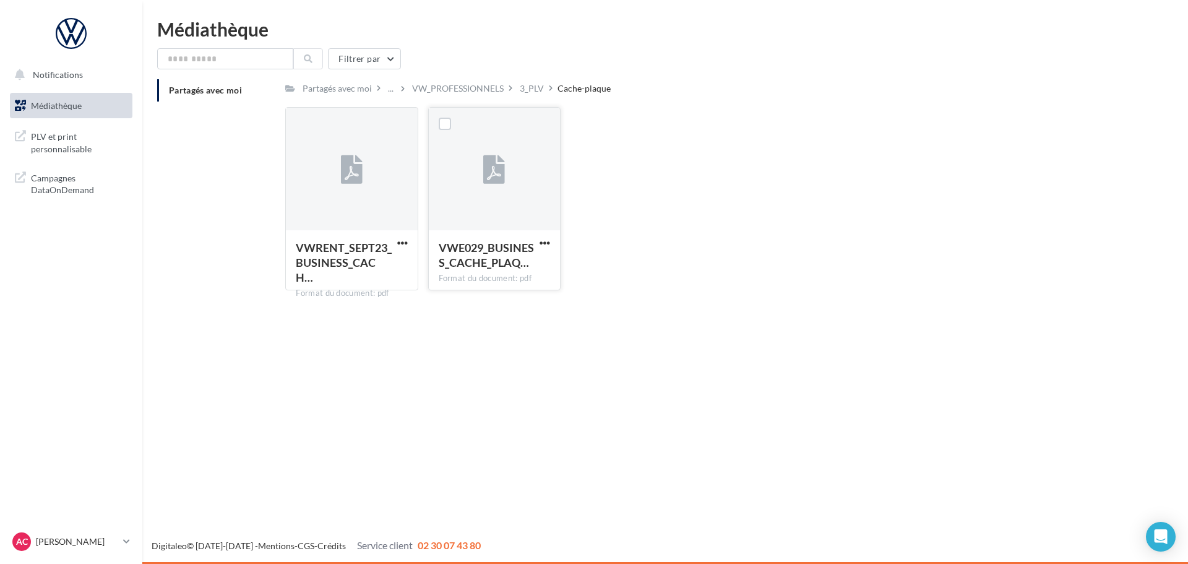
click at [489, 176] on icon at bounding box center [494, 170] width 22 height 28
click at [455, 83] on div "VW_PROFESSIONNELS" at bounding box center [458, 88] width 92 height 12
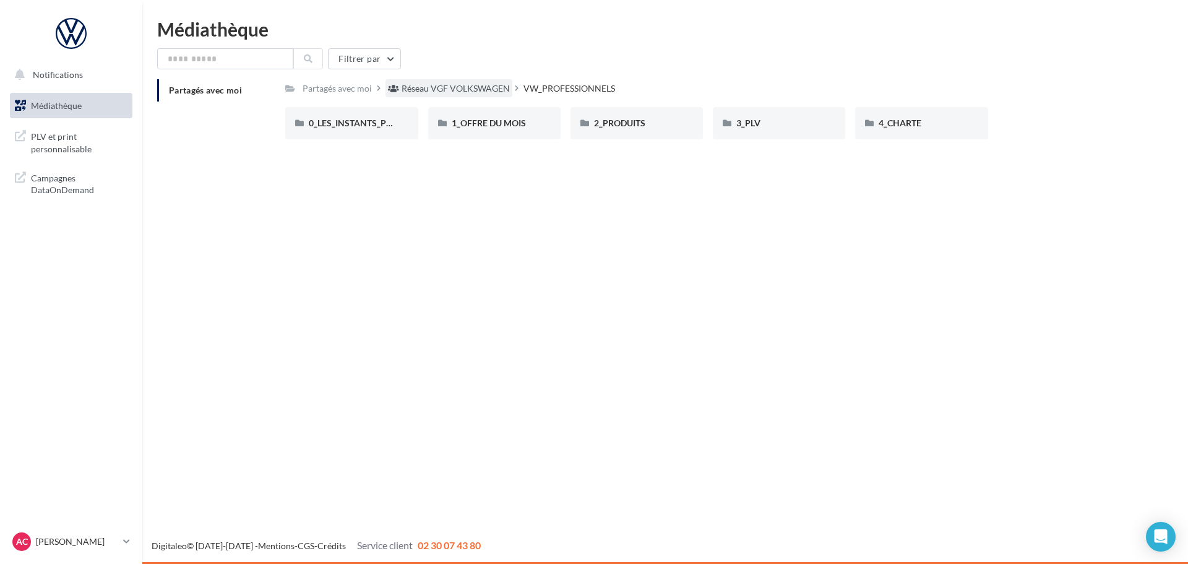
click at [481, 84] on div "Réseau VGF VOLKSWAGEN" at bounding box center [456, 88] width 108 height 12
click at [655, 132] on div "VW_PROFESSIONNELS" at bounding box center [637, 123] width 132 height 32
click at [423, 91] on div "Réseau VGF VOLKSWAGEN" at bounding box center [456, 88] width 108 height 12
click at [475, 124] on span "VW_PARTICULIERS" at bounding box center [490, 123] width 77 height 11
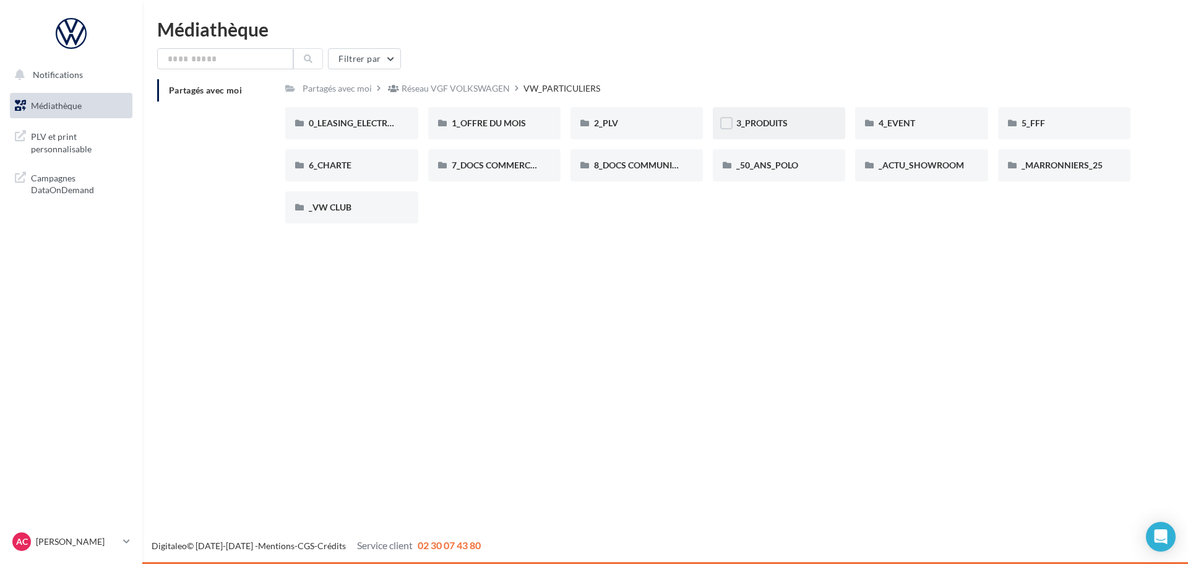
click at [744, 129] on div "3_PRODUITS" at bounding box center [778, 123] width 85 height 12
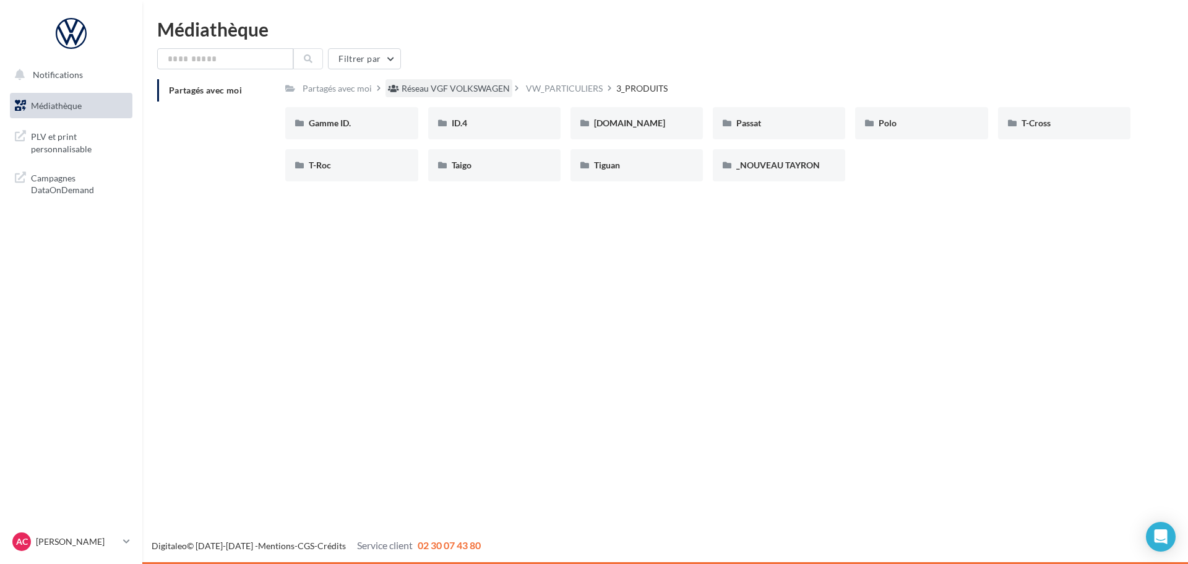
click at [444, 92] on div "Réseau VGF VOLKSWAGEN" at bounding box center [456, 88] width 108 height 12
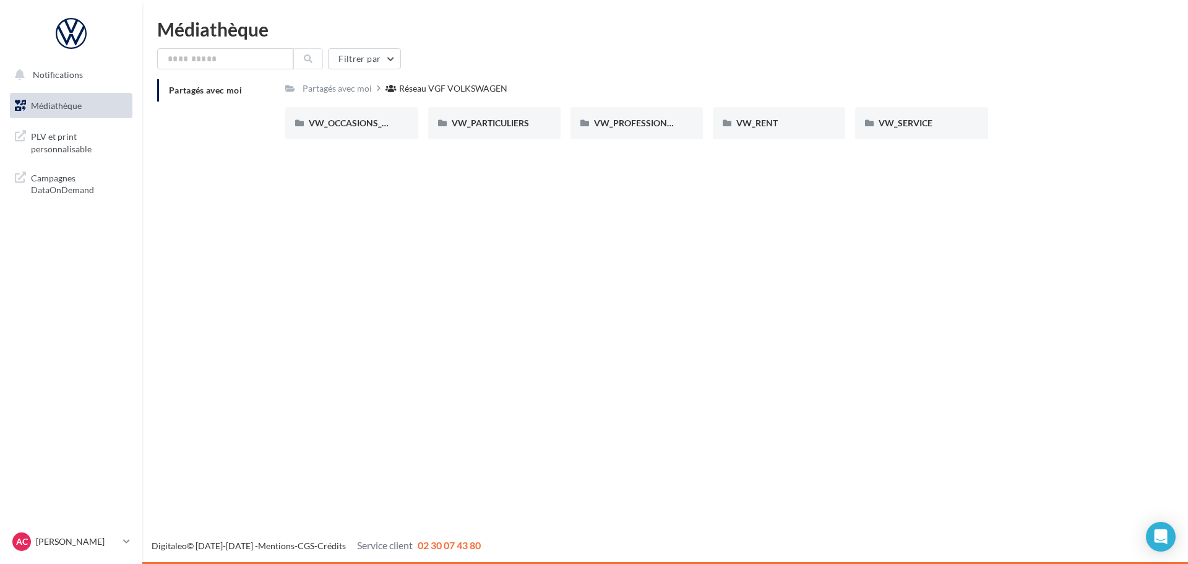
click at [416, 88] on div "Réseau VGF VOLKSWAGEN" at bounding box center [453, 88] width 108 height 12
click at [358, 90] on div "Partagés avec moi" at bounding box center [337, 88] width 69 height 12
click at [344, 90] on div "Partagés avec moi" at bounding box center [337, 88] width 69 height 12
click at [444, 92] on div "Réseau VGF VOLKSWAGEN" at bounding box center [453, 88] width 108 height 12
click at [92, 190] on span "Campagnes DataOnDemand" at bounding box center [79, 183] width 97 height 27
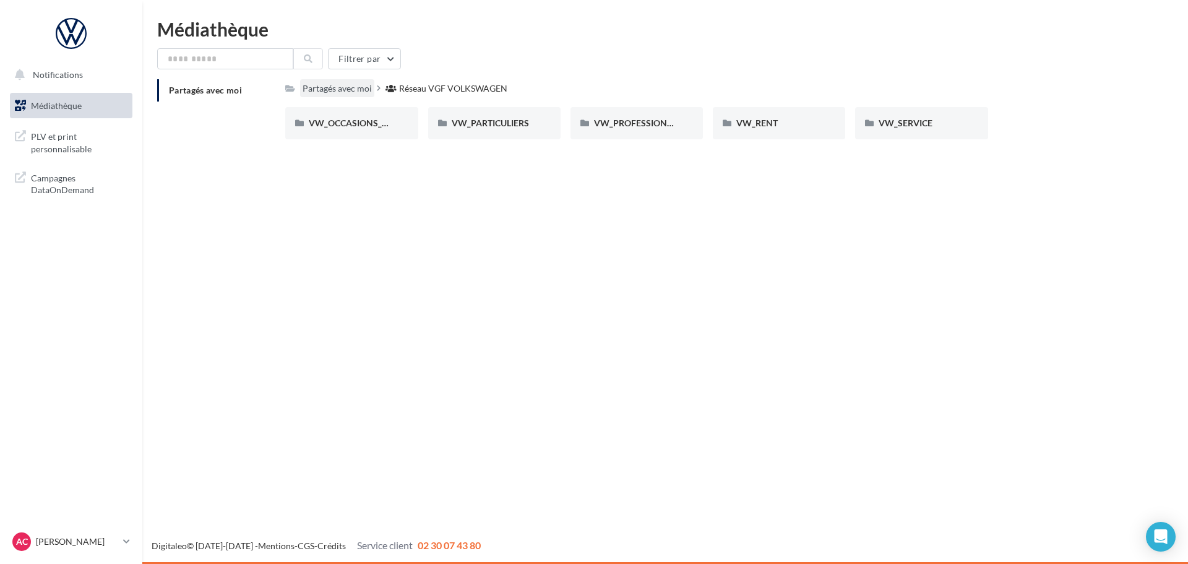
click at [368, 91] on div "Partagés avec moi" at bounding box center [337, 88] width 69 height 12
click at [892, 124] on span "VW_SERVICE" at bounding box center [906, 123] width 54 height 11
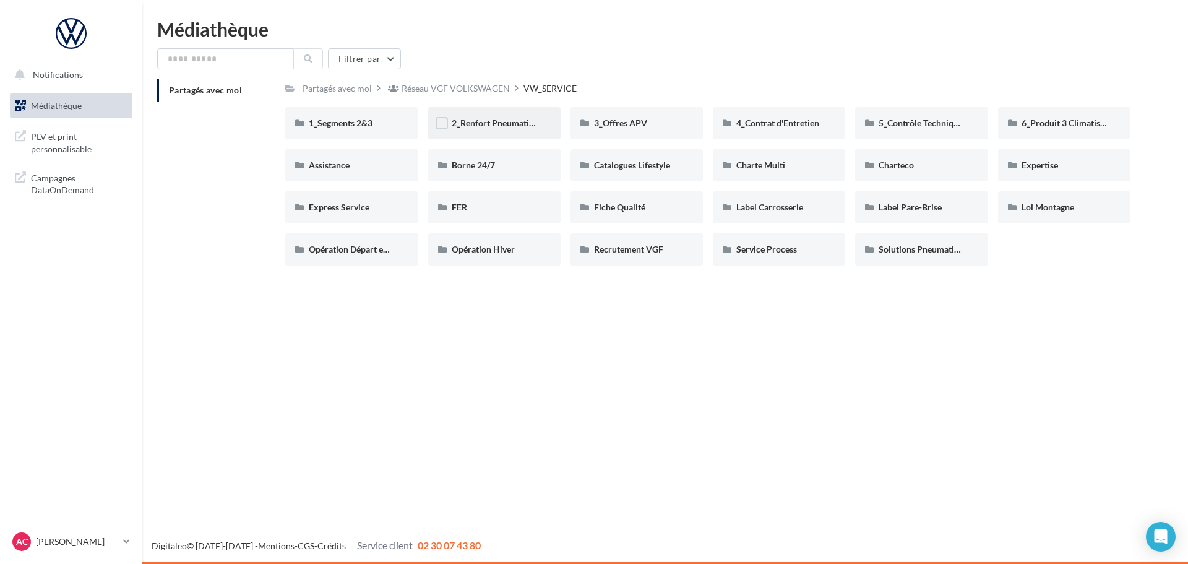
click at [525, 131] on div "2_Renfort Pneumatiques" at bounding box center [494, 123] width 132 height 32
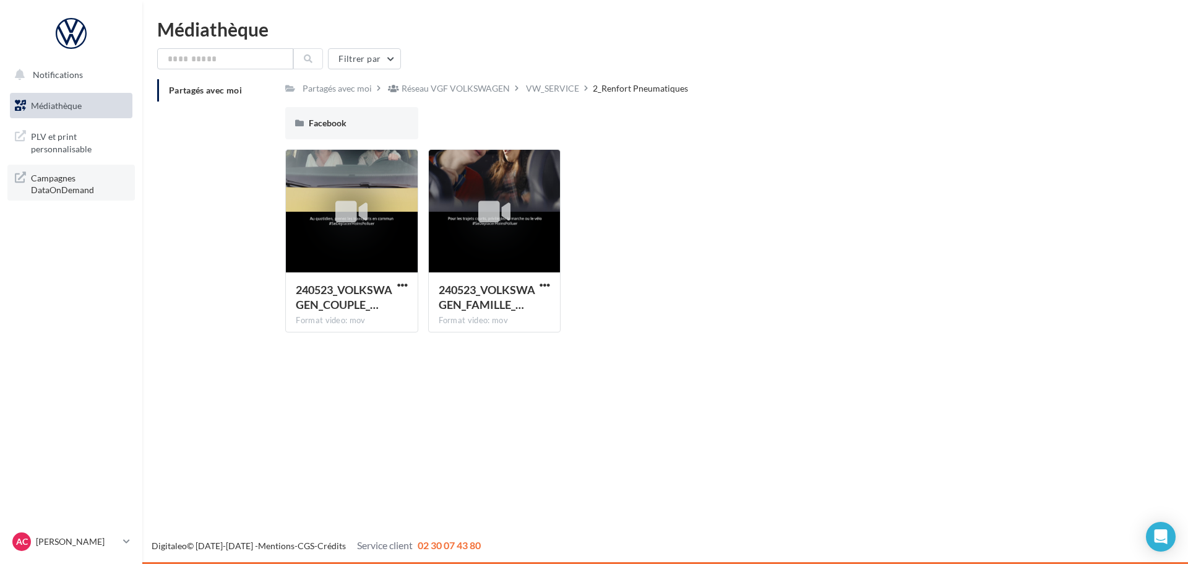
click at [95, 191] on span "Campagnes DataOnDemand" at bounding box center [79, 183] width 97 height 27
click at [97, 533] on div "AC Ange CASANOVA apvvw-vagr-95660" at bounding box center [65, 541] width 106 height 19
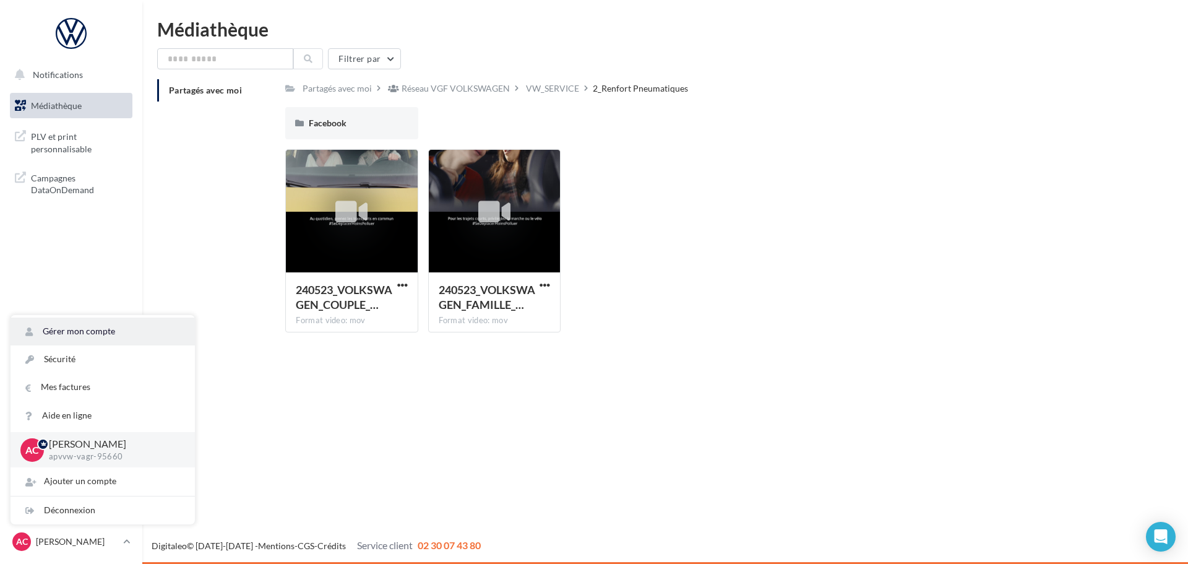
click at [79, 330] on link "Gérer mon compte" at bounding box center [103, 331] width 184 height 28
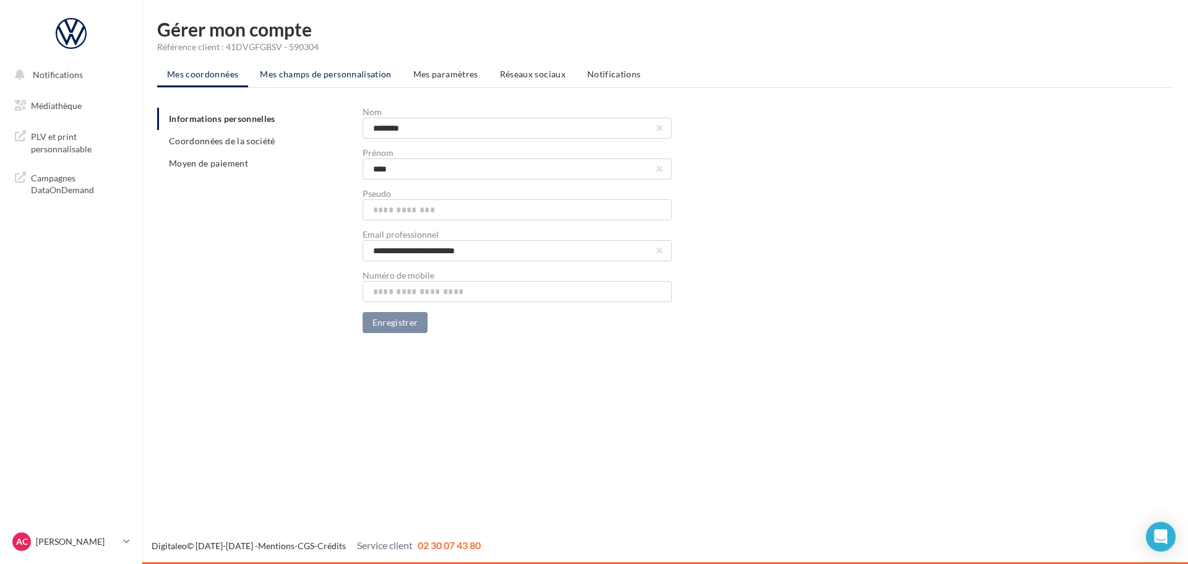
click at [374, 74] on span "Mes champs de personnalisation" at bounding box center [326, 74] width 132 height 11
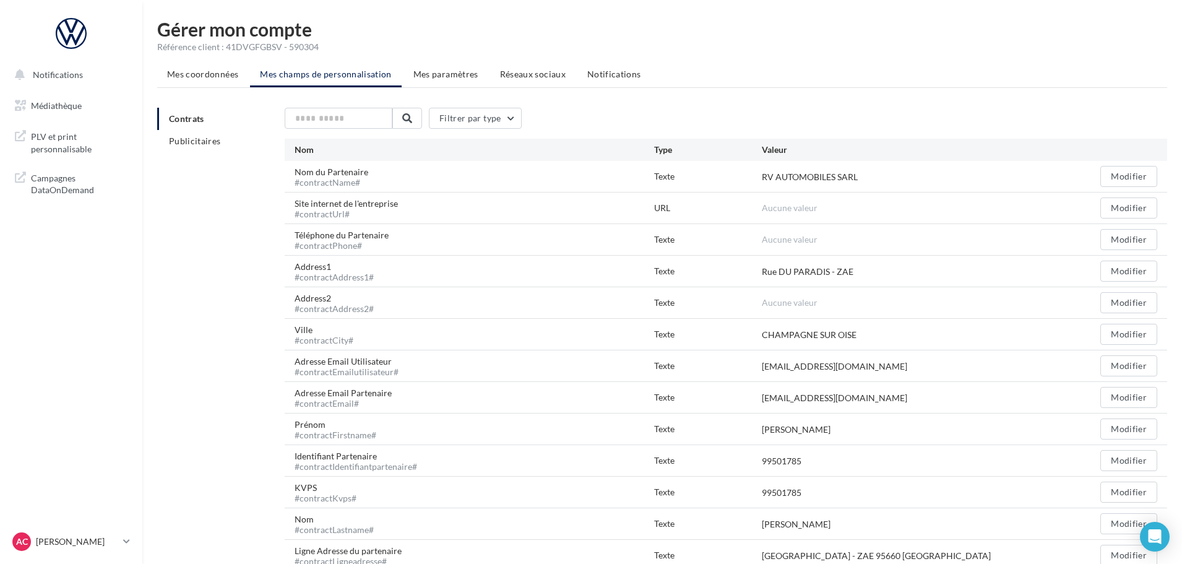
click at [435, 71] on span "Mes paramètres" at bounding box center [445, 74] width 65 height 11
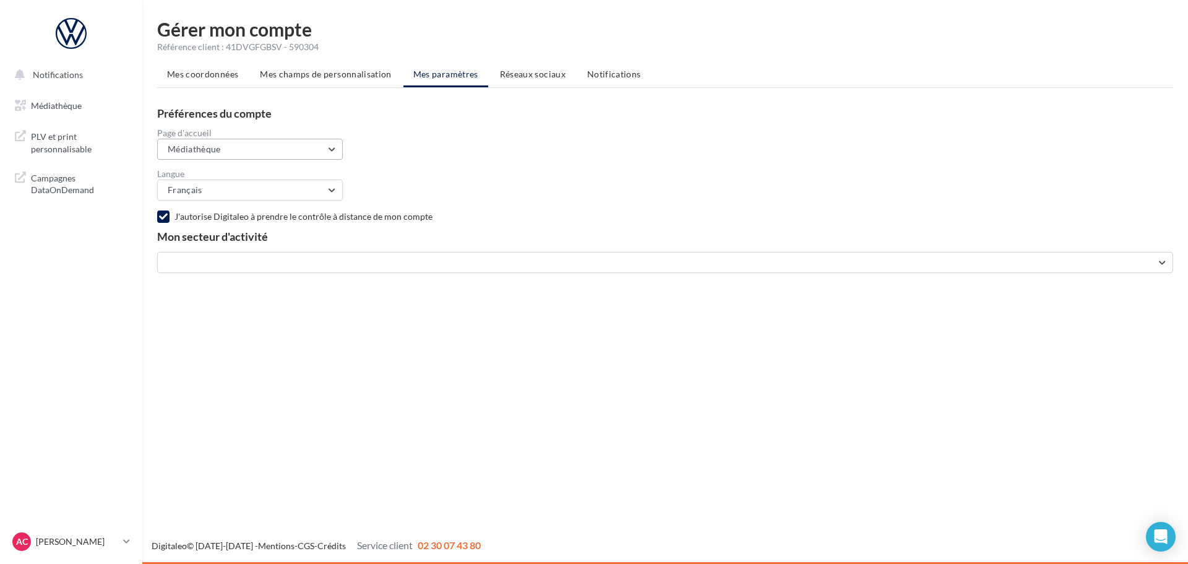
click at [261, 147] on button "Médiathèque" at bounding box center [250, 149] width 186 height 21
click at [605, 69] on div "Page d'accueil changée avec succès" at bounding box center [594, 70] width 191 height 28
click at [583, 178] on div "Langue Français Français Espagnol (Espagne) Espagnol (Colombie) Anglais Dutch I…" at bounding box center [670, 185] width 1026 height 31
click at [601, 75] on span "Notifications" at bounding box center [614, 74] width 54 height 11
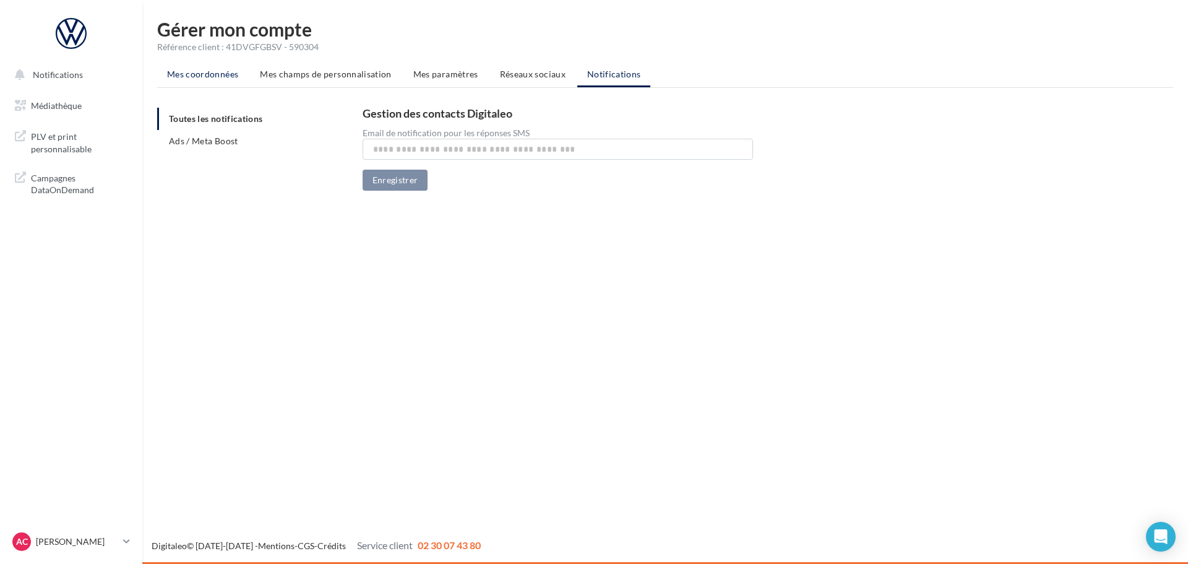
click at [213, 66] on li "Mes coordonnées" at bounding box center [202, 74] width 91 height 22
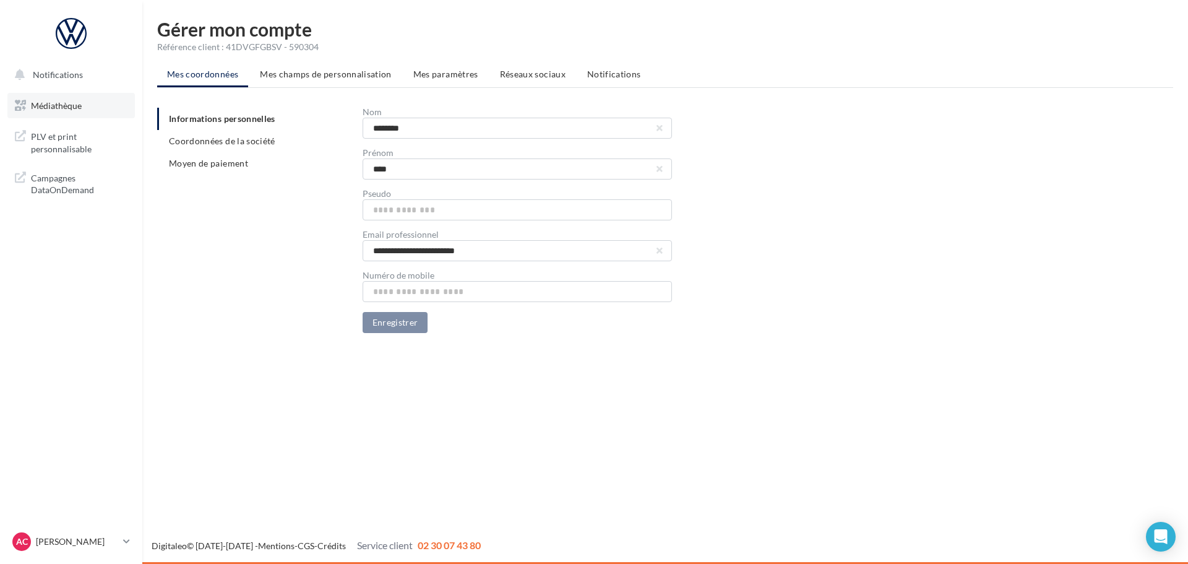
click at [53, 118] on div "Notifications Médiathèque PLV et print personnalisable" at bounding box center [71, 134] width 141 height 144
click at [53, 111] on link "Médiathèque" at bounding box center [70, 106] width 127 height 26
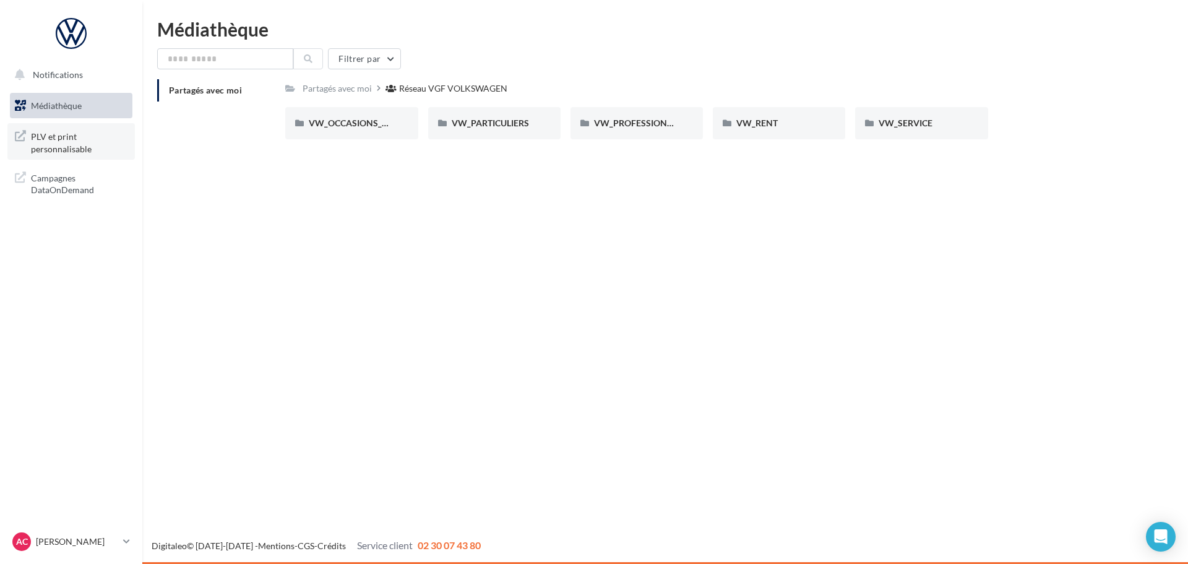
click at [74, 144] on span "PLV et print personnalisable" at bounding box center [79, 141] width 97 height 27
